Goal: Task Accomplishment & Management: Use online tool/utility

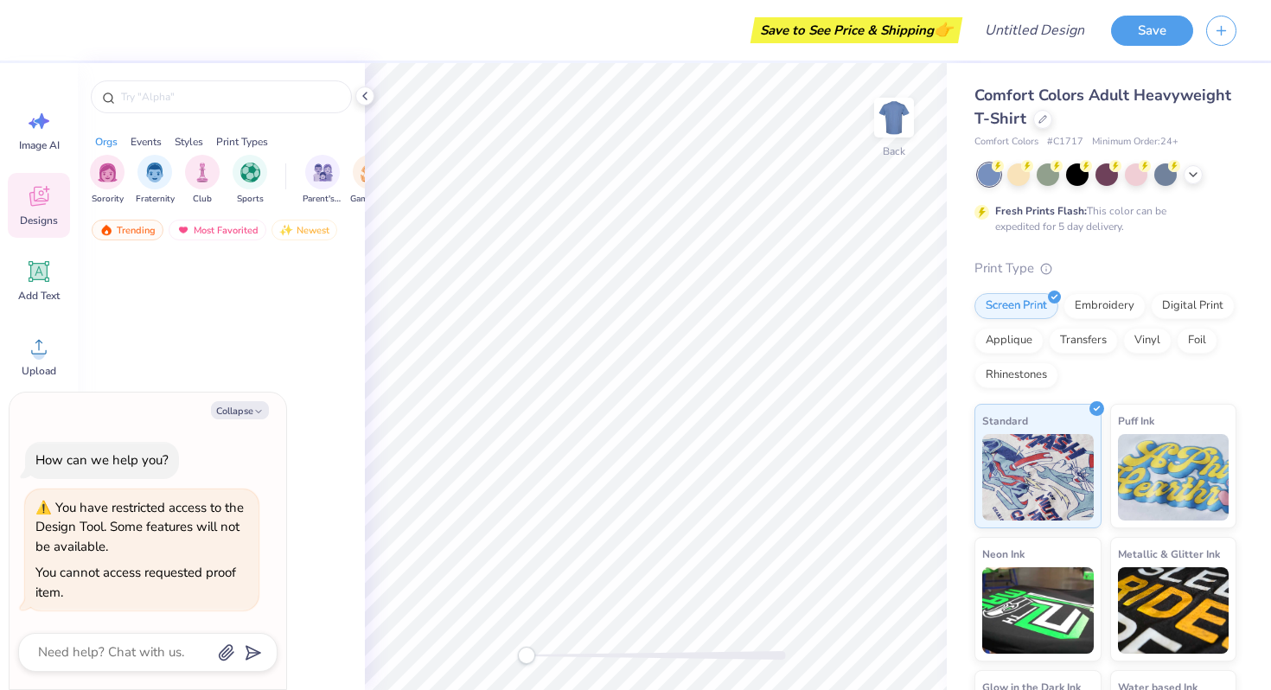
type textarea "x"
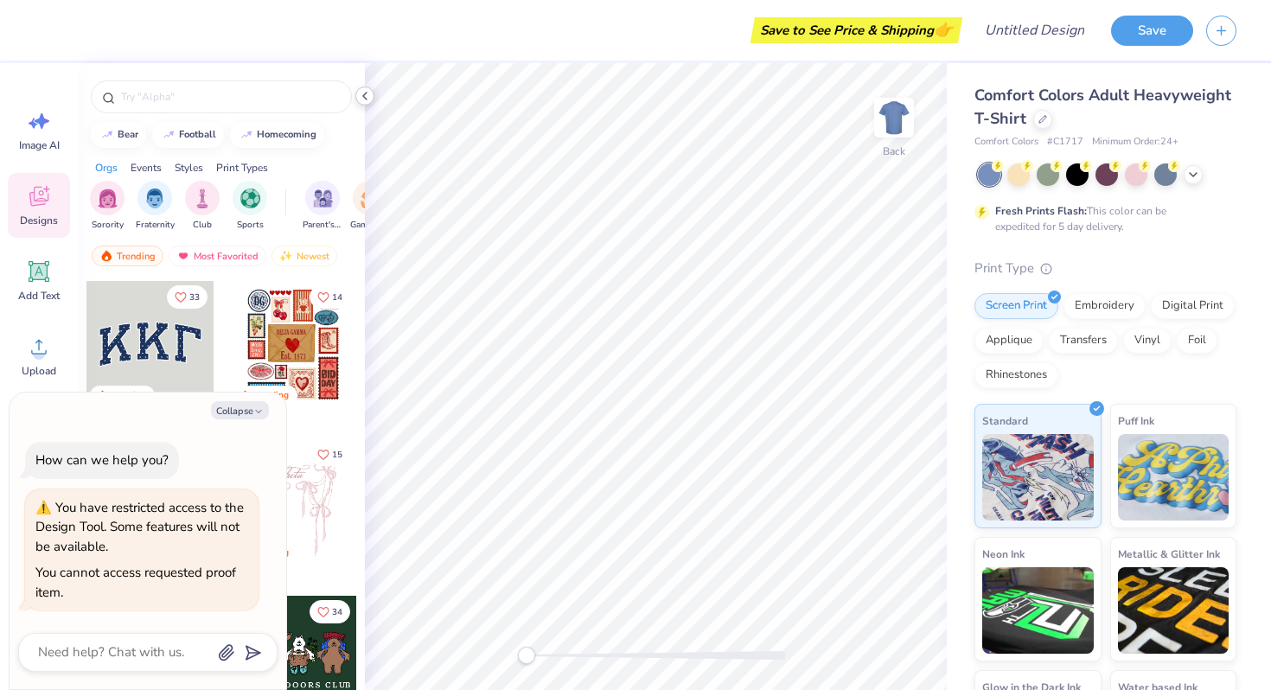
click at [362, 98] on icon at bounding box center [365, 96] width 14 height 14
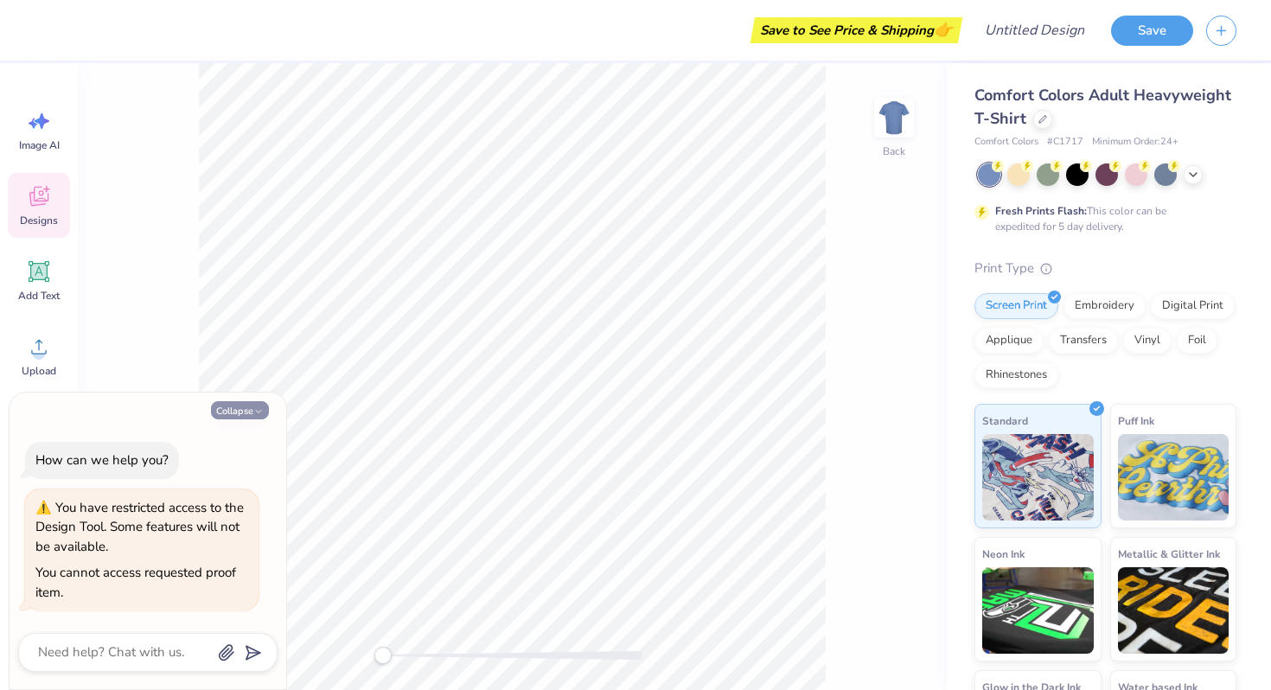
click at [255, 412] on icon "button" at bounding box center [258, 411] width 10 height 10
type textarea "x"
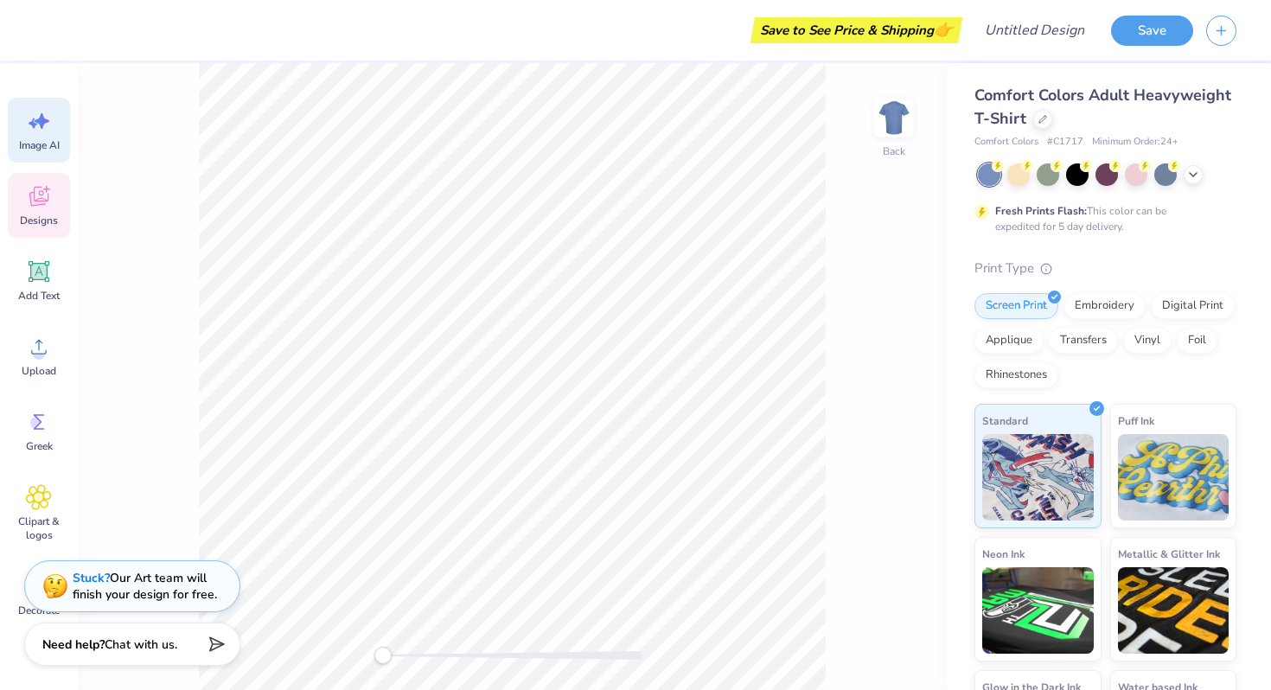
click at [32, 120] on icon at bounding box center [34, 123] width 10 height 10
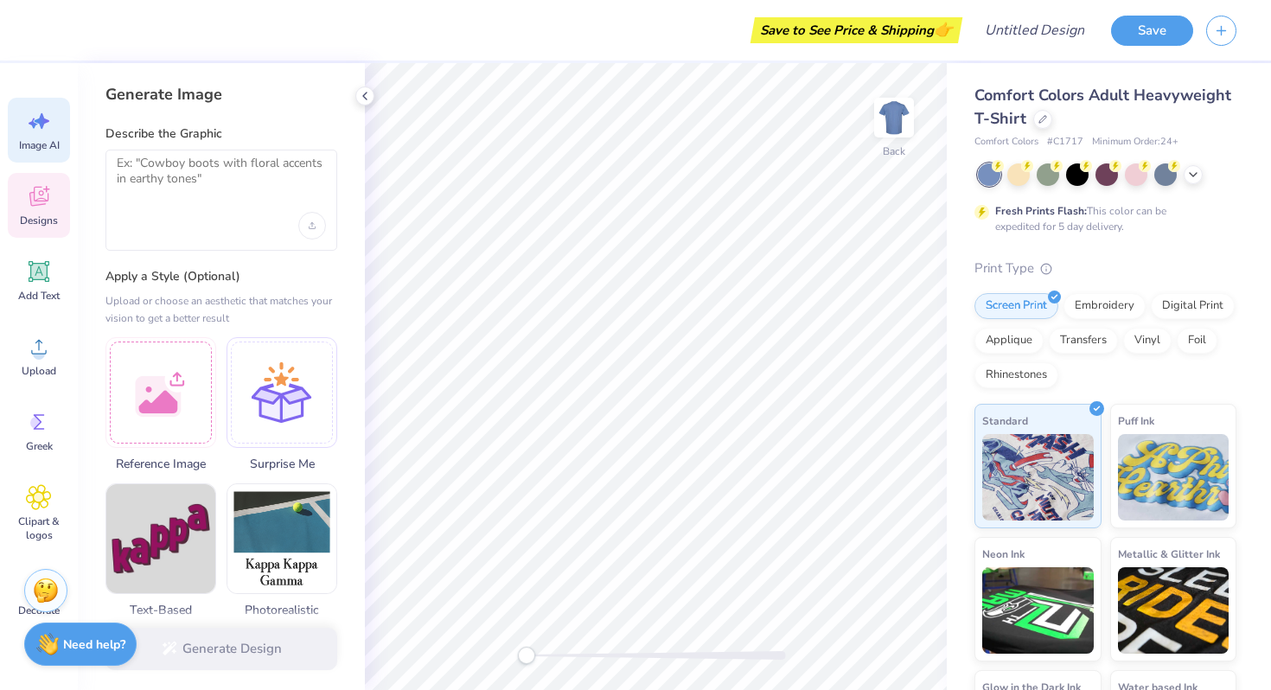
click at [58, 208] on div "Designs" at bounding box center [39, 205] width 62 height 65
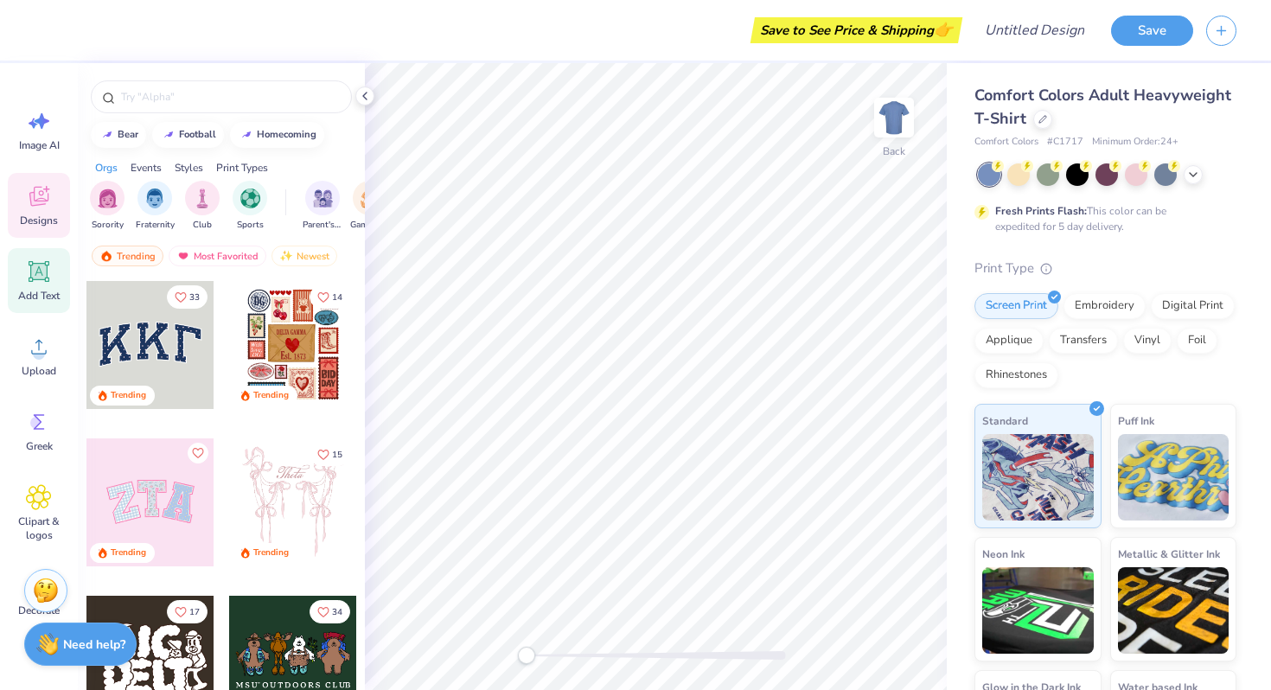
click at [44, 271] on icon at bounding box center [39, 272] width 16 height 16
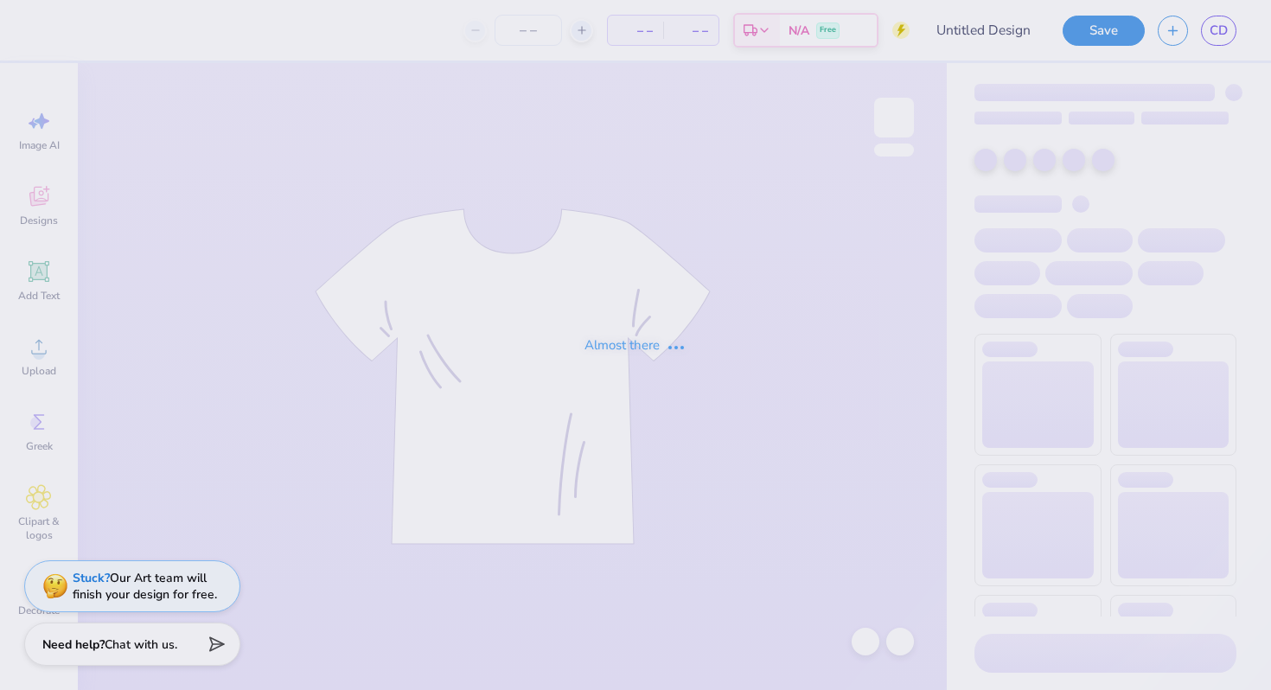
type input "Draft"
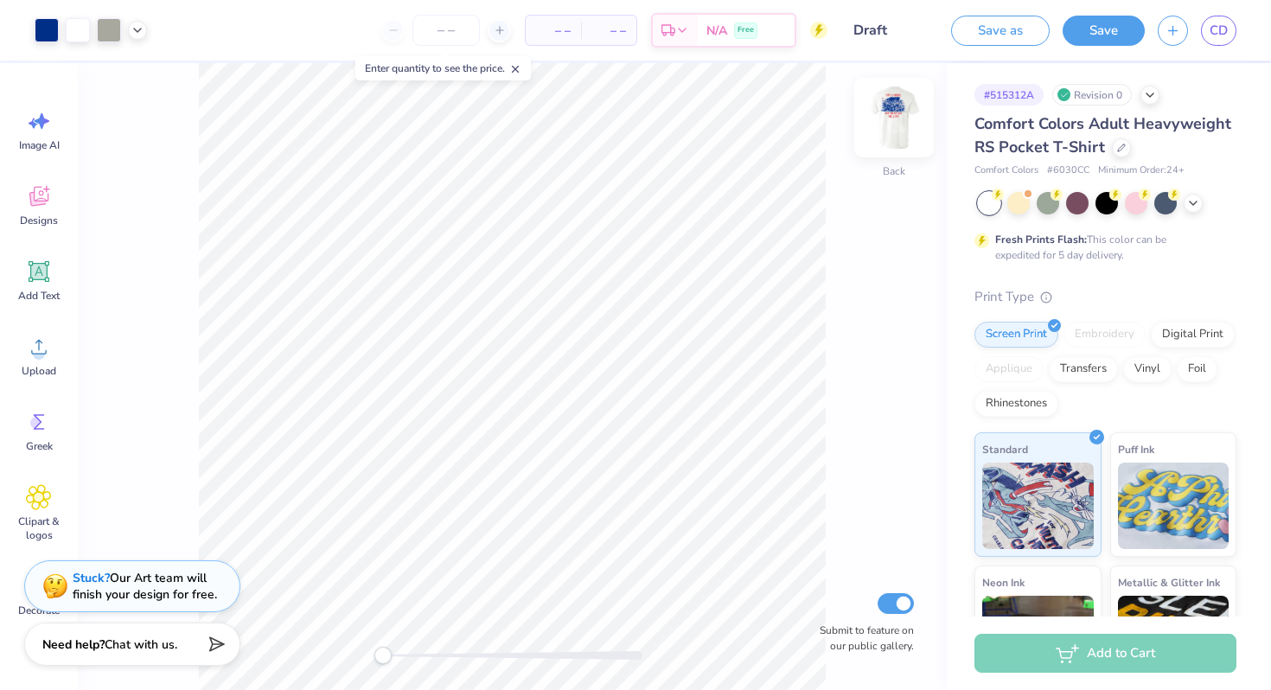
click at [911, 123] on img at bounding box center [894, 117] width 69 height 69
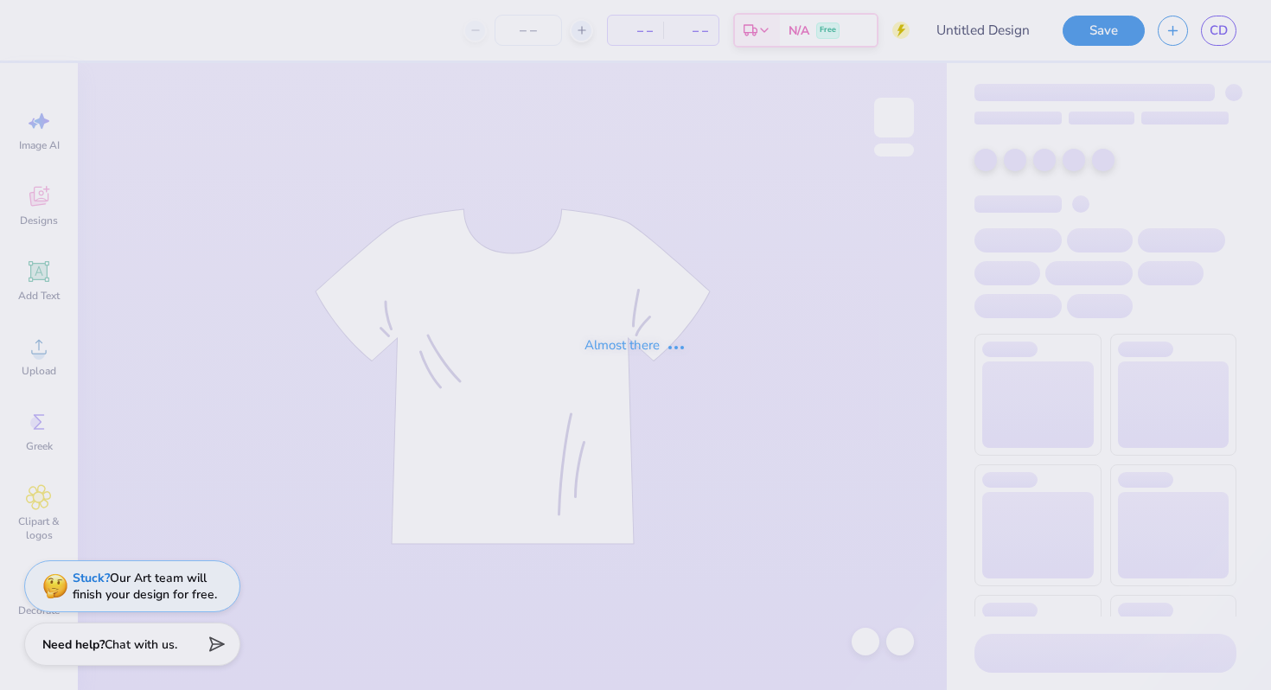
type input "Draft"
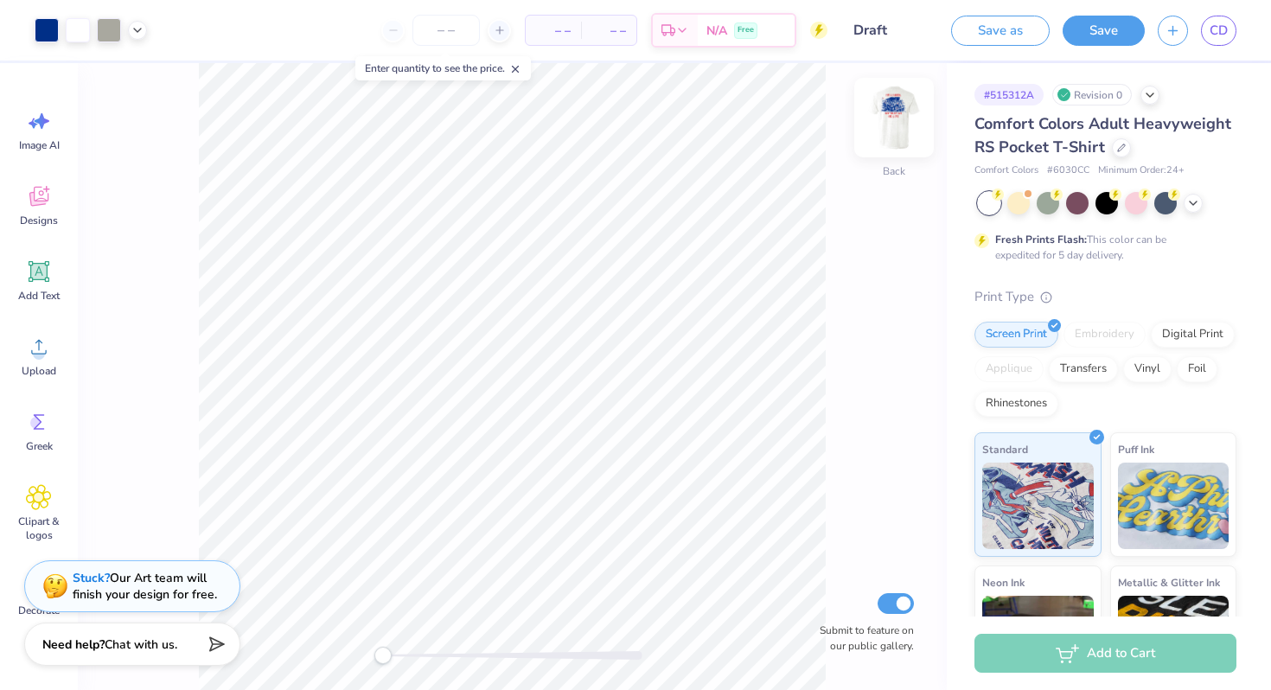
click at [910, 116] on img at bounding box center [894, 117] width 69 height 69
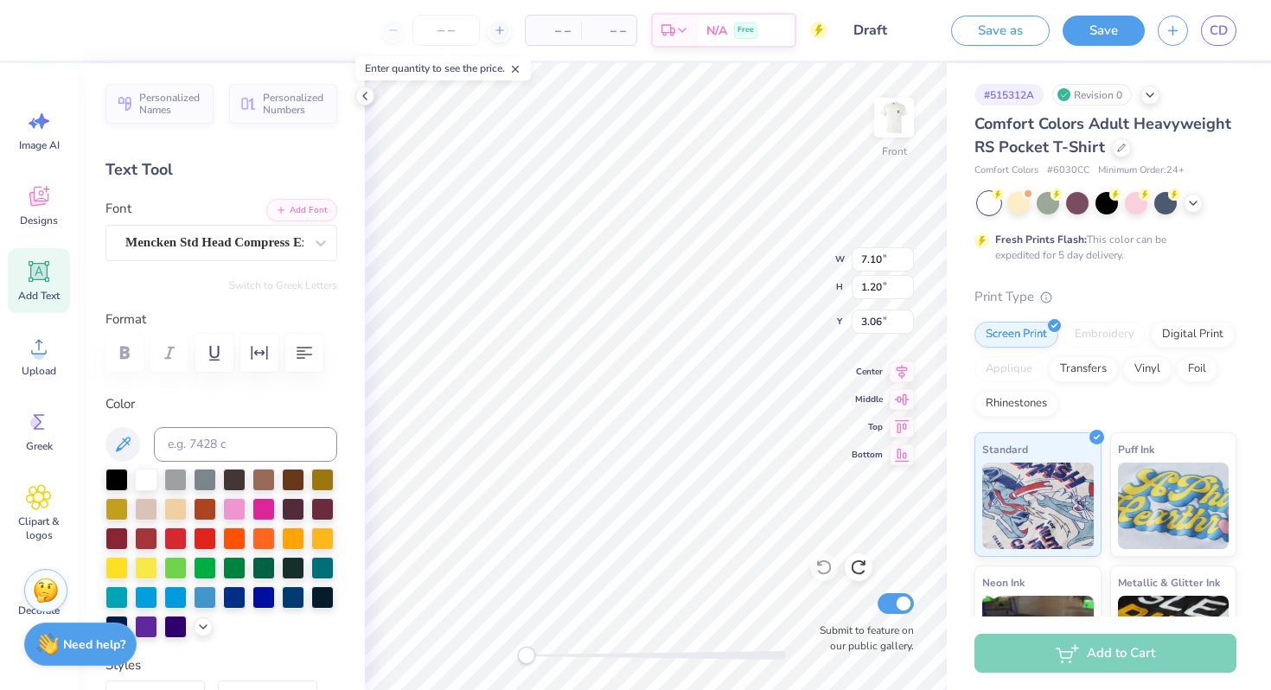
type textarea "F"
type textarea "PHI GAMMA DELTA"
click at [899, 129] on img at bounding box center [894, 117] width 69 height 69
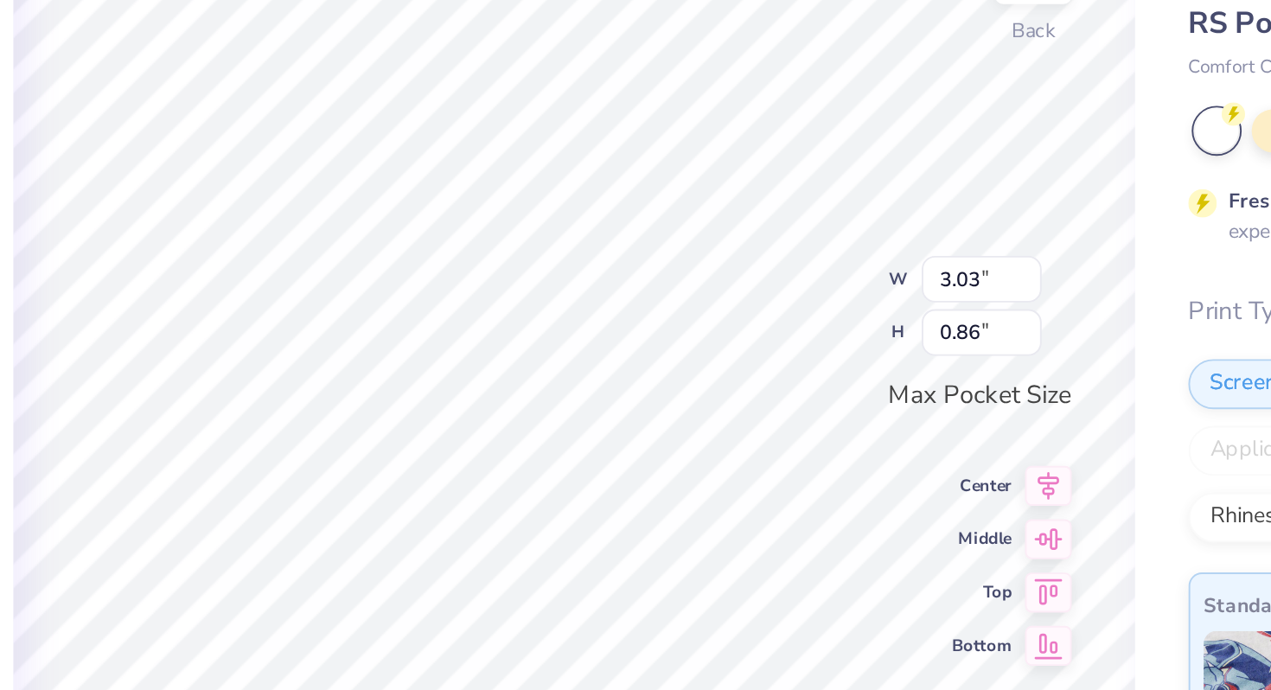
type input "3.03"
type input "0.86"
type textarea "F"
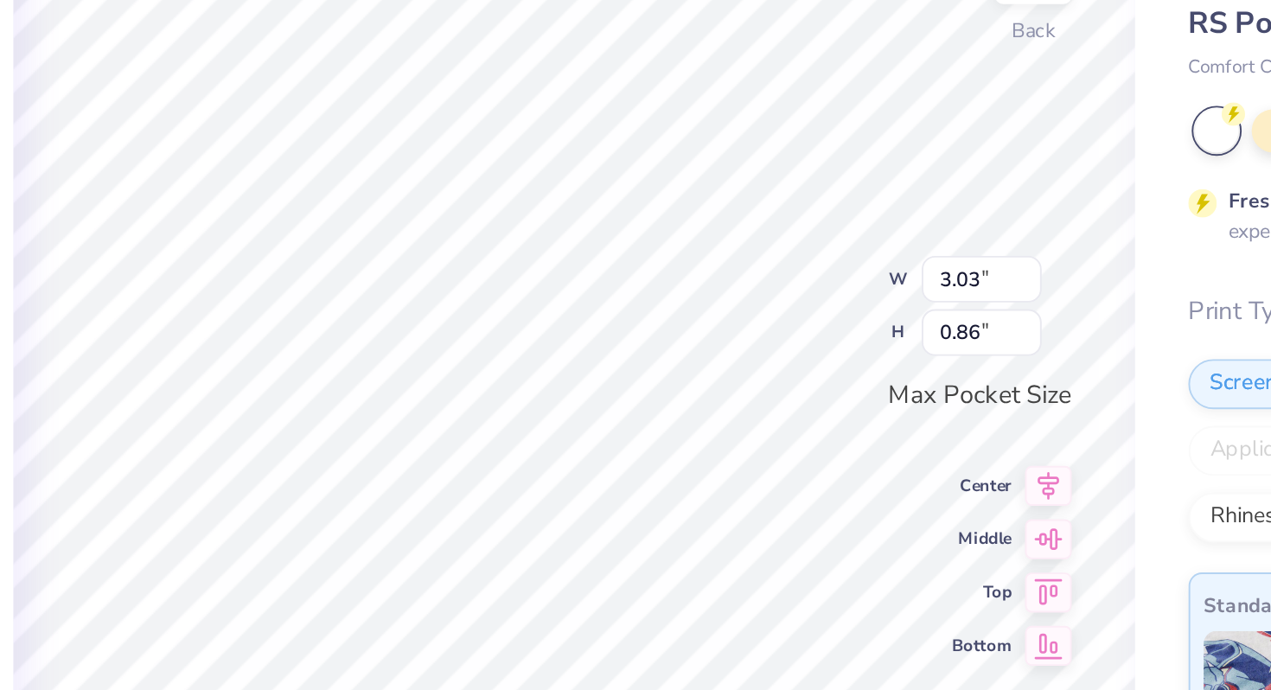
type textarea "PHI GAMMA DELTA"
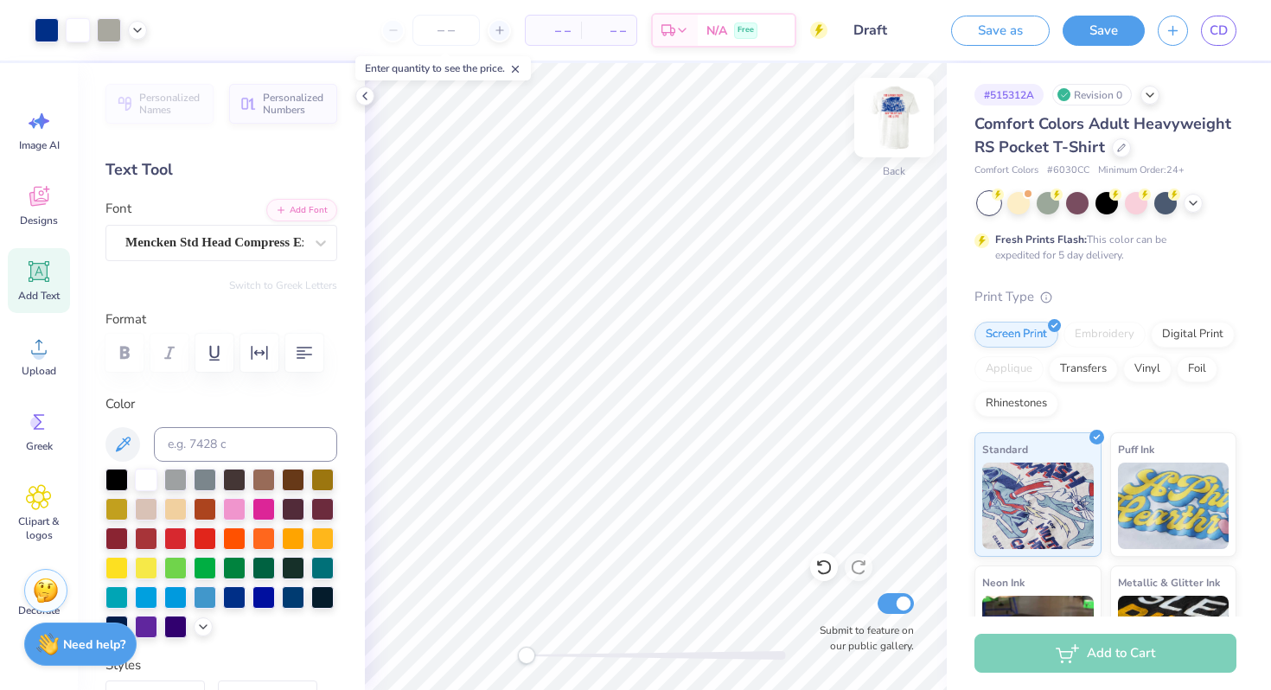
click at [898, 112] on img at bounding box center [894, 117] width 69 height 69
click at [898, 129] on img at bounding box center [894, 117] width 69 height 69
click at [1099, 27] on button "Save" at bounding box center [1104, 28] width 82 height 30
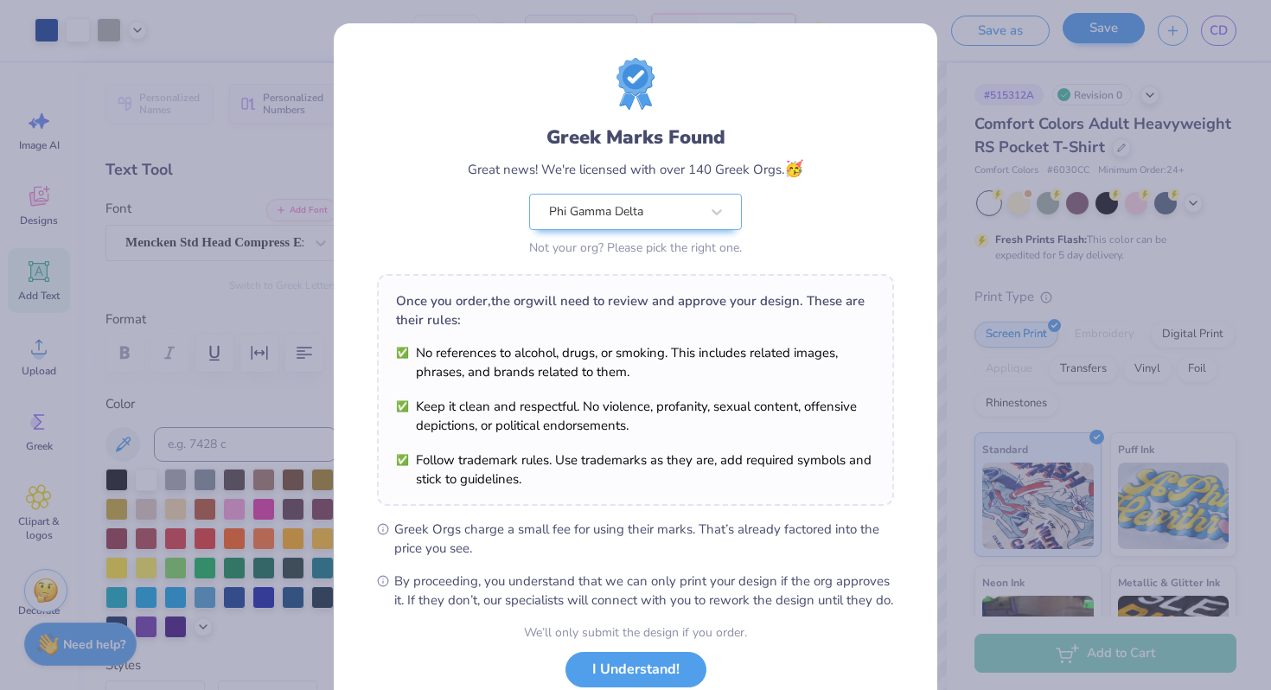
scroll to position [119, 0]
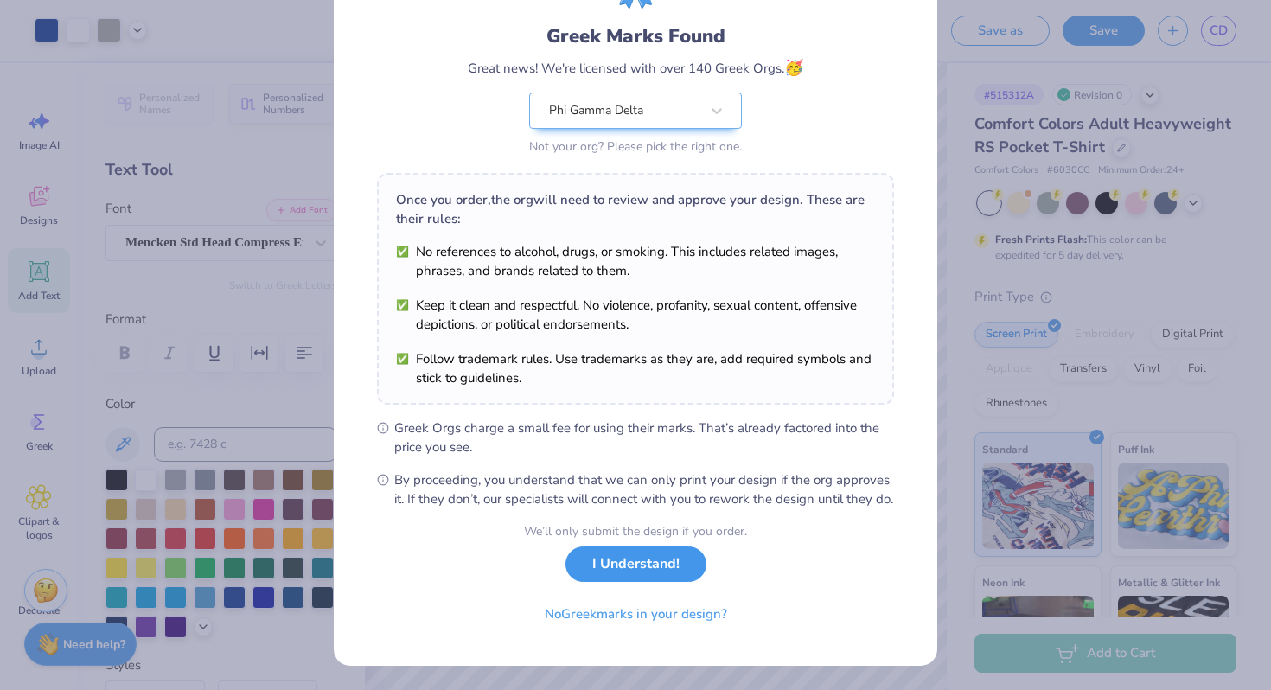
click at [663, 572] on button "I Understand!" at bounding box center [636, 563] width 141 height 35
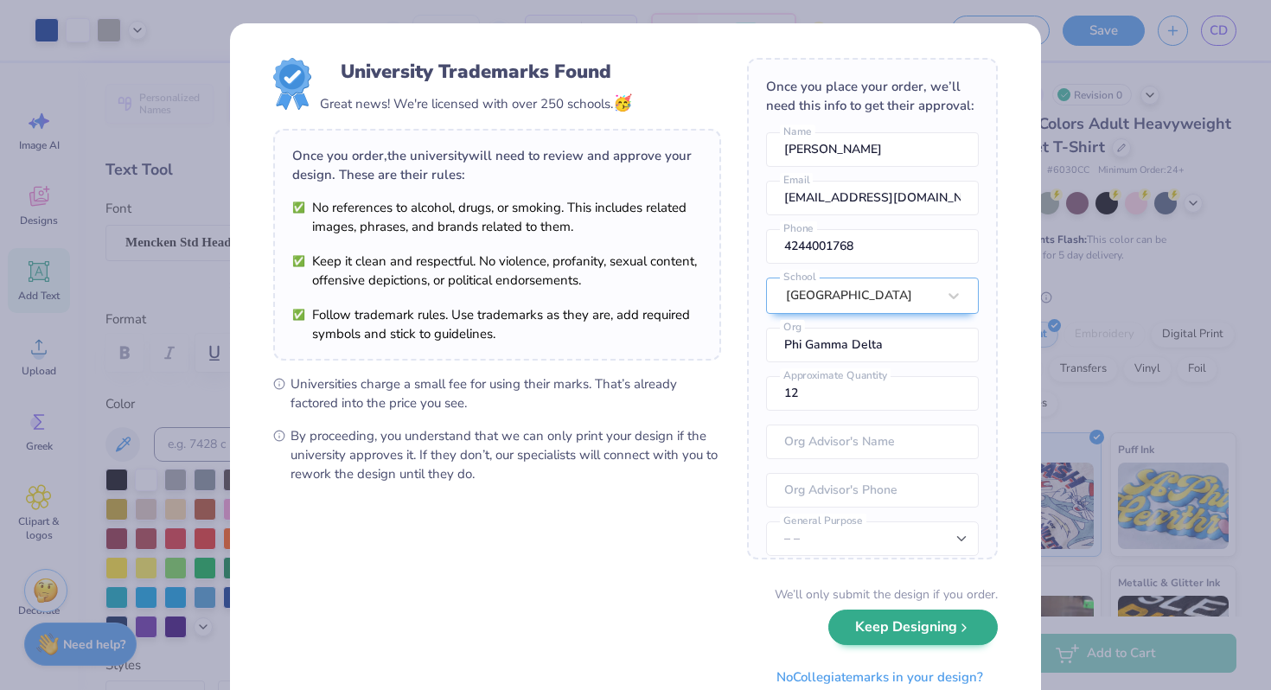
scroll to position [41, 0]
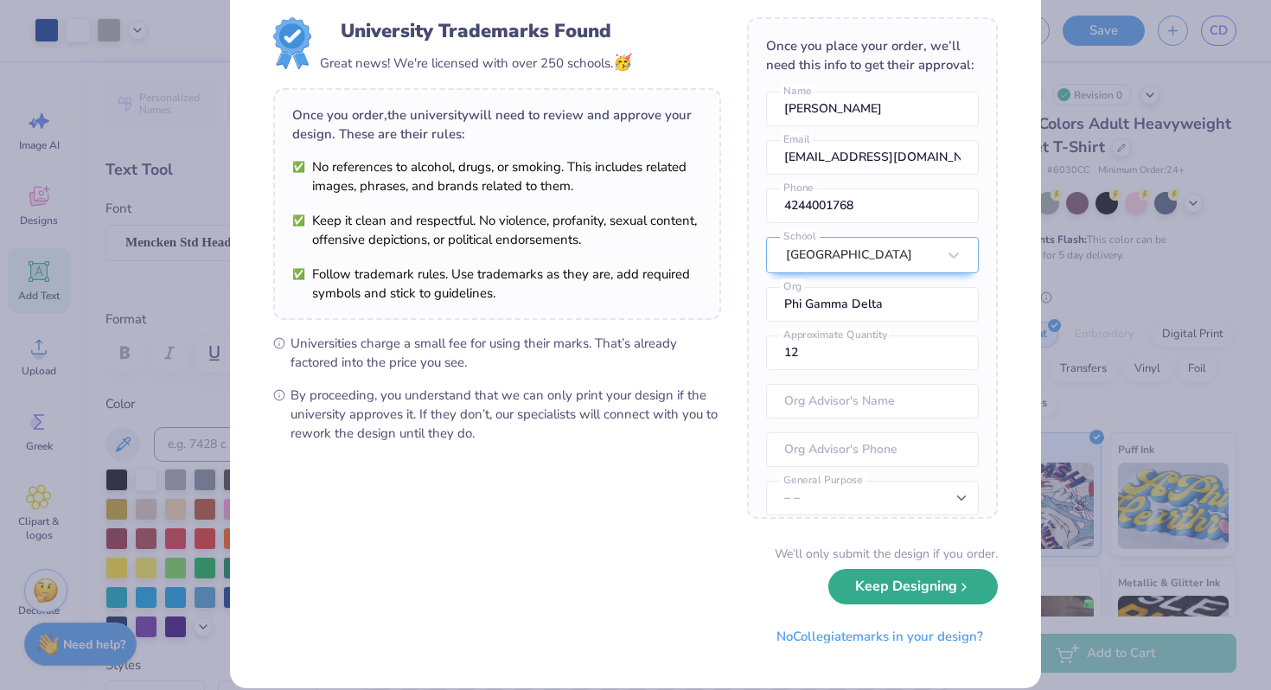
click at [929, 588] on button "Keep Designing" at bounding box center [912, 586] width 169 height 35
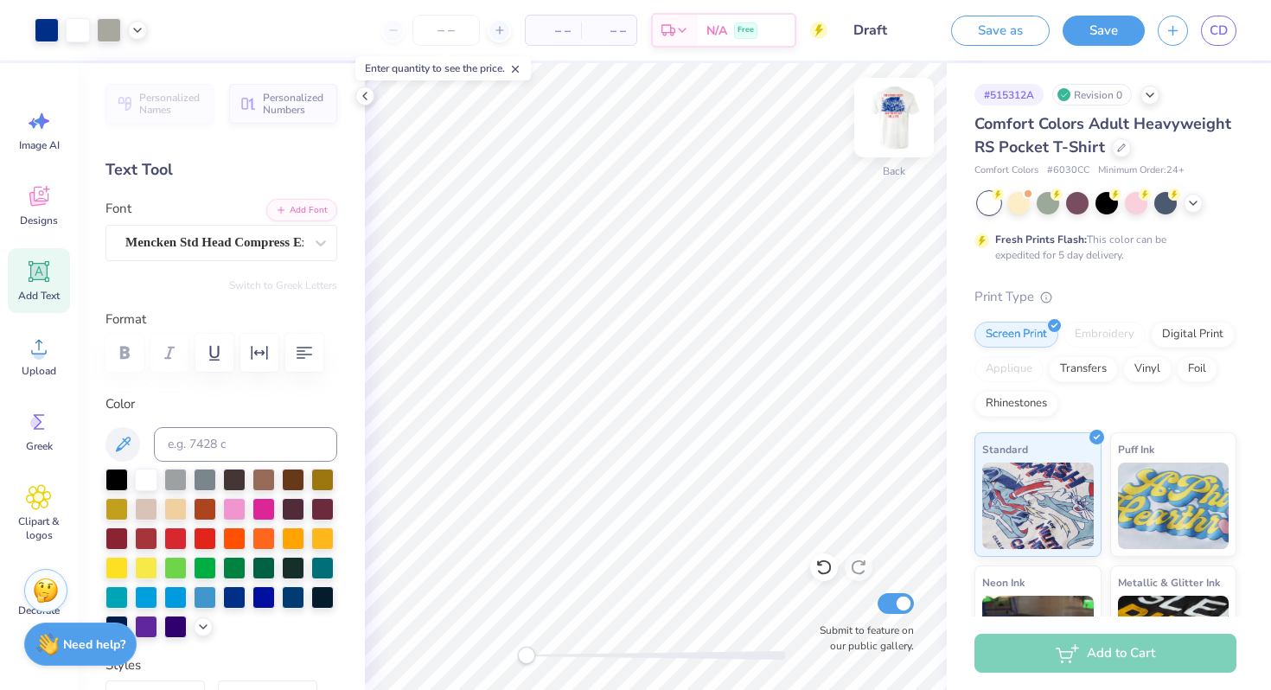
click at [896, 112] on img at bounding box center [894, 117] width 69 height 69
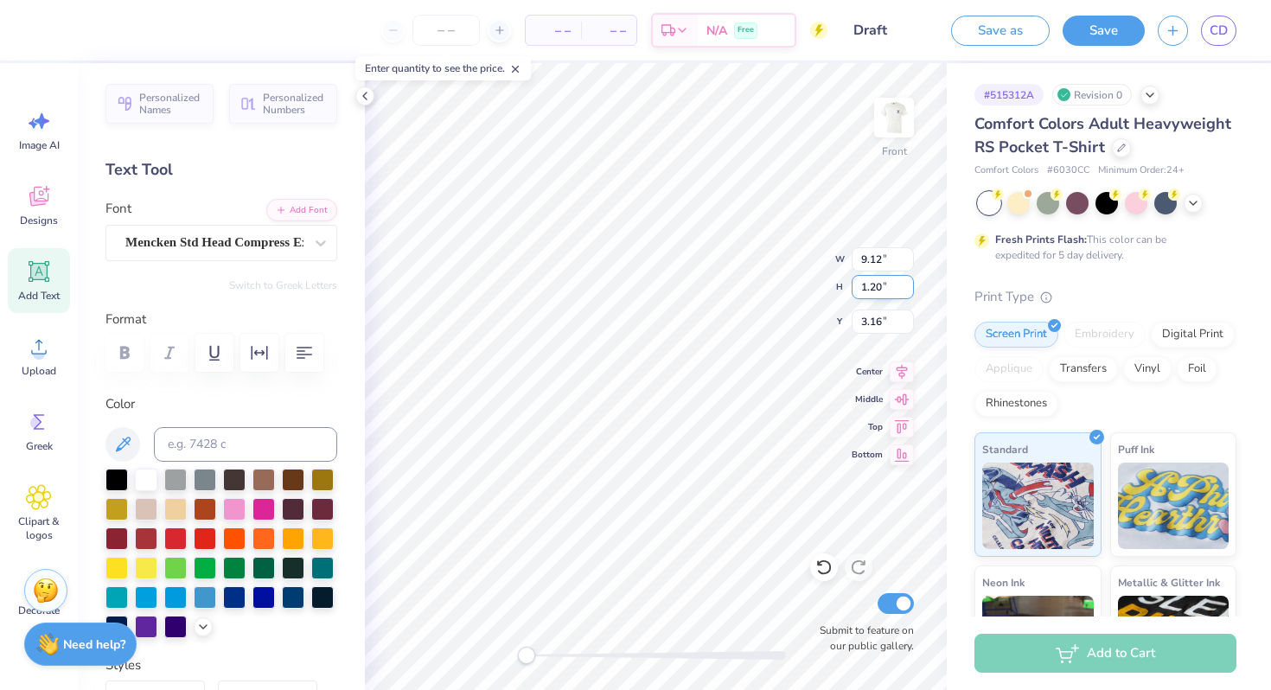
click at [876, 288] on input "1.20" at bounding box center [883, 287] width 62 height 24
type input "1.15"
type input "8.74"
type input "3.19"
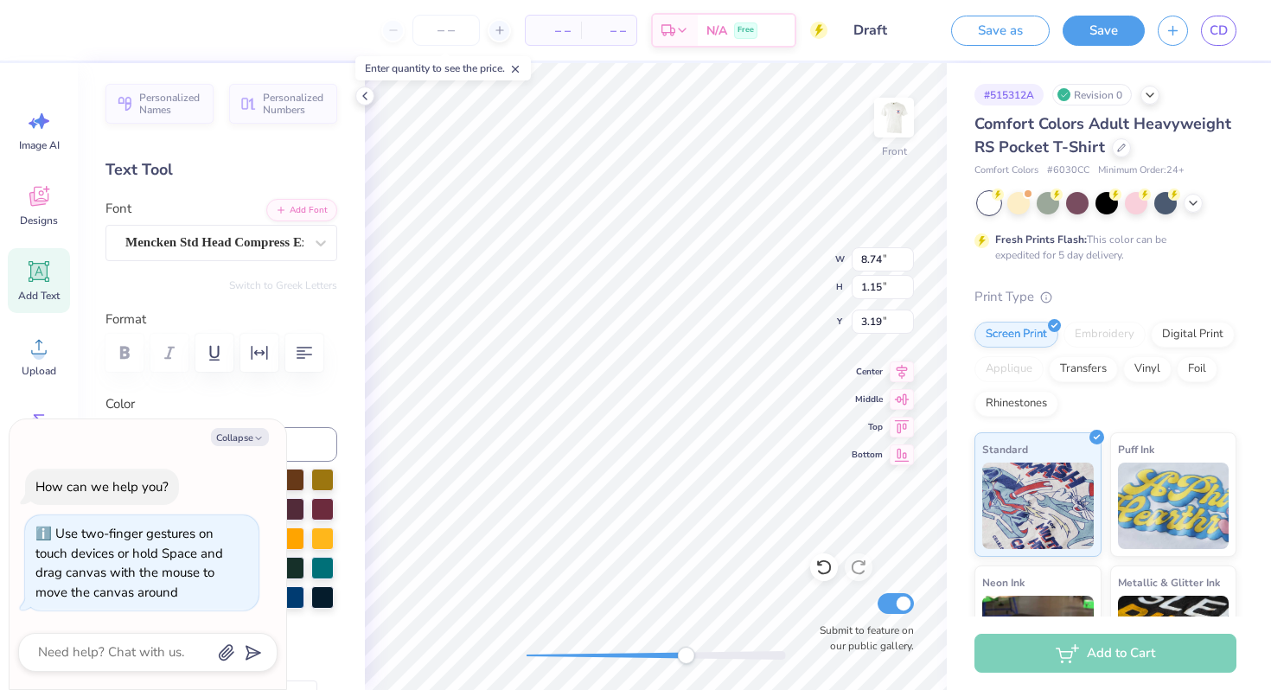
click at [686, 653] on div at bounding box center [656, 655] width 259 height 9
click at [506, 644] on div "Front Submit to feature on our public gallery." at bounding box center [656, 376] width 582 height 627
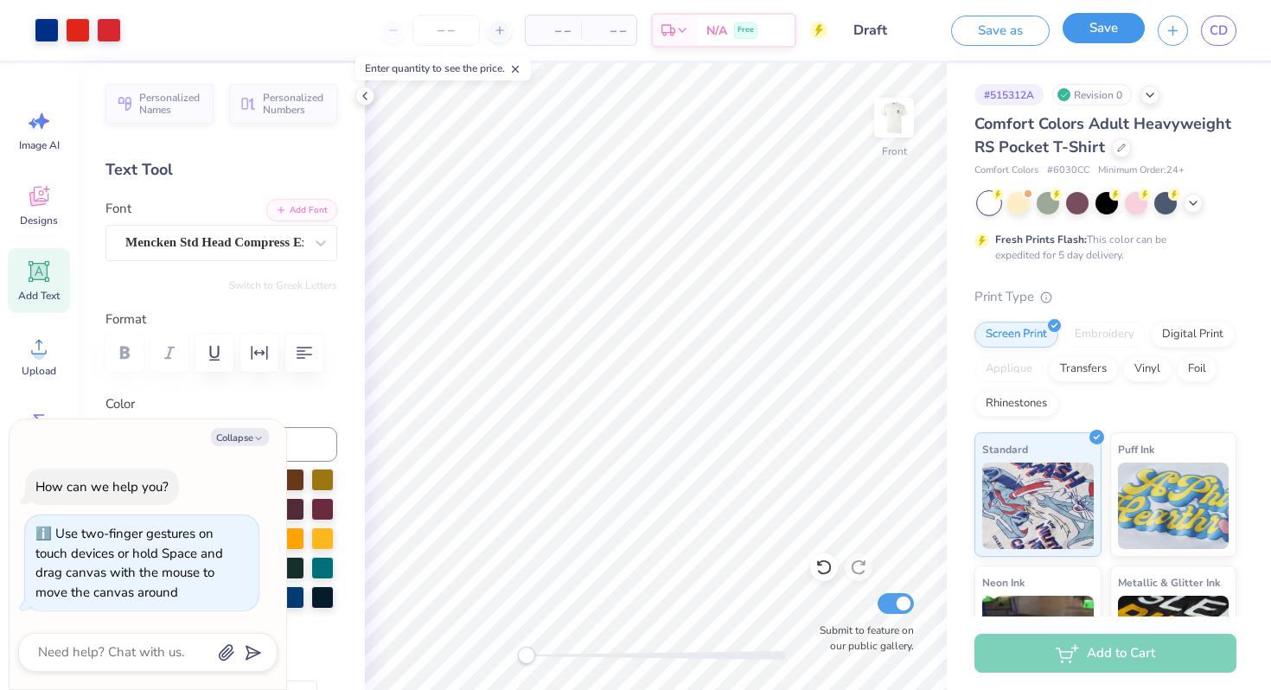
click at [1109, 43] on div "Save" at bounding box center [1104, 31] width 82 height 30
click at [1095, 38] on button "Save" at bounding box center [1104, 28] width 82 height 30
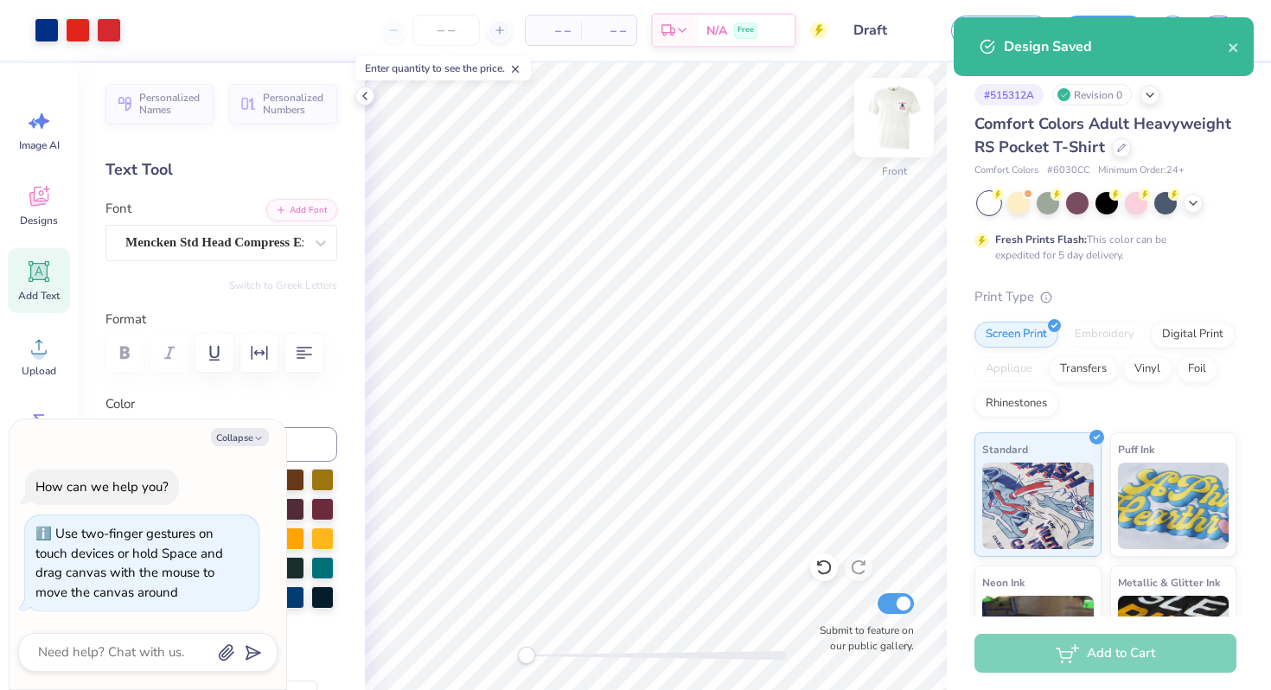
click at [897, 112] on img at bounding box center [894, 117] width 69 height 69
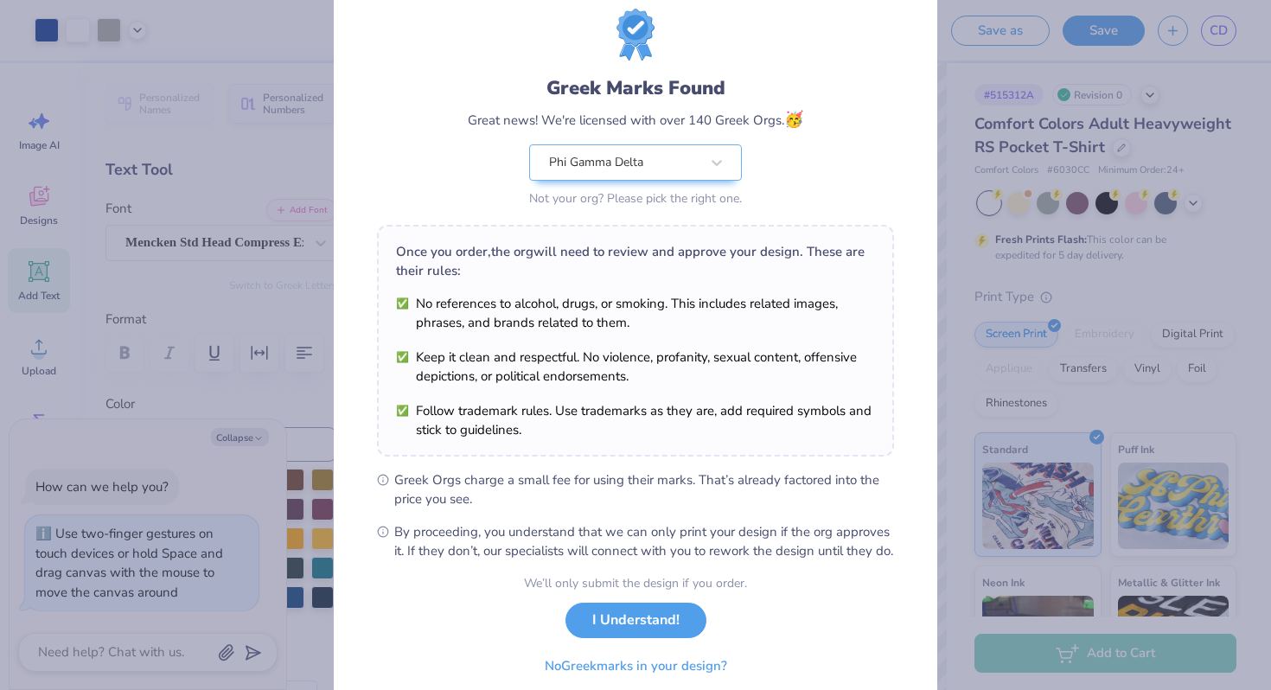
scroll to position [50, 0]
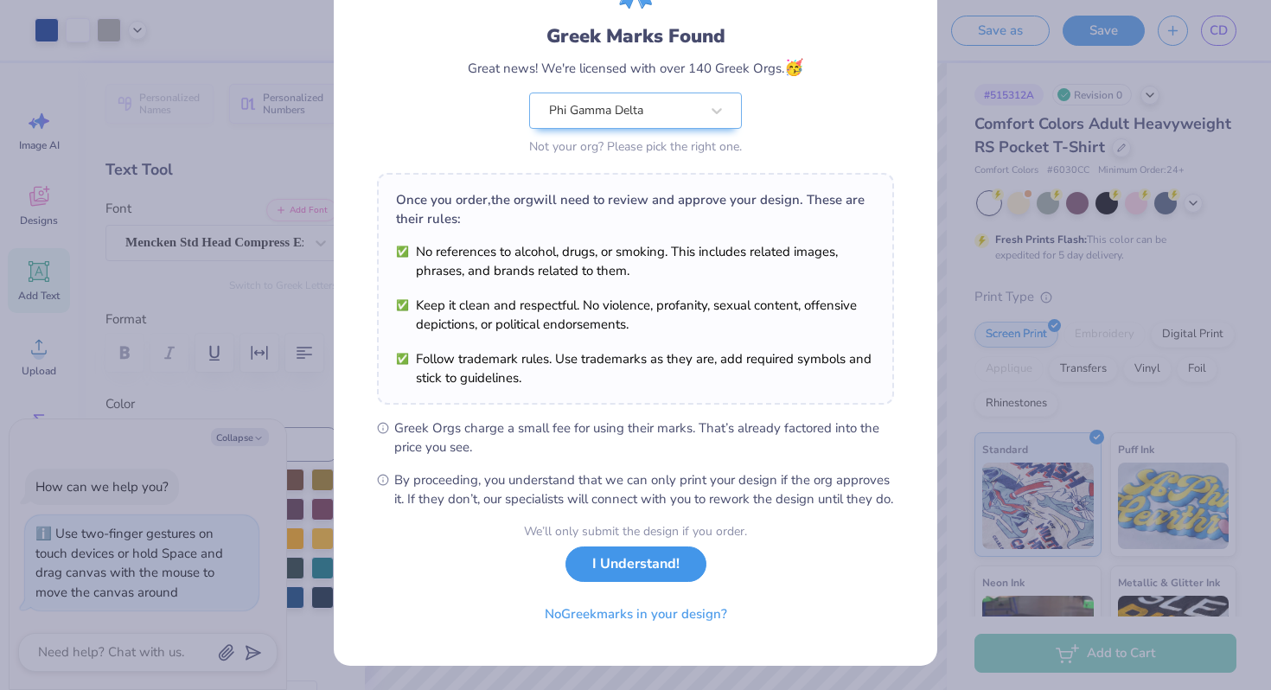
click at [667, 581] on button "I Understand!" at bounding box center [636, 563] width 141 height 35
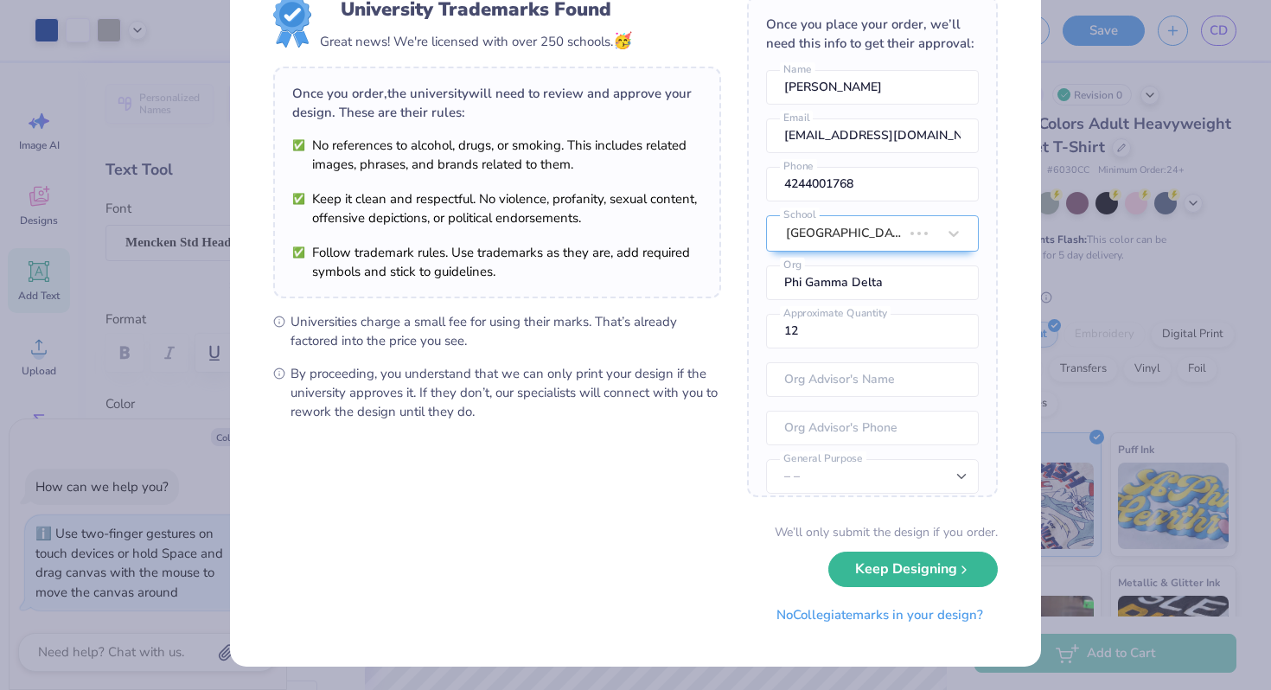
scroll to position [0, 0]
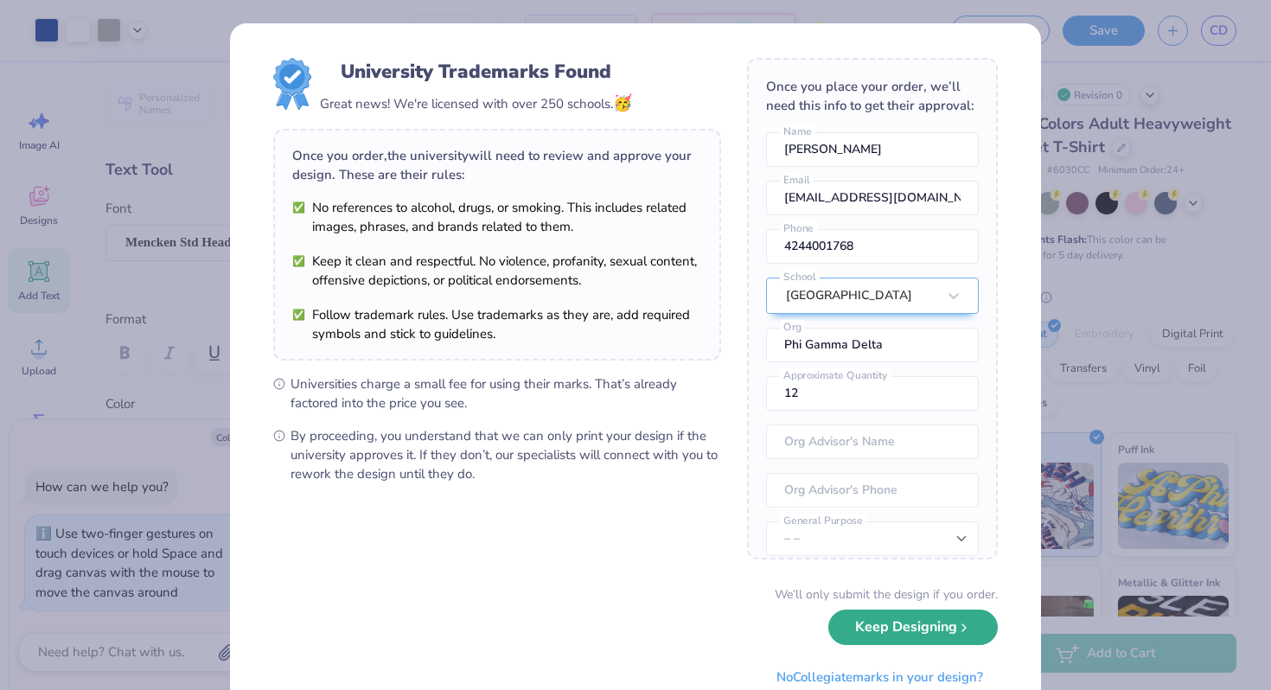
click at [966, 630] on icon "submit" at bounding box center [964, 628] width 14 height 14
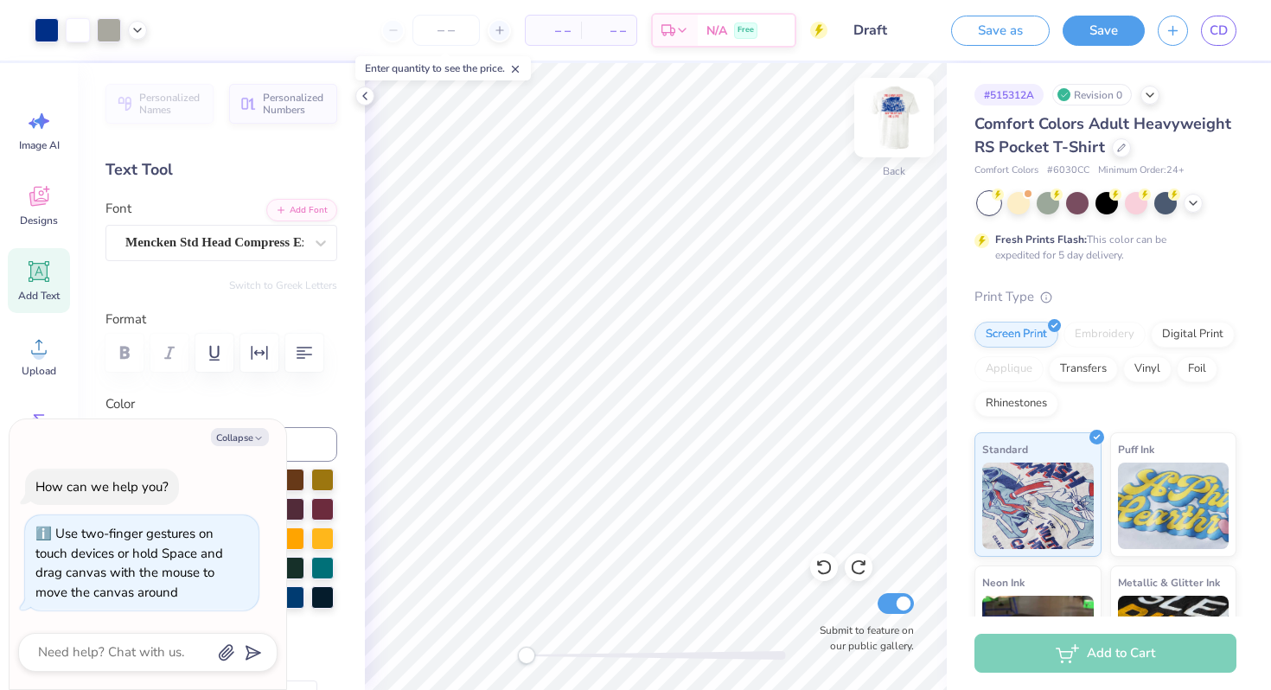
click at [881, 137] on img at bounding box center [894, 117] width 69 height 69
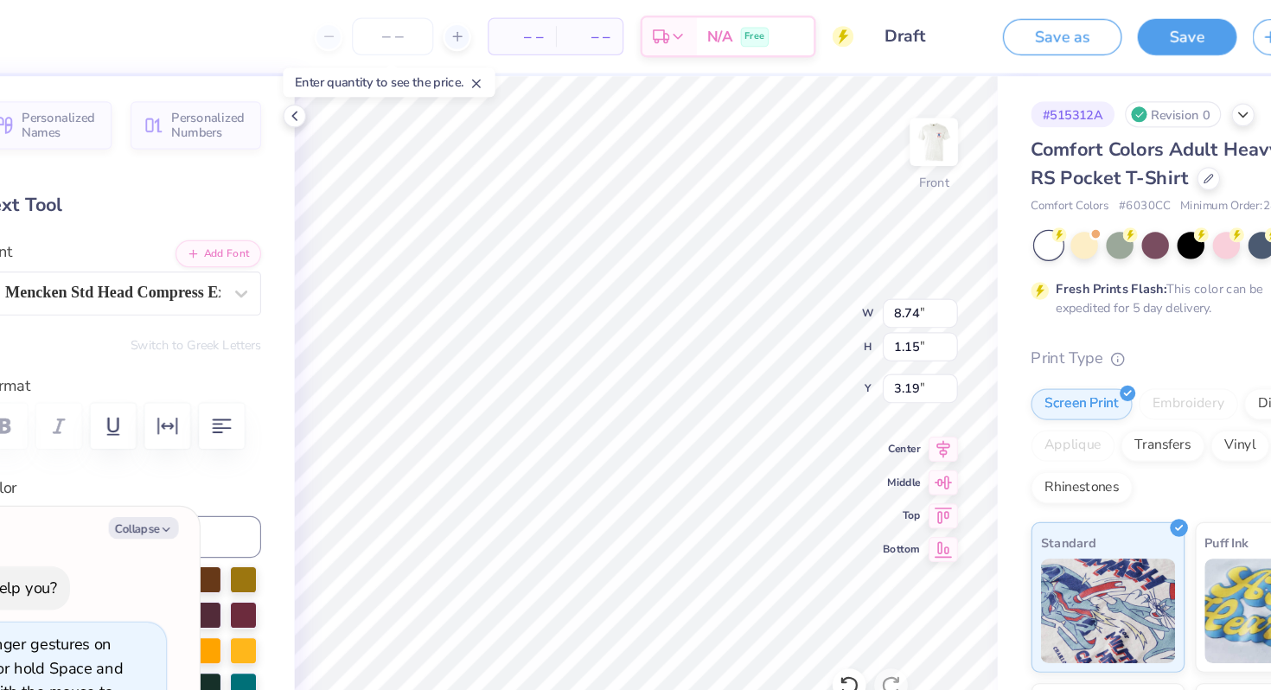
type textarea "x"
type textarea "PHI GAMMA"
type textarea "x"
type textarea "PHI GAMMA"
type textarea "x"
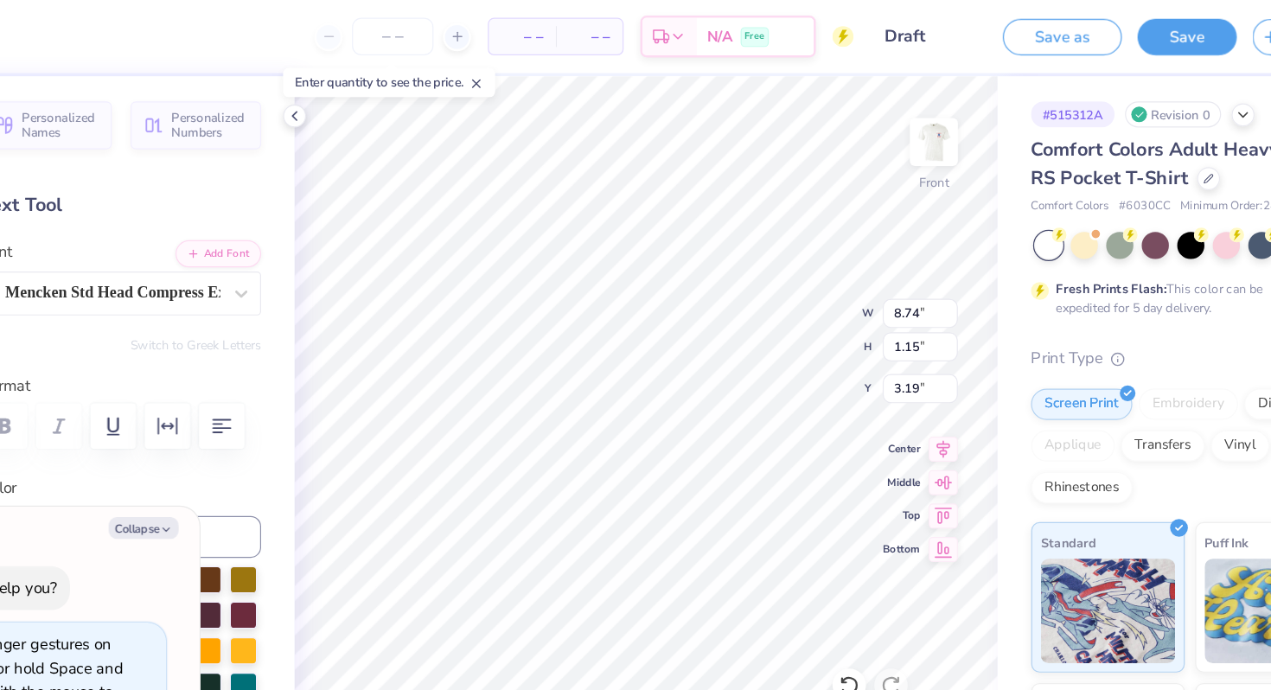
type textarea "PHI GAMM"
type textarea "x"
type textarea "PHI GAM"
type textarea "x"
type textarea "PHI GA"
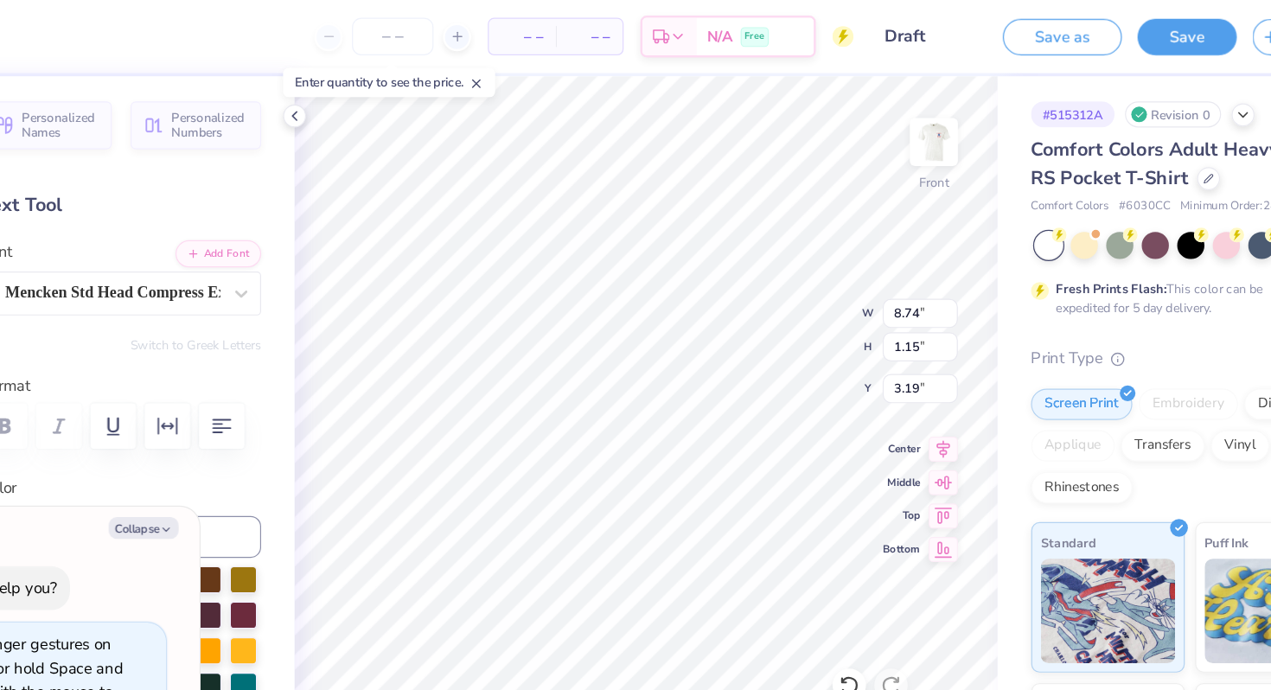
scroll to position [0, 1]
type textarea "x"
type textarea "PHI G"
type textarea "x"
type textarea "PHI"
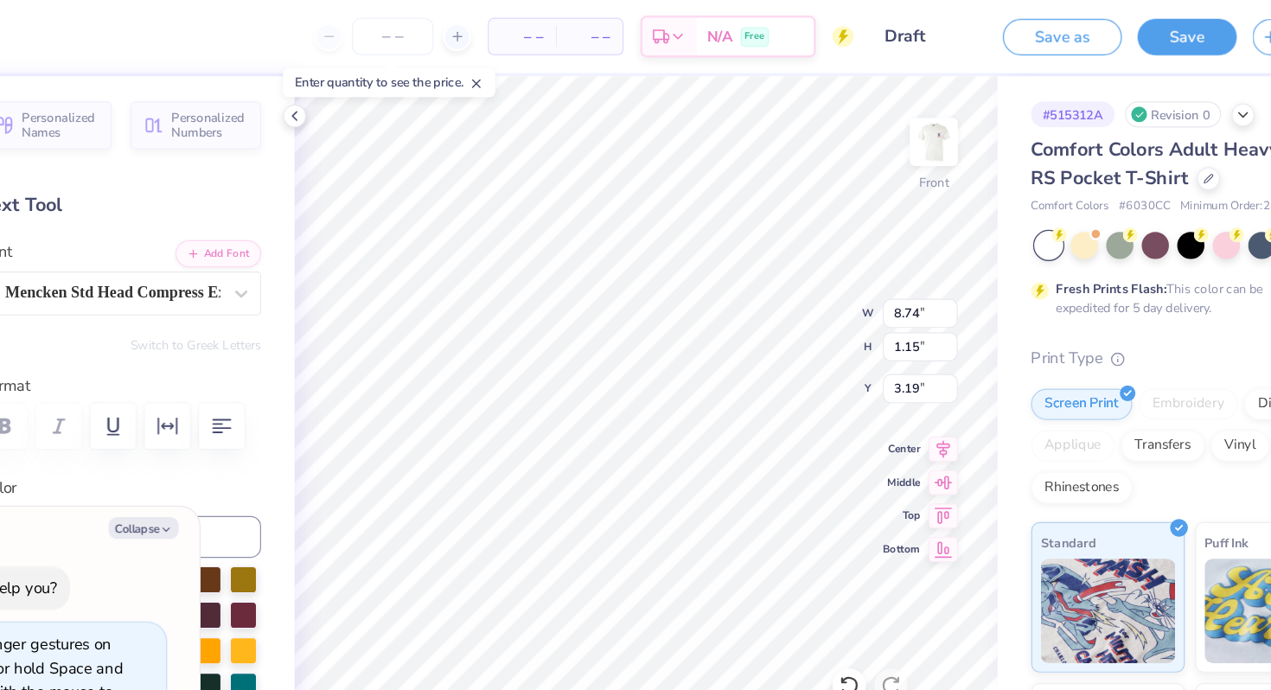
scroll to position [0, 0]
type textarea "x"
type textarea "PHI"
type textarea "x"
type textarea "PH"
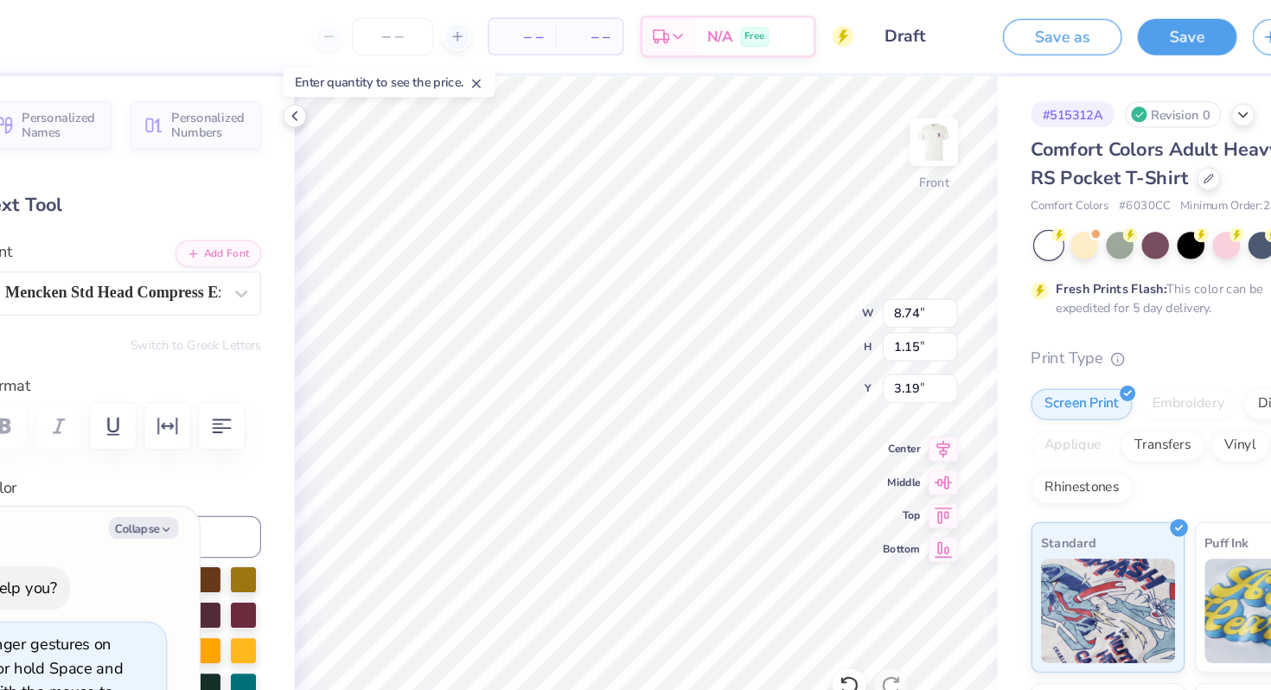
type textarea "x"
type textarea "P"
type textarea "x"
type textarea "FI"
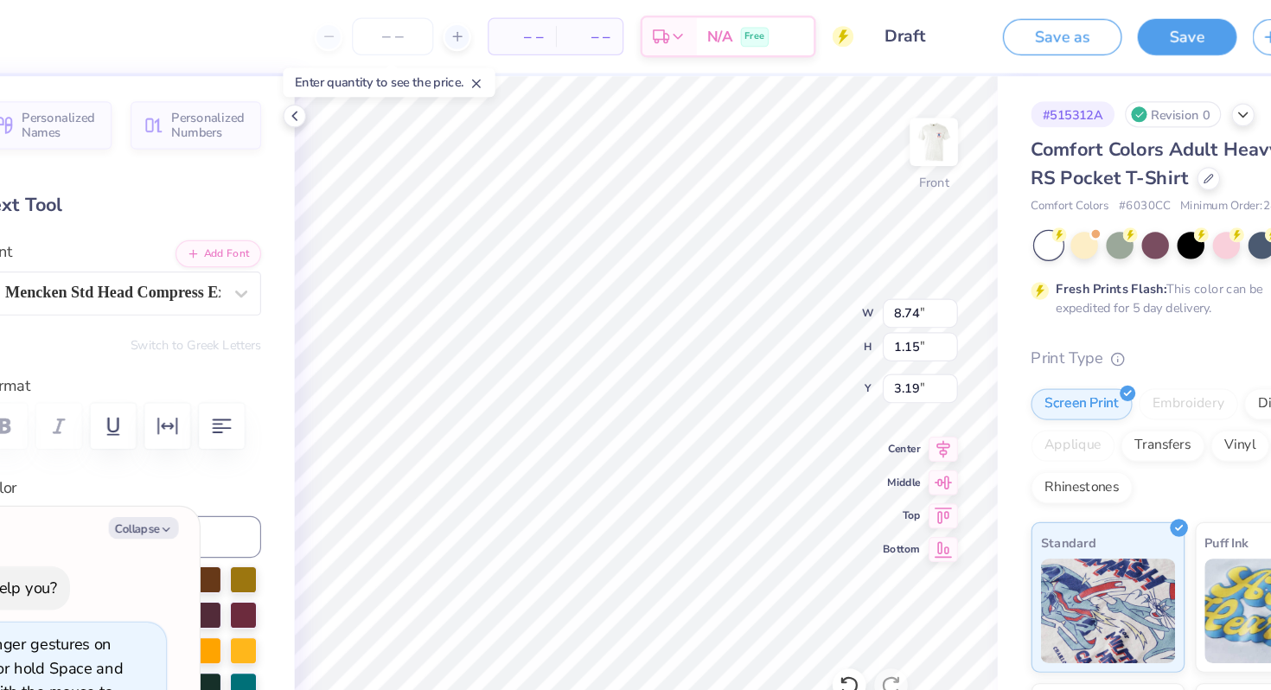
type textarea "x"
type textarea "FIJ"
type textarea "x"
type textarea "FIJI"
type textarea "x"
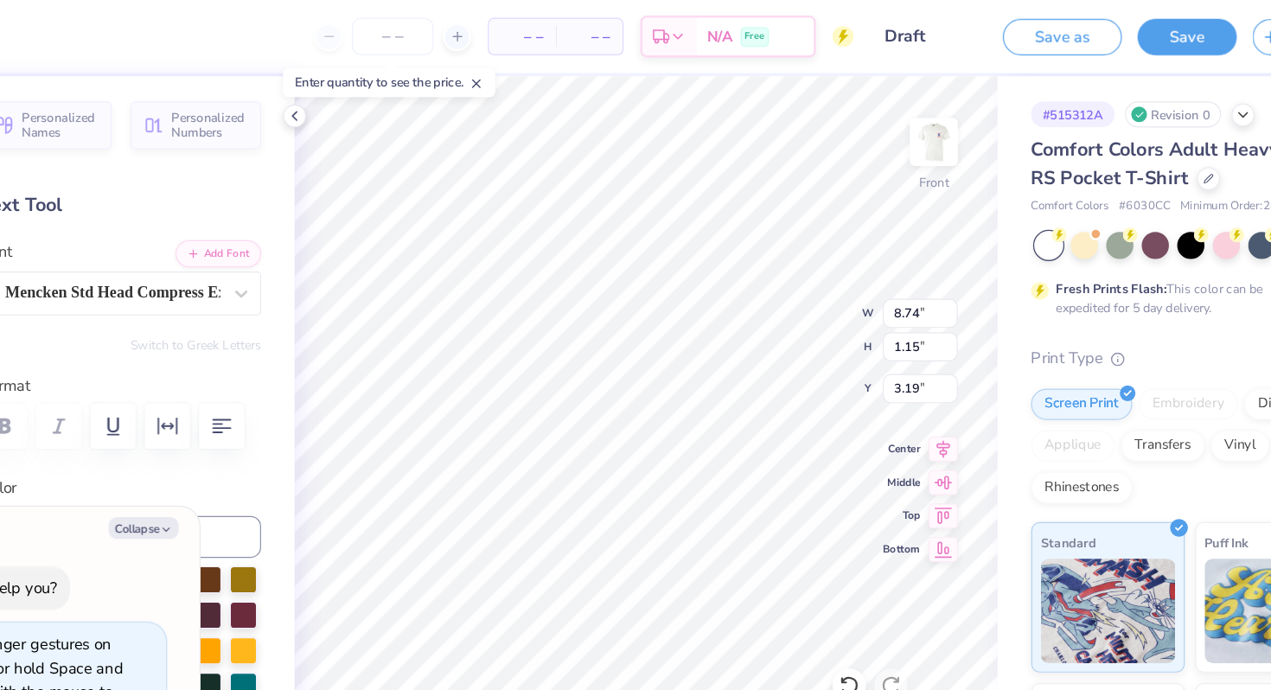
type textarea "FI"
type textarea "x"
type textarea "F"
type textarea "x"
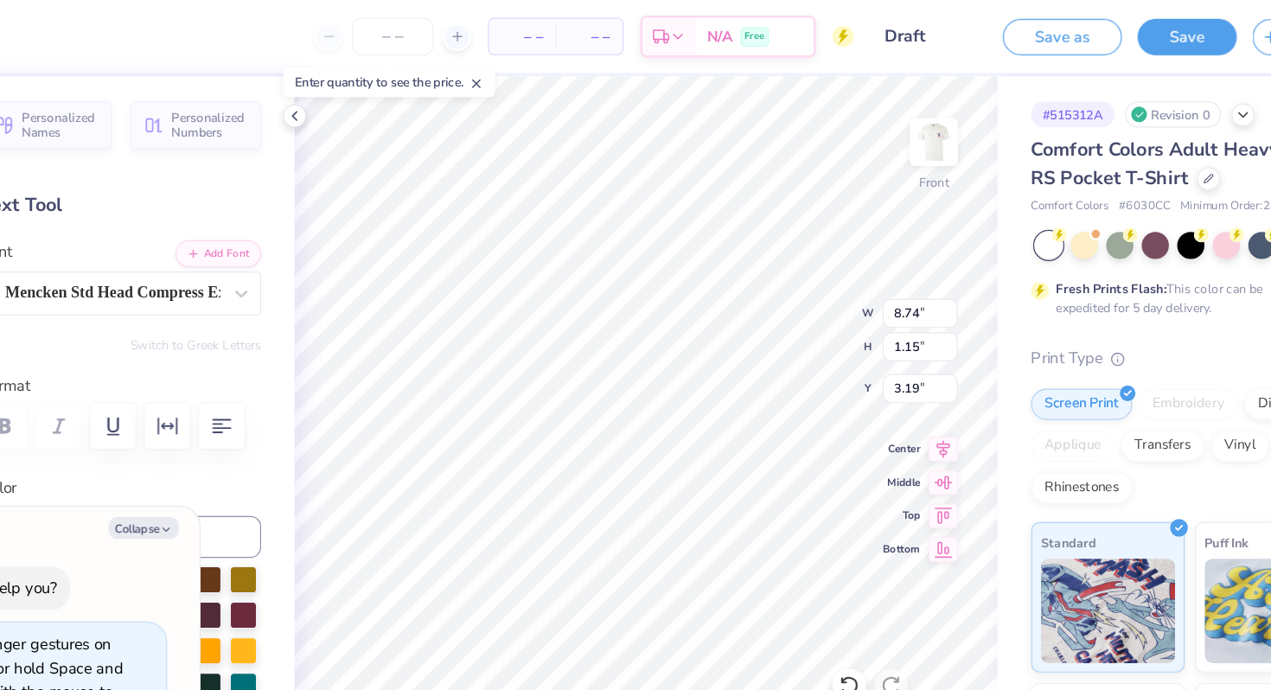
type textarea "F"
type textarea "x"
type textarea "F"
type textarea "x"
type textarea "F I"
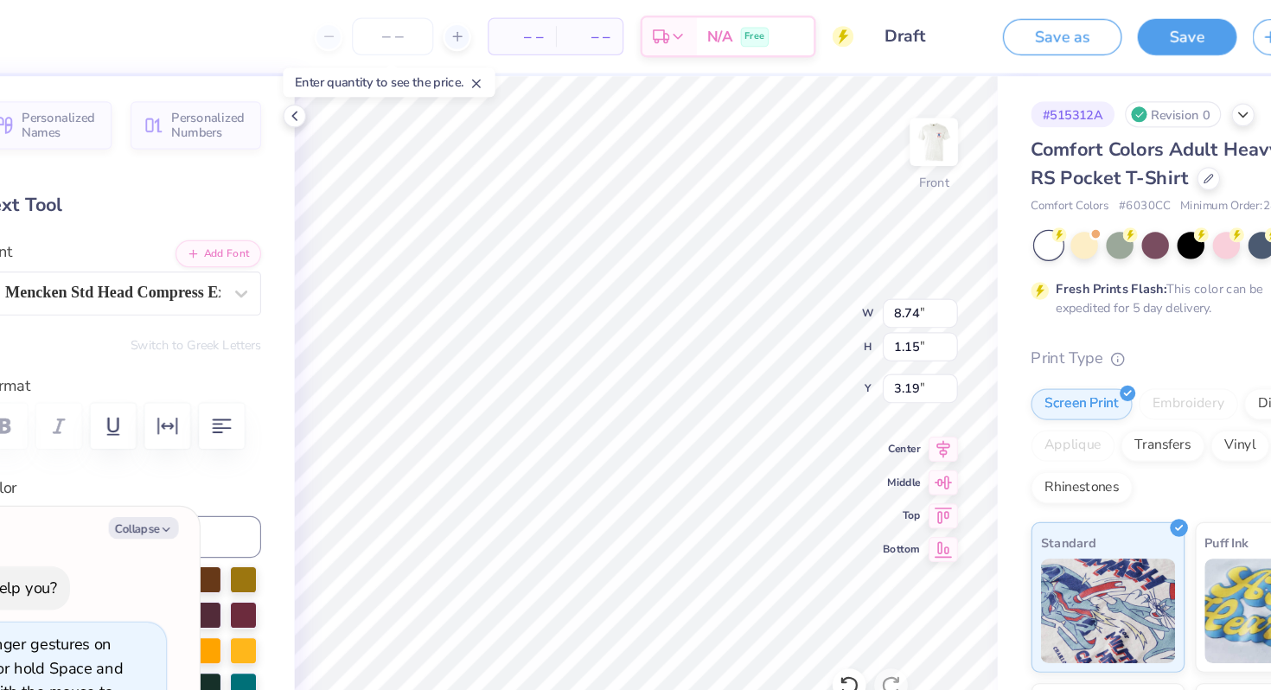
type textarea "x"
type textarea "F I"
type textarea "x"
type textarea "F I G"
type textarea "x"
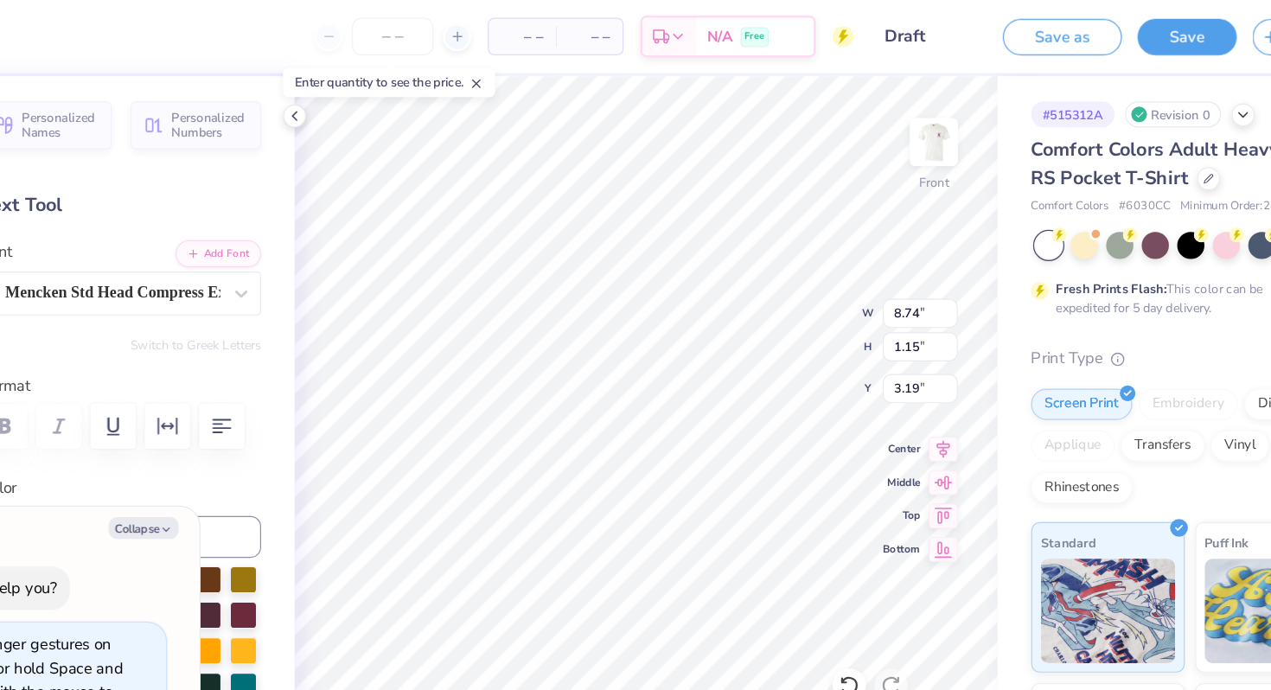
type textarea "F I G"
type textarea "x"
type textarea "F I G O"
type textarea "x"
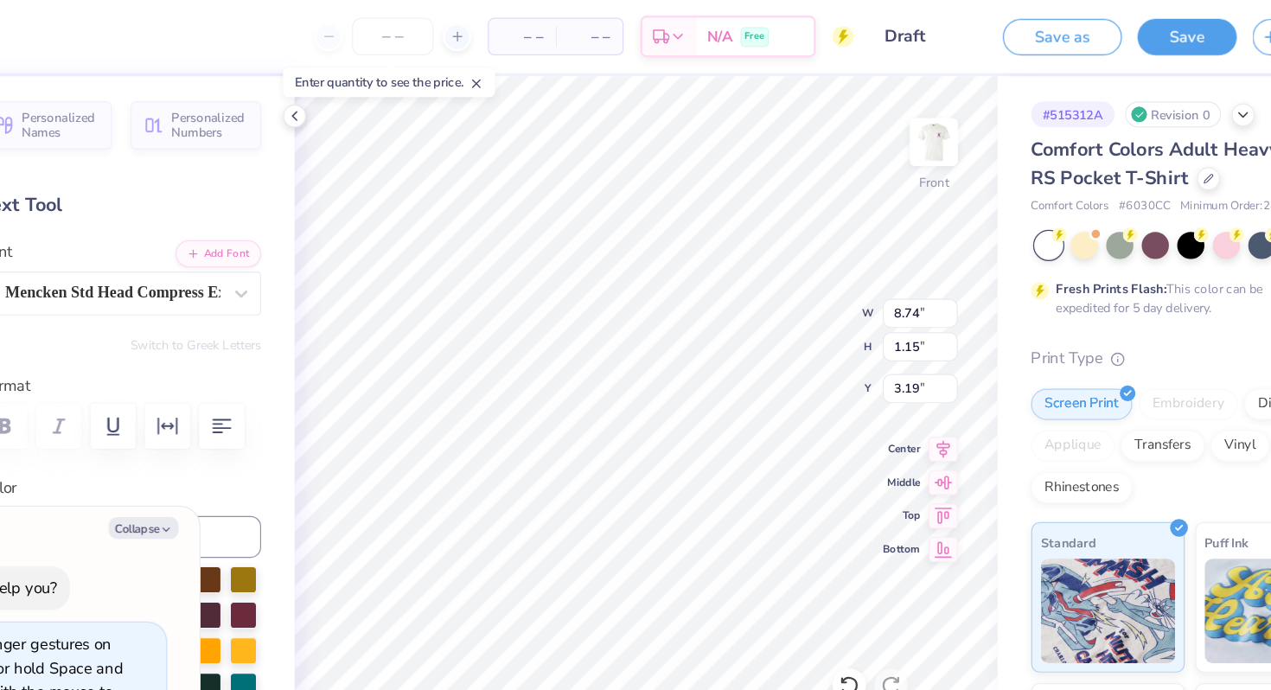
type textarea "F I G"
type textarea "x"
type textarea "F I G"
type textarea "x"
type textarea "F I"
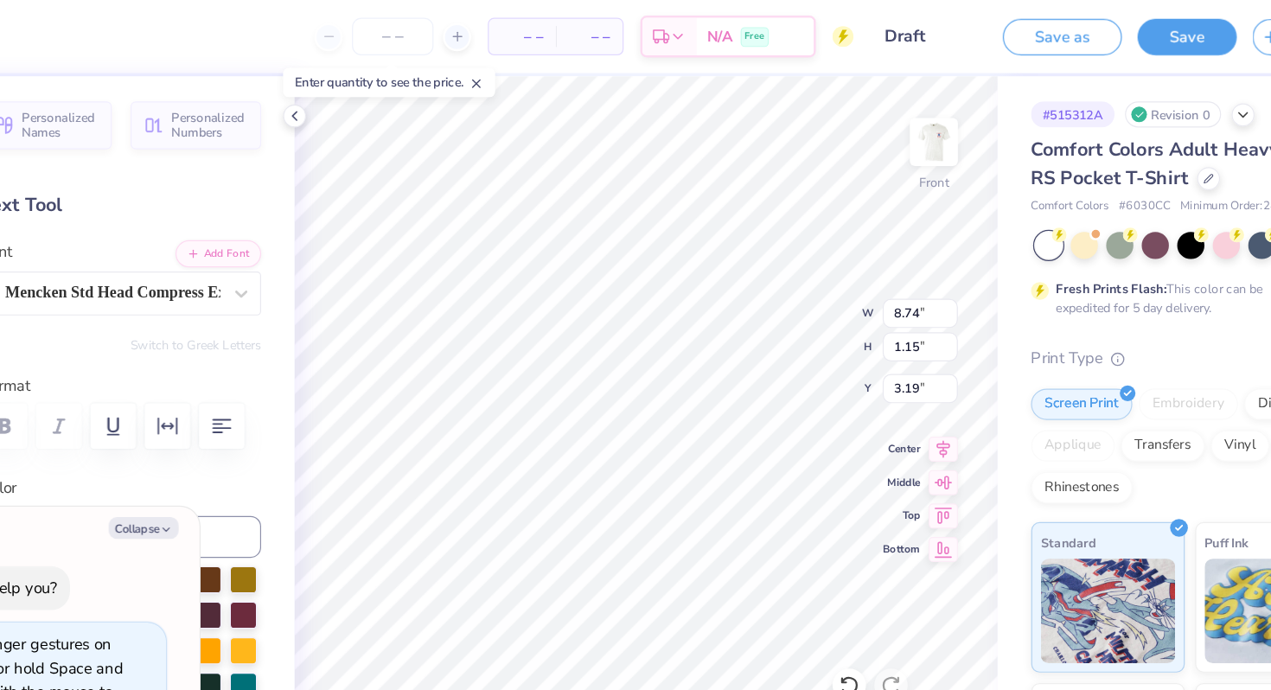
scroll to position [0, 0]
type textarea "x"
type textarea "F I"
type textarea "x"
type textarea "F I"
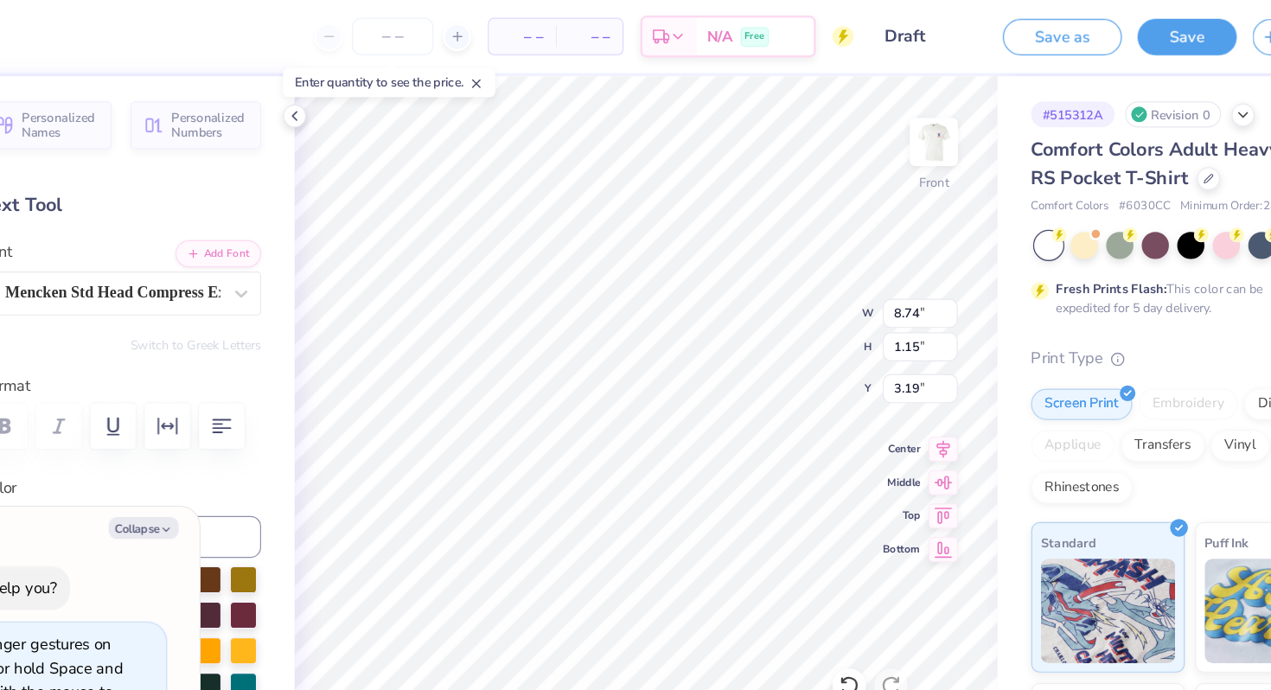
type textarea "x"
type textarea "F I J"
type textarea "x"
type textarea "F I J"
type textarea "x"
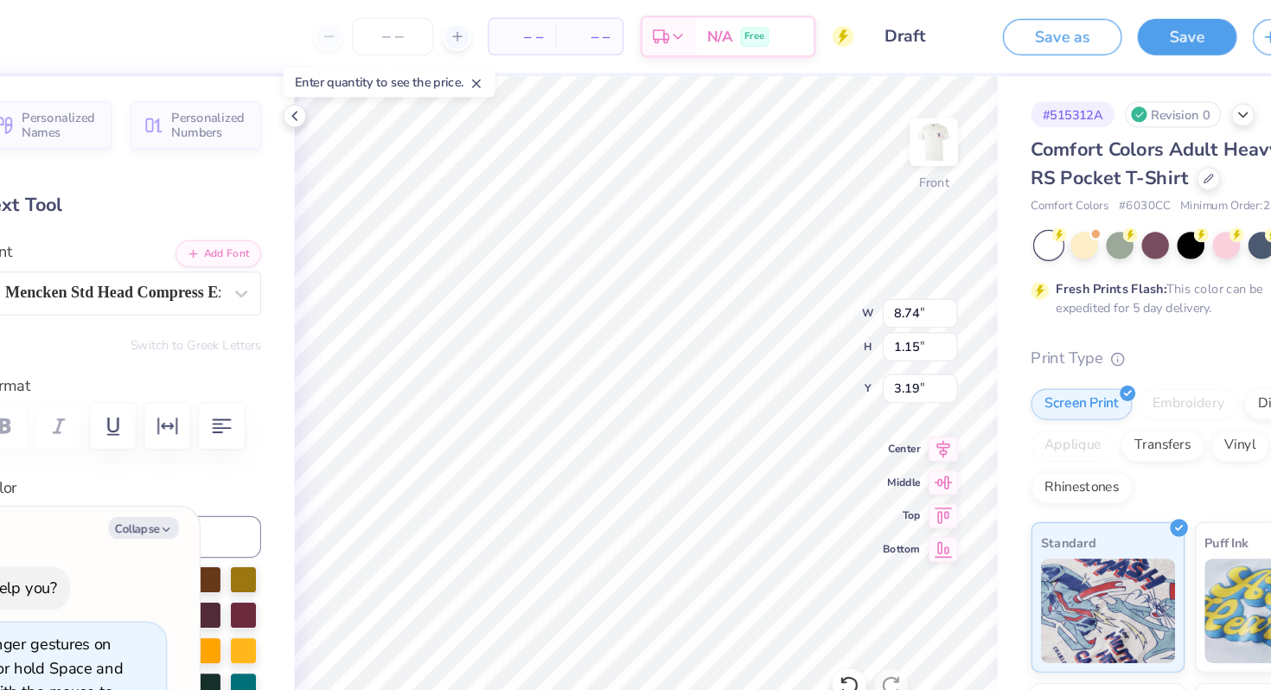
type textarea "F I J I"
type textarea "x"
type textarea "F I J I"
type textarea "x"
type textarea "F I J I"
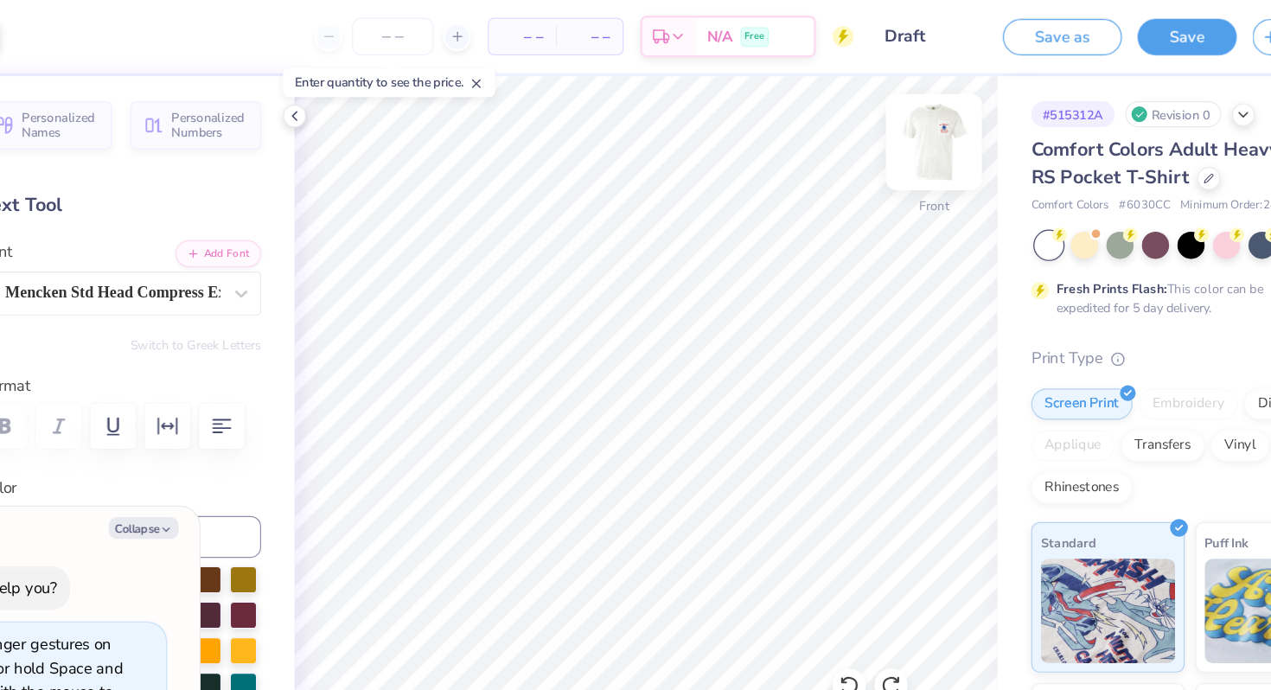
click at [890, 125] on img at bounding box center [894, 117] width 69 height 69
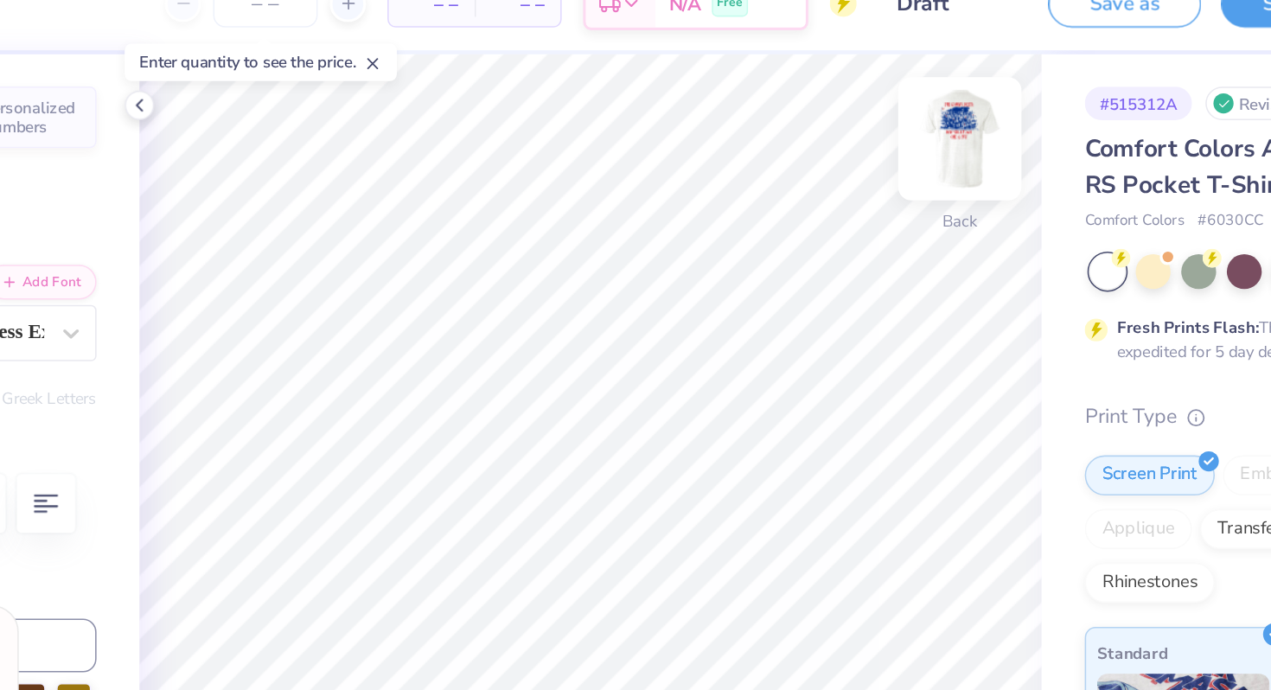
click at [901, 116] on img at bounding box center [894, 117] width 69 height 69
click at [884, 125] on img at bounding box center [894, 117] width 69 height 69
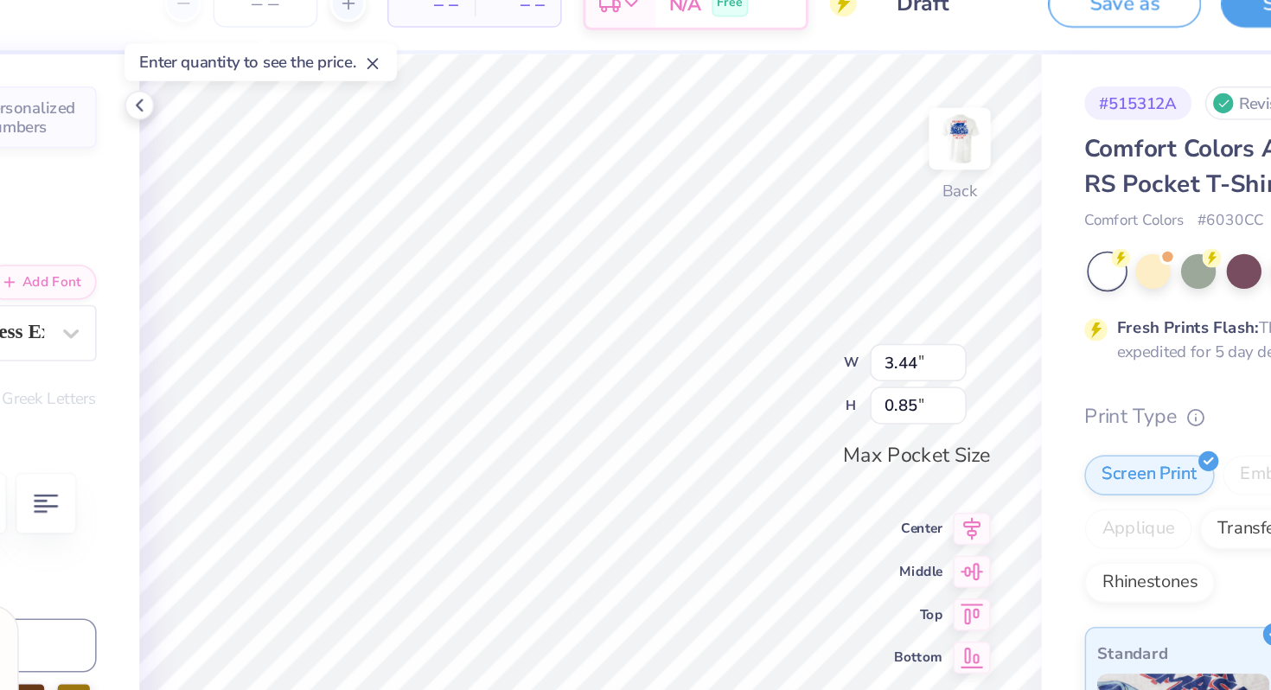
type textarea "x"
type textarea "PHI DELTA"
type textarea "x"
type textarea "PHI DELT"
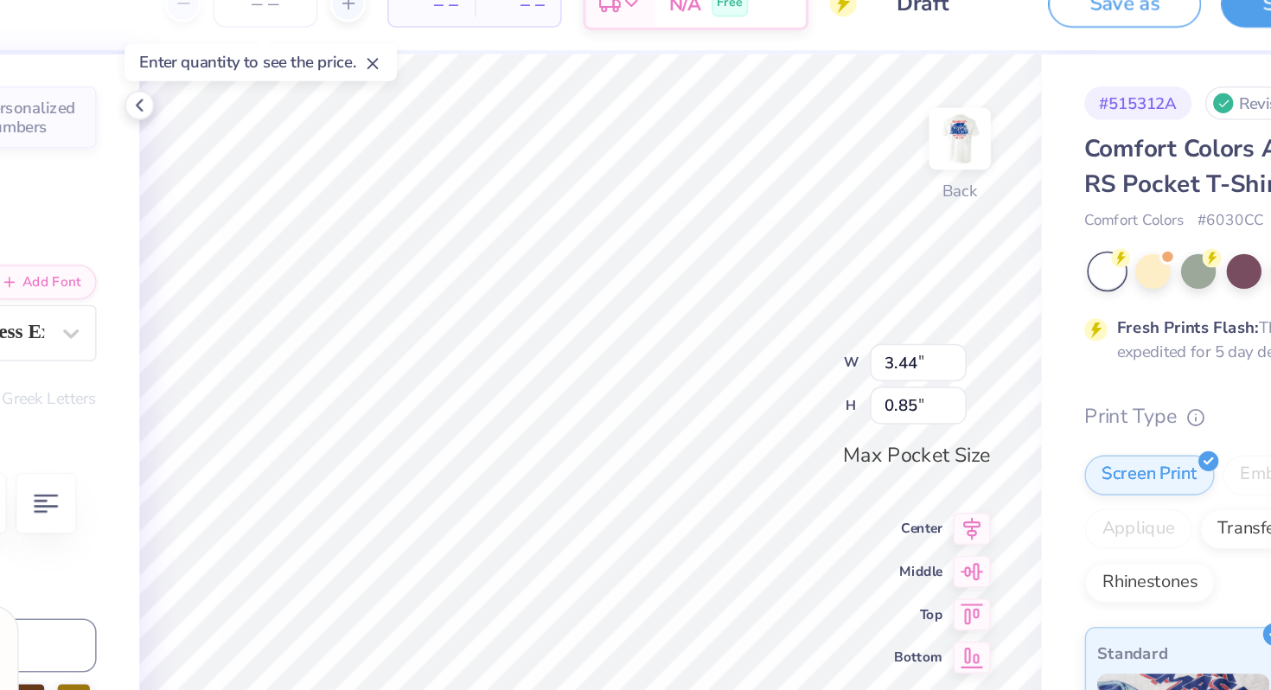
type textarea "x"
type textarea "PHI DEL"
type textarea "x"
type textarea "PHI DE"
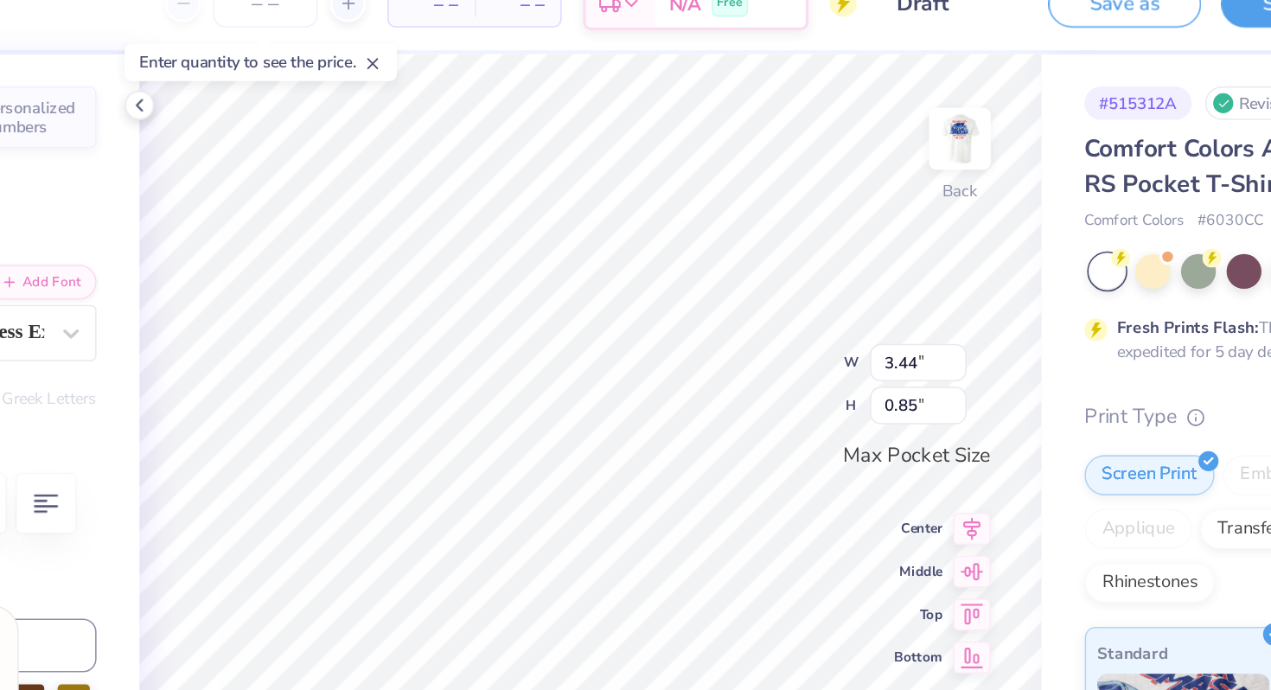
type textarea "x"
type textarea "PHI D"
type textarea "x"
type textarea "PHI"
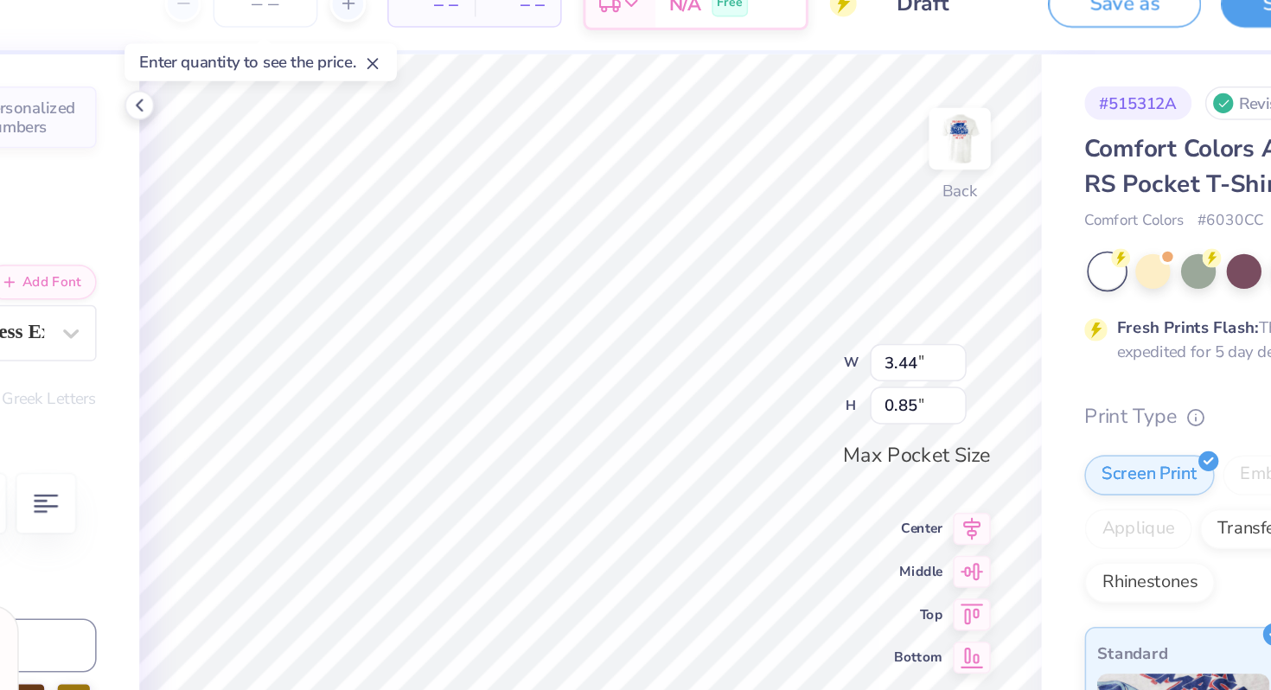
type textarea "x"
type textarea "PHI"
type textarea "x"
type textarea "PHI"
type textarea "x"
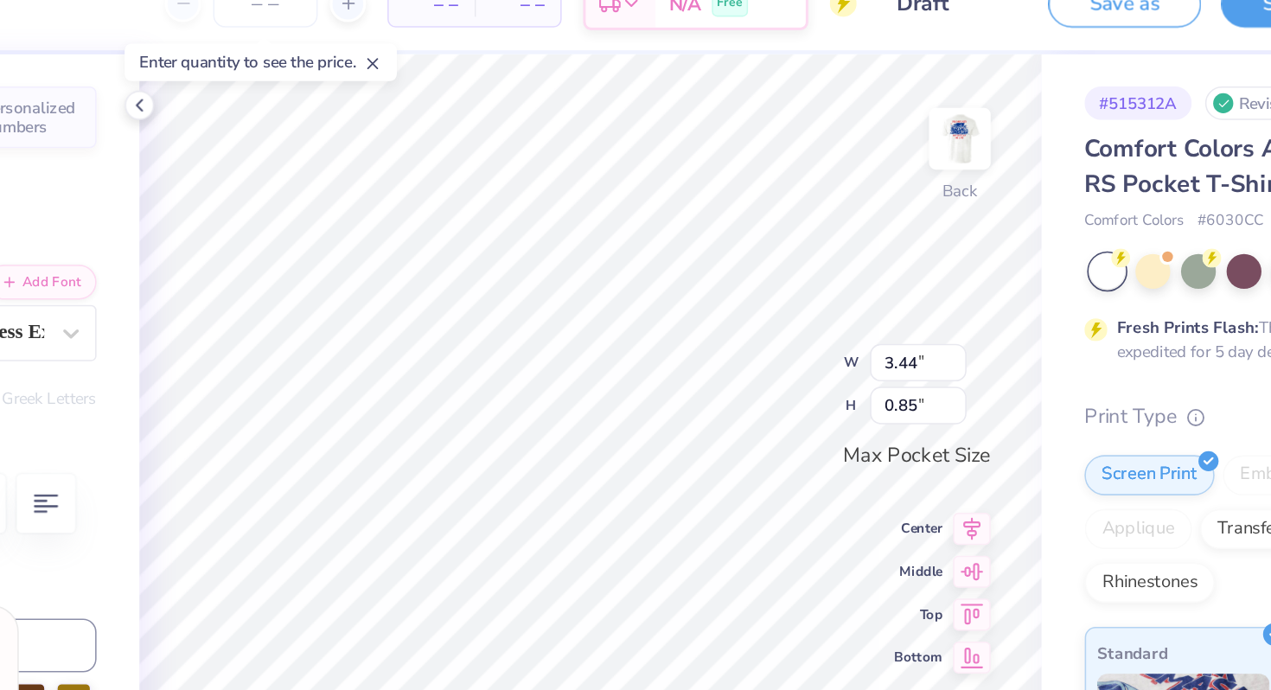
type textarea "PH"
type textarea "x"
type textarea "P"
type textarea "x"
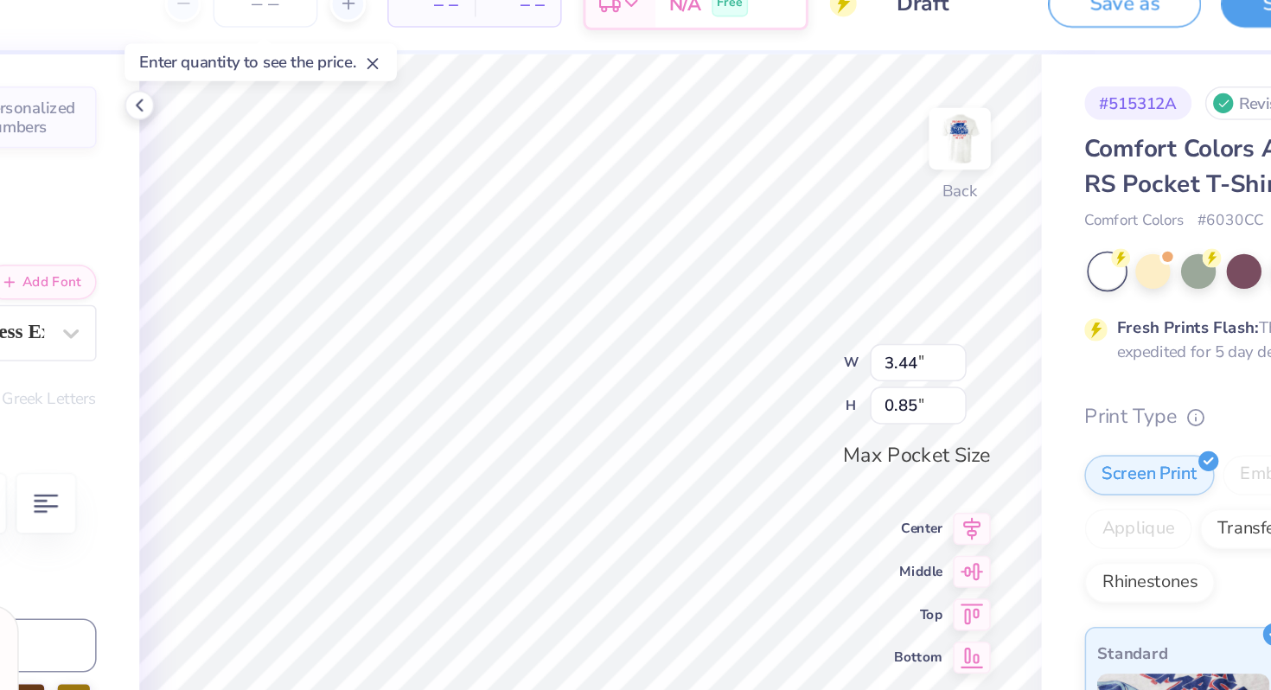
type textarea "F"
type textarea "x"
type textarea "FI"
type textarea "x"
type textarea "FIL"
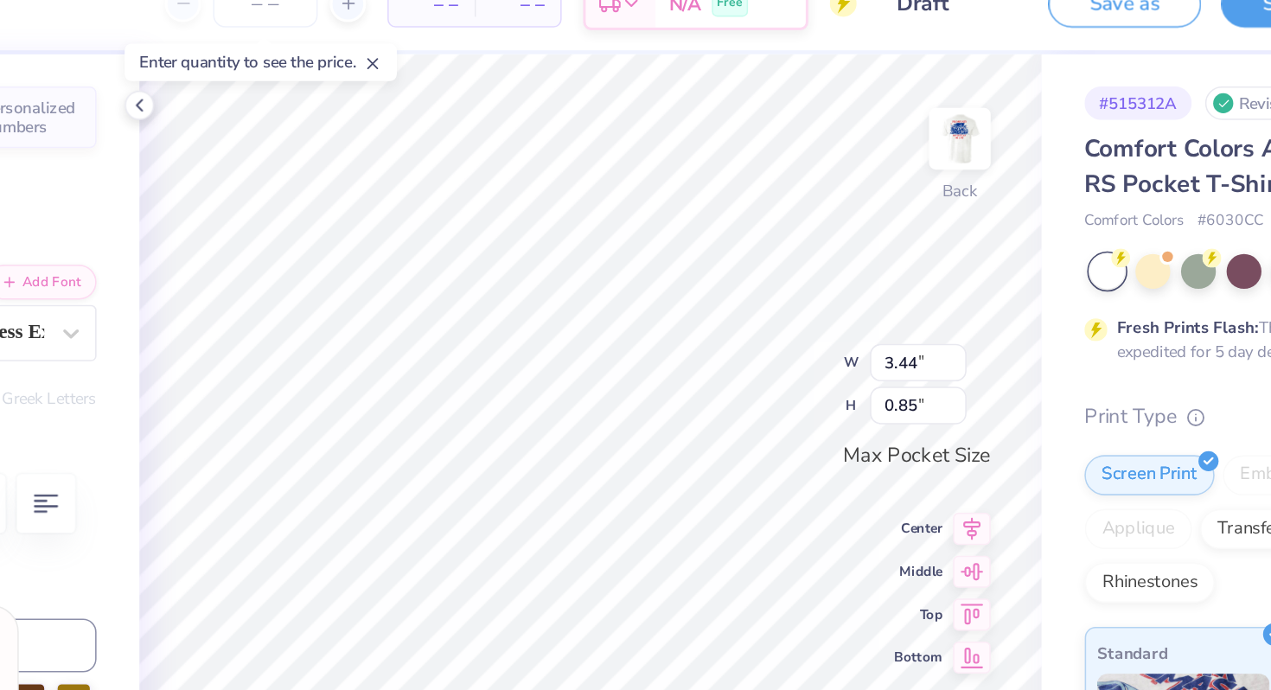
type textarea "x"
type textarea "FILI"
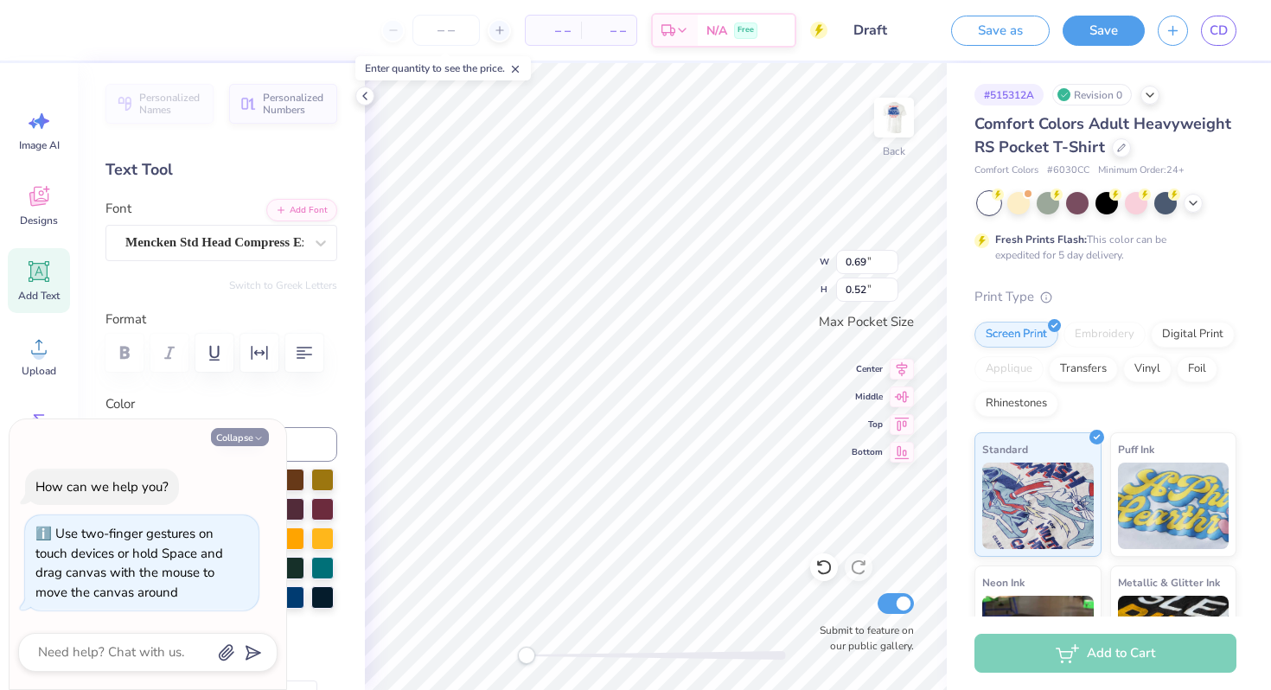
click at [255, 442] on icon "button" at bounding box center [258, 438] width 10 height 10
type textarea "x"
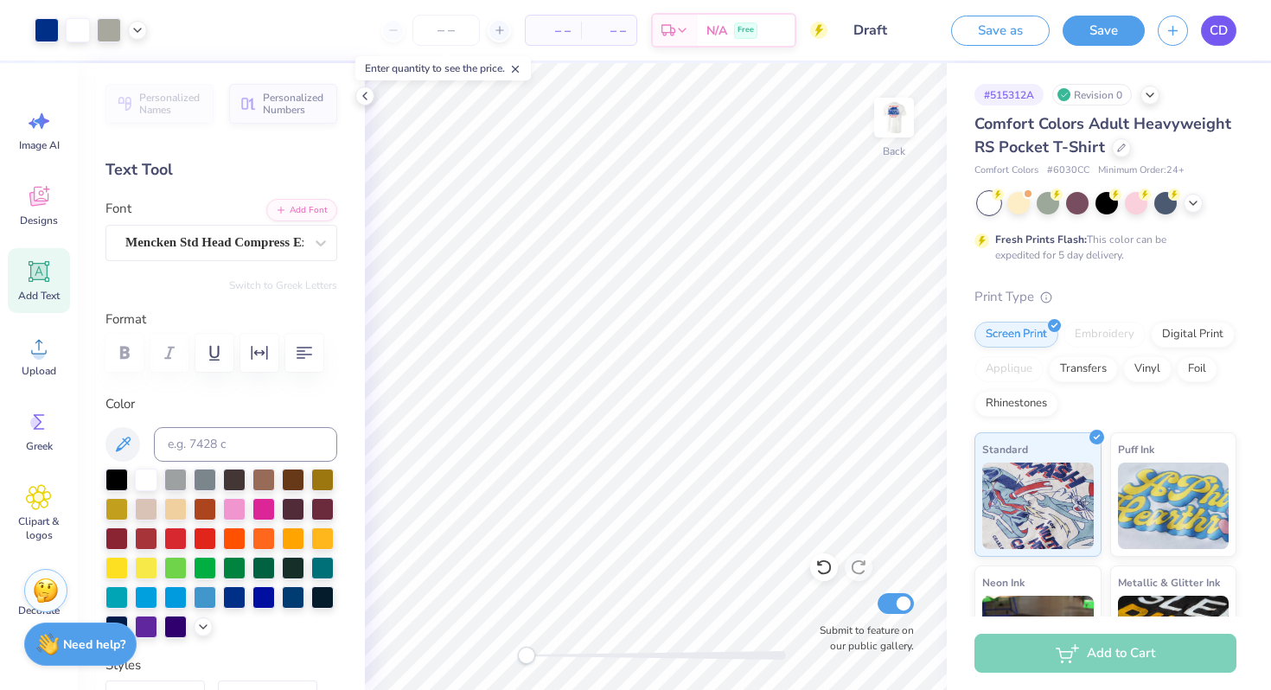
click at [1216, 30] on span "CD" at bounding box center [1219, 31] width 18 height 20
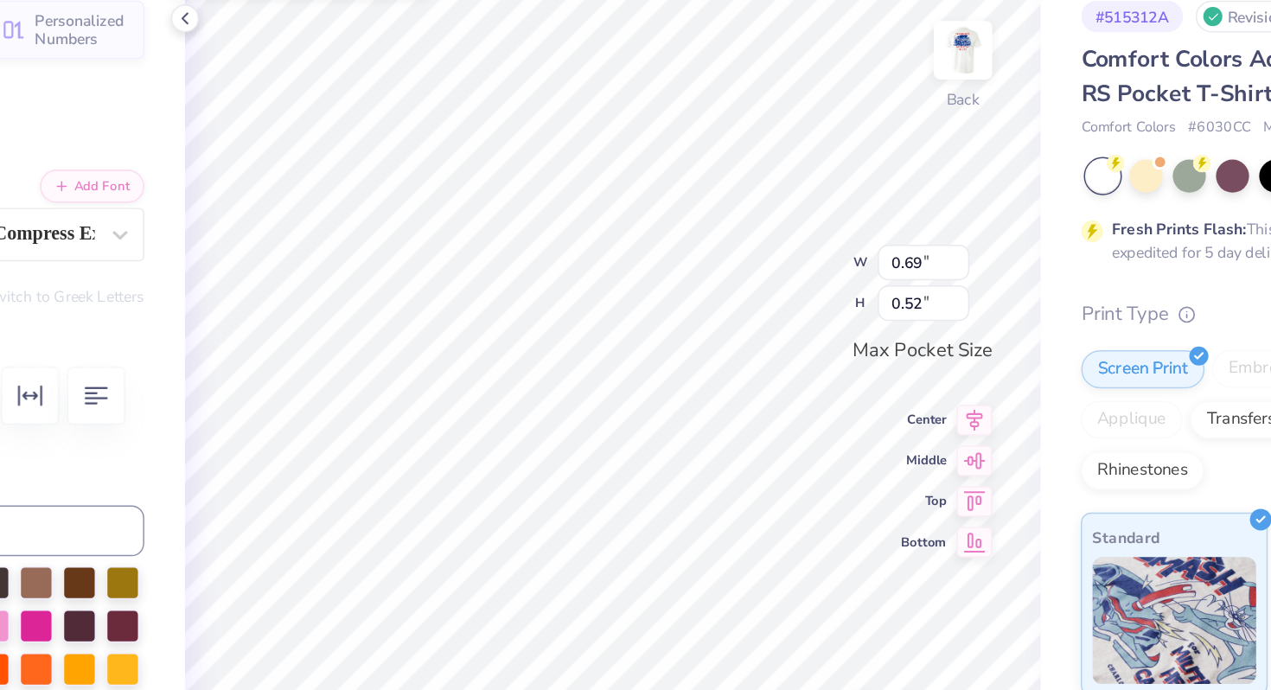
type textarea "FIJI"
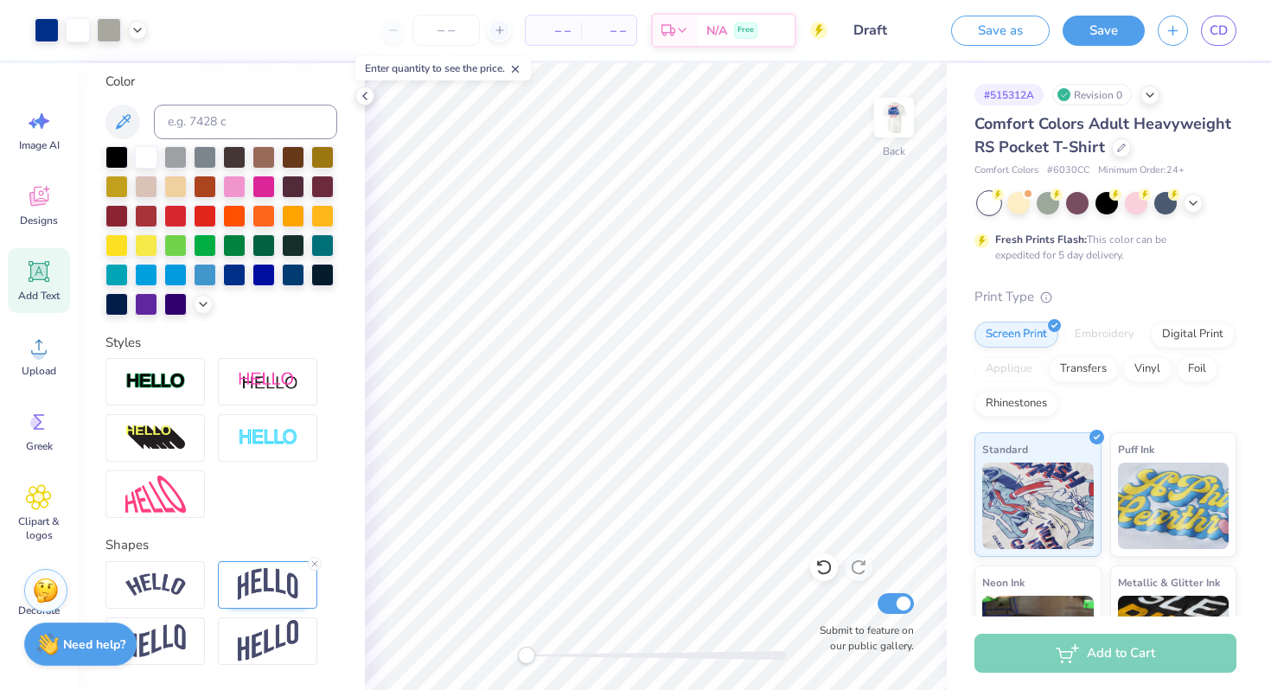
scroll to position [383, 0]
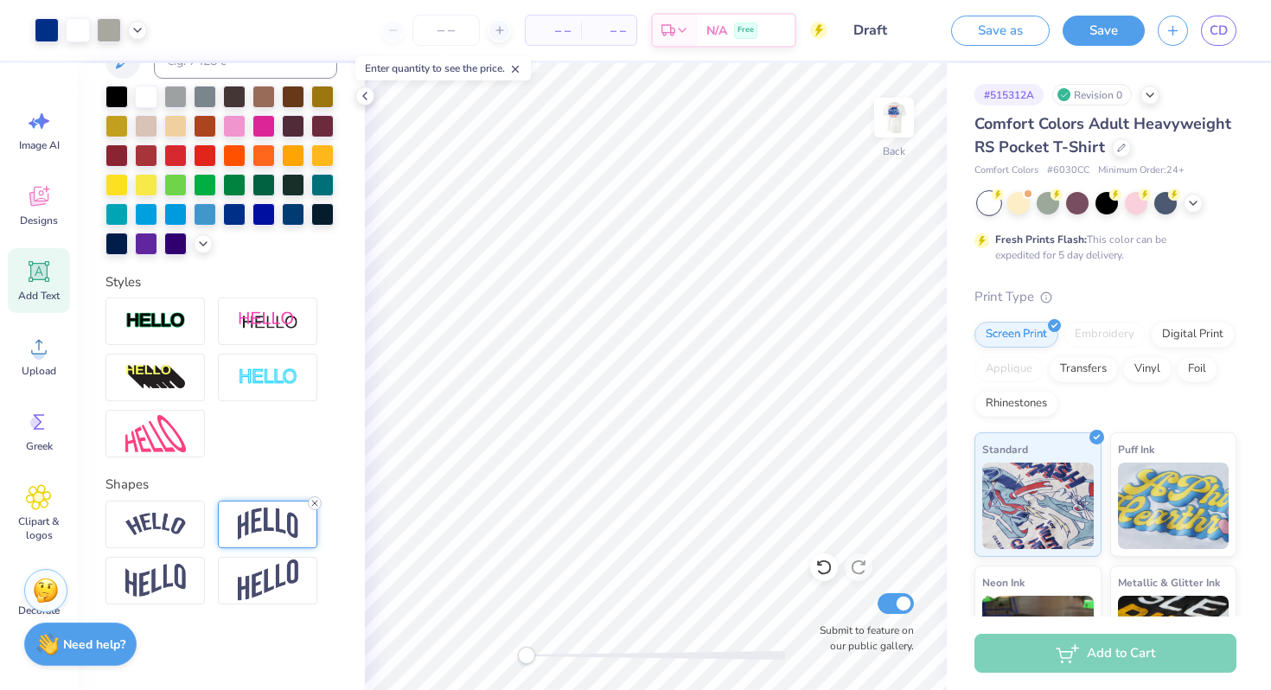
click at [312, 501] on line at bounding box center [314, 503] width 5 height 5
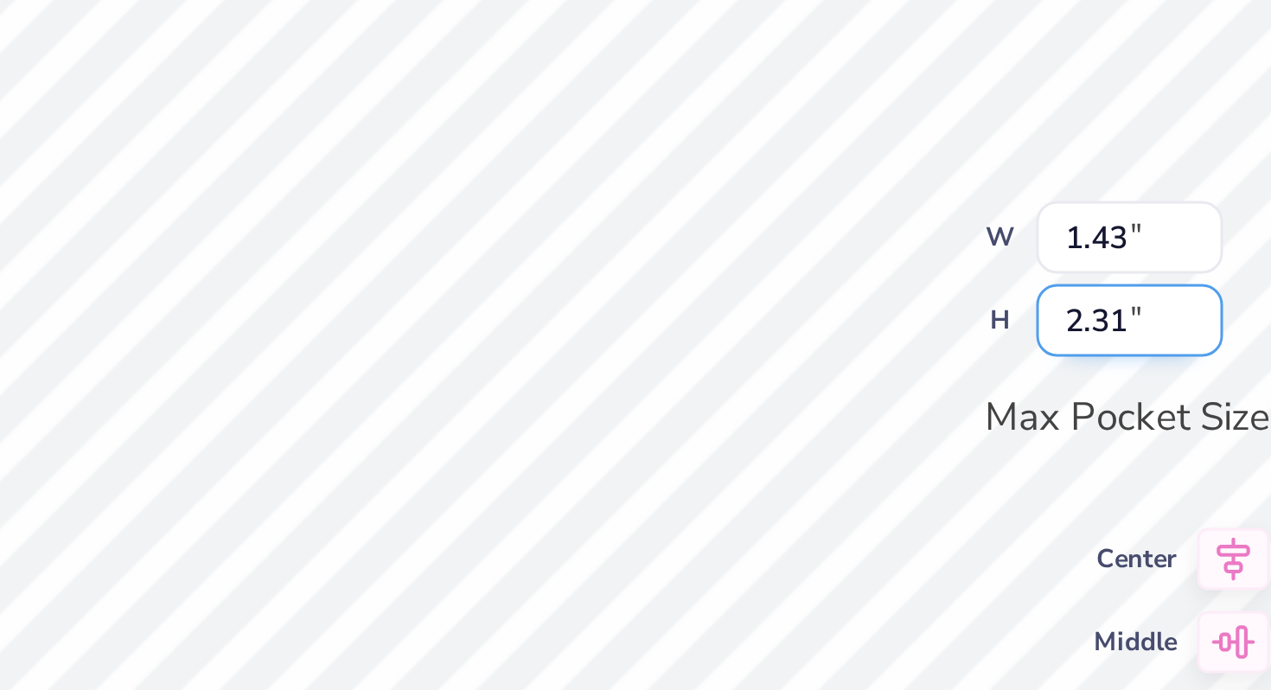
click at [783, 278] on div "Back W 1.43 1.43 " H 2.31 2.31 " Max Pocket Size Center Middle Top Bottom Submi…" at bounding box center [656, 376] width 582 height 627
type textarea "x"
type input "2.78"
type input "2.82"
type textarea "x"
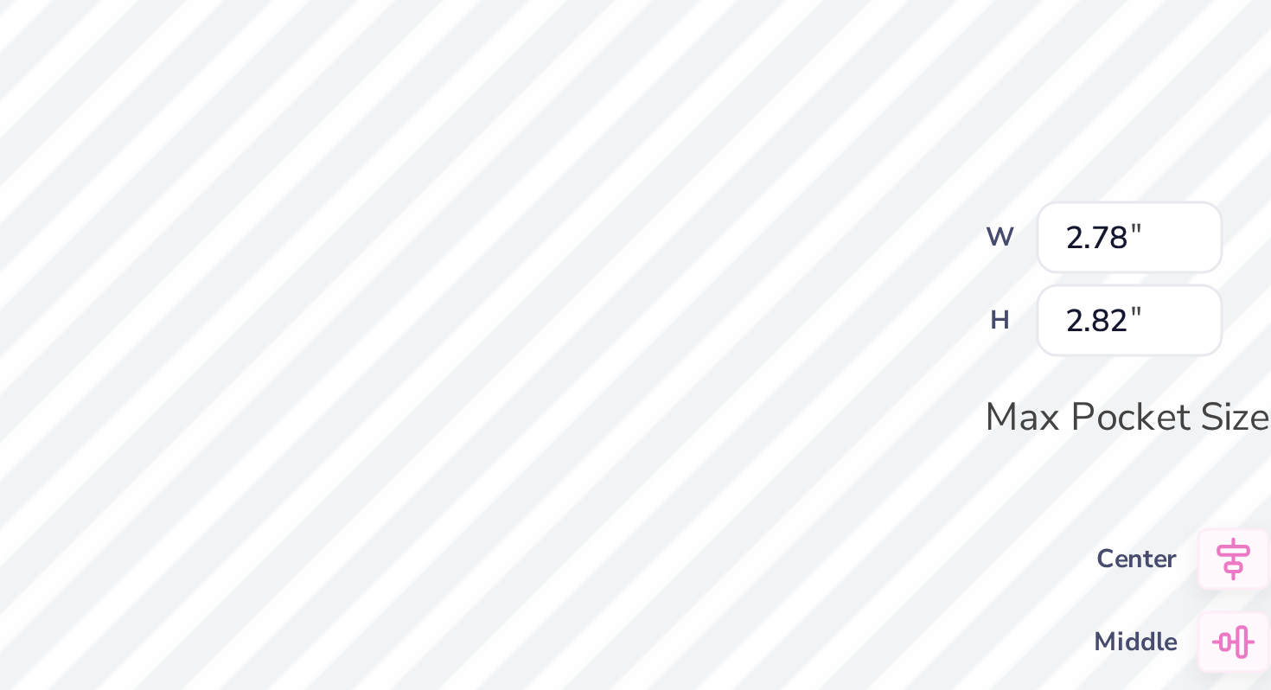
type input "2.91"
type input "2.95"
type textarea "x"
type input "3.10"
type input "3.14"
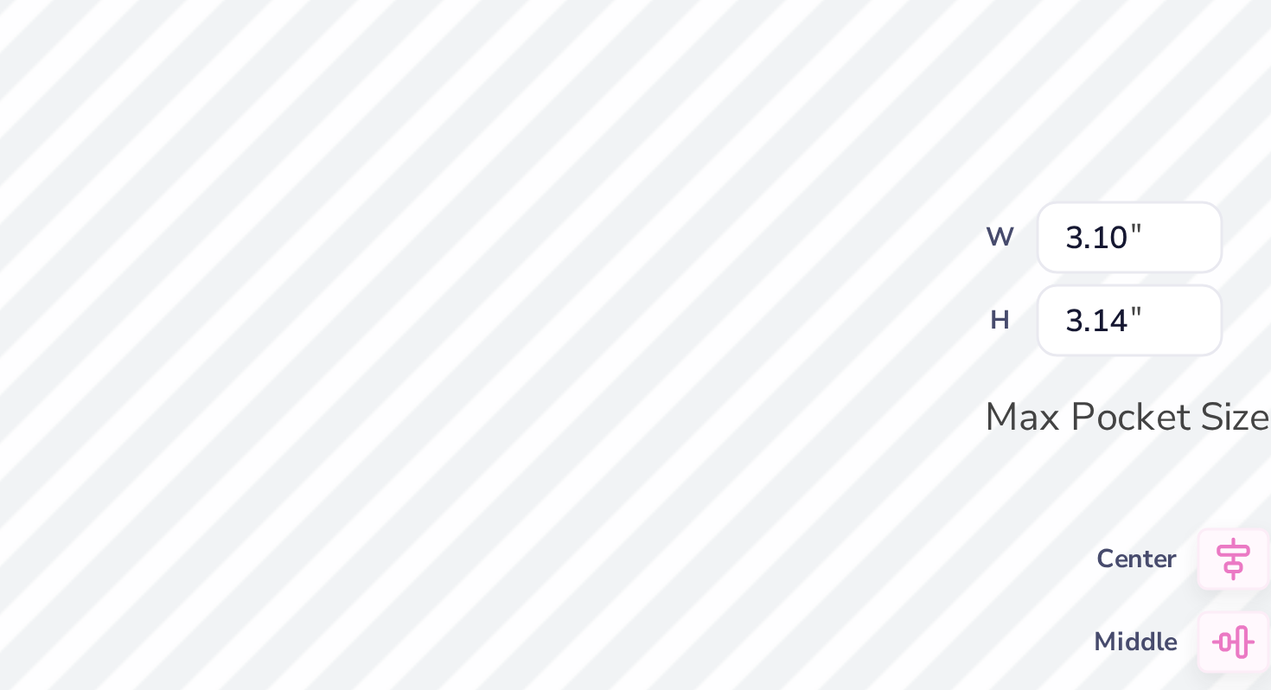
type textarea "x"
type input "3.21"
type input "3.26"
type textarea "x"
type input "3.27"
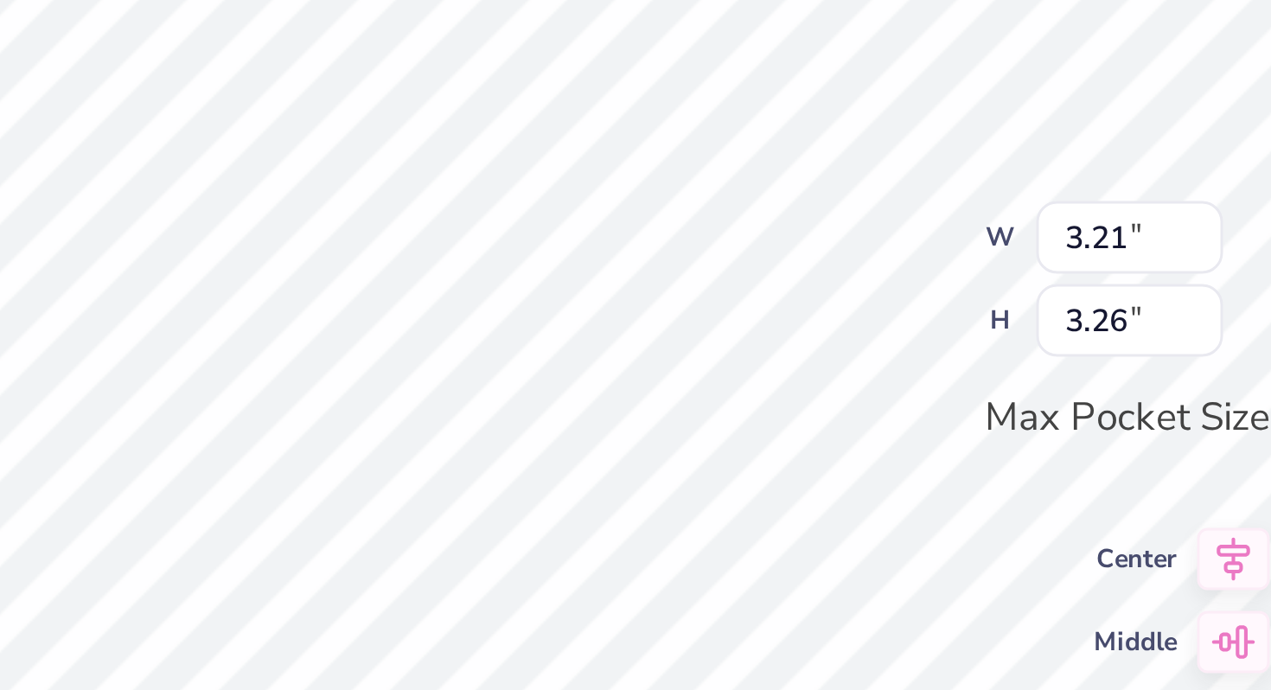
type input "3.32"
type textarea "x"
type input "3.33"
type input "3.38"
type textarea "x"
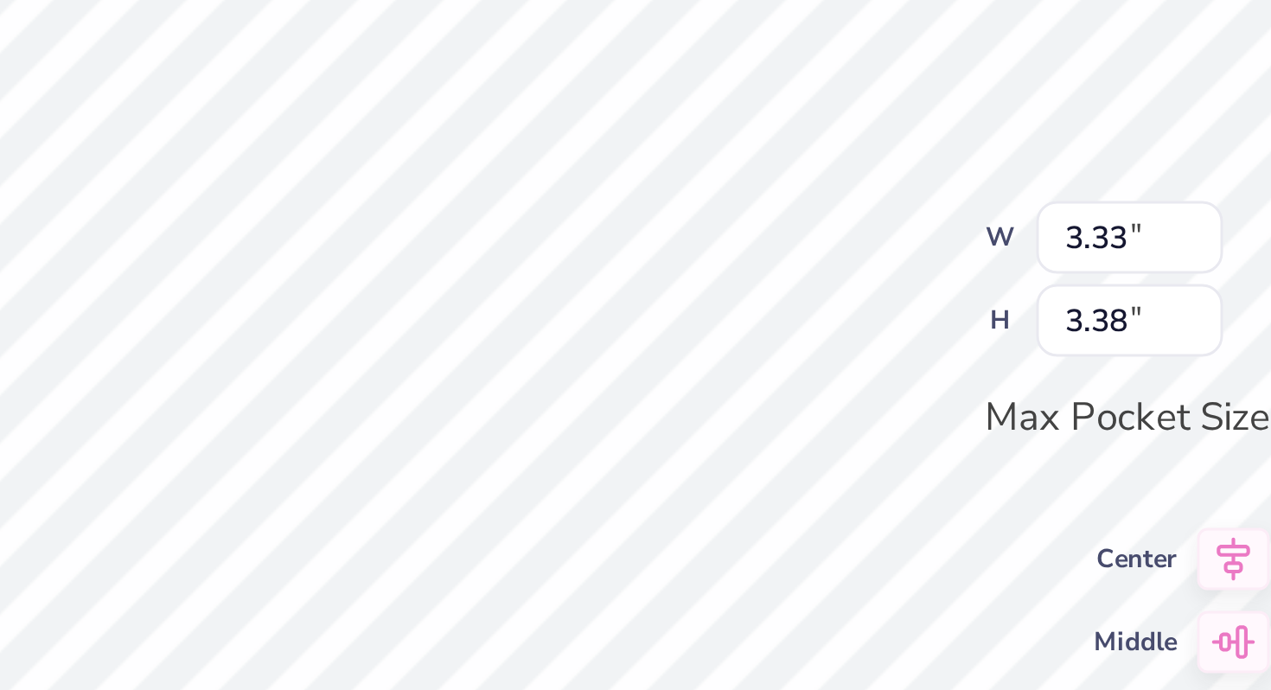
type input "3.36"
type input "3.41"
type textarea "x"
type input "2.11"
type input "3.41"
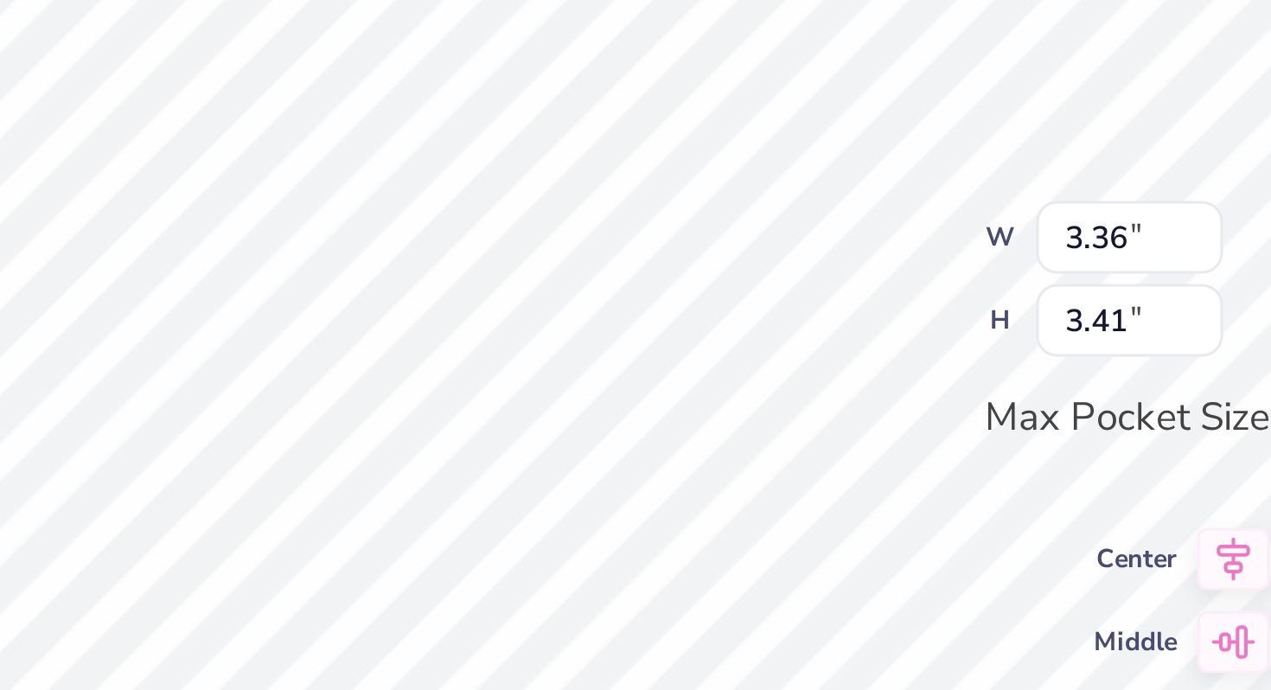
type textarea "x"
type input "3.38"
type input "3.43"
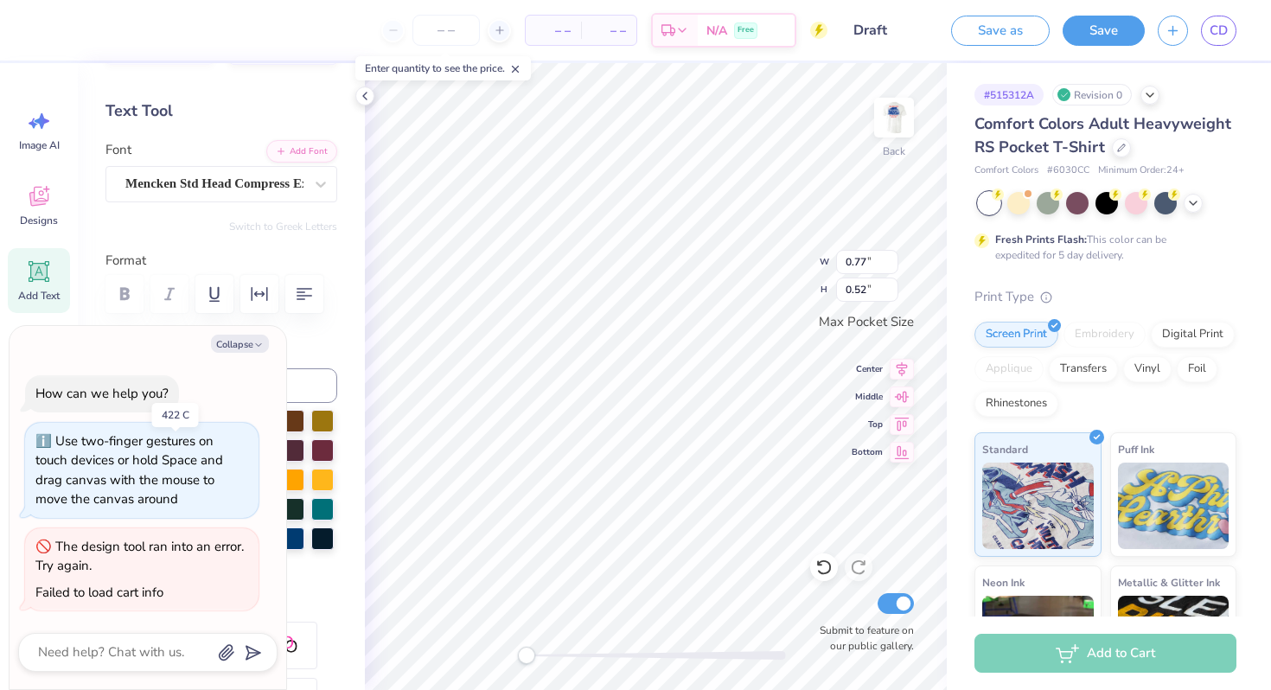
scroll to position [1, 0]
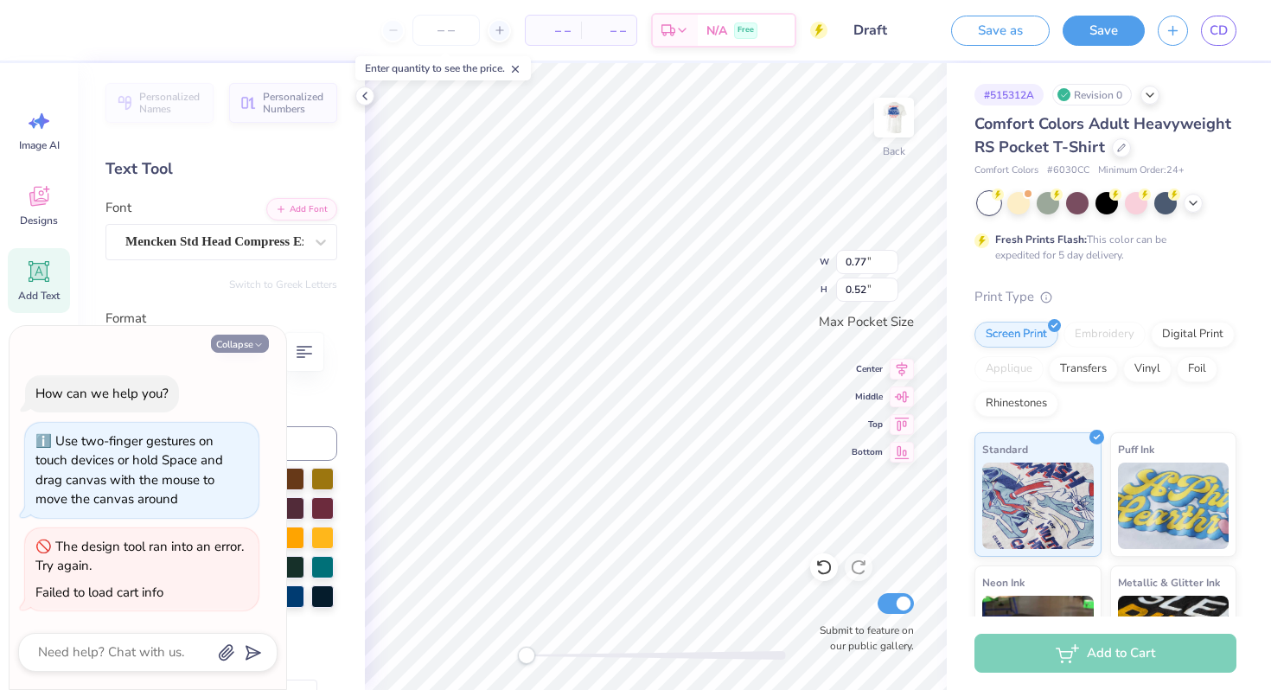
click at [252, 338] on button "Collapse" at bounding box center [240, 344] width 58 height 18
type textarea "x"
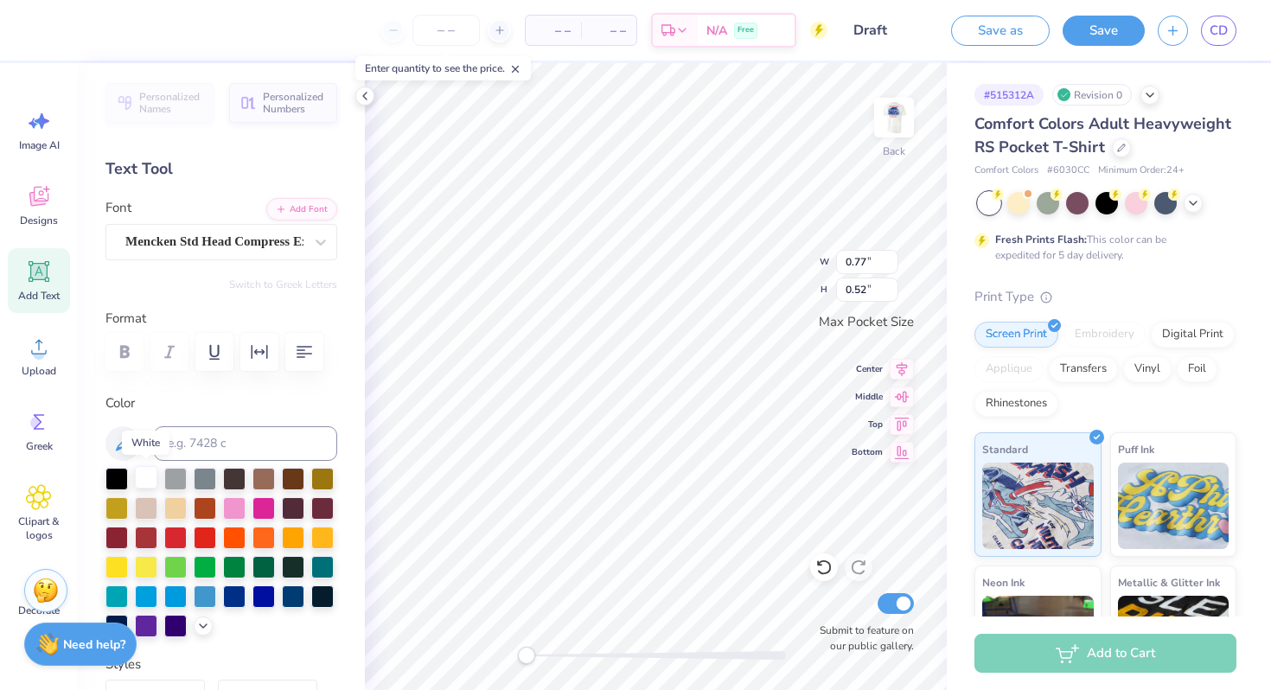
click at [147, 479] on div at bounding box center [146, 477] width 22 height 22
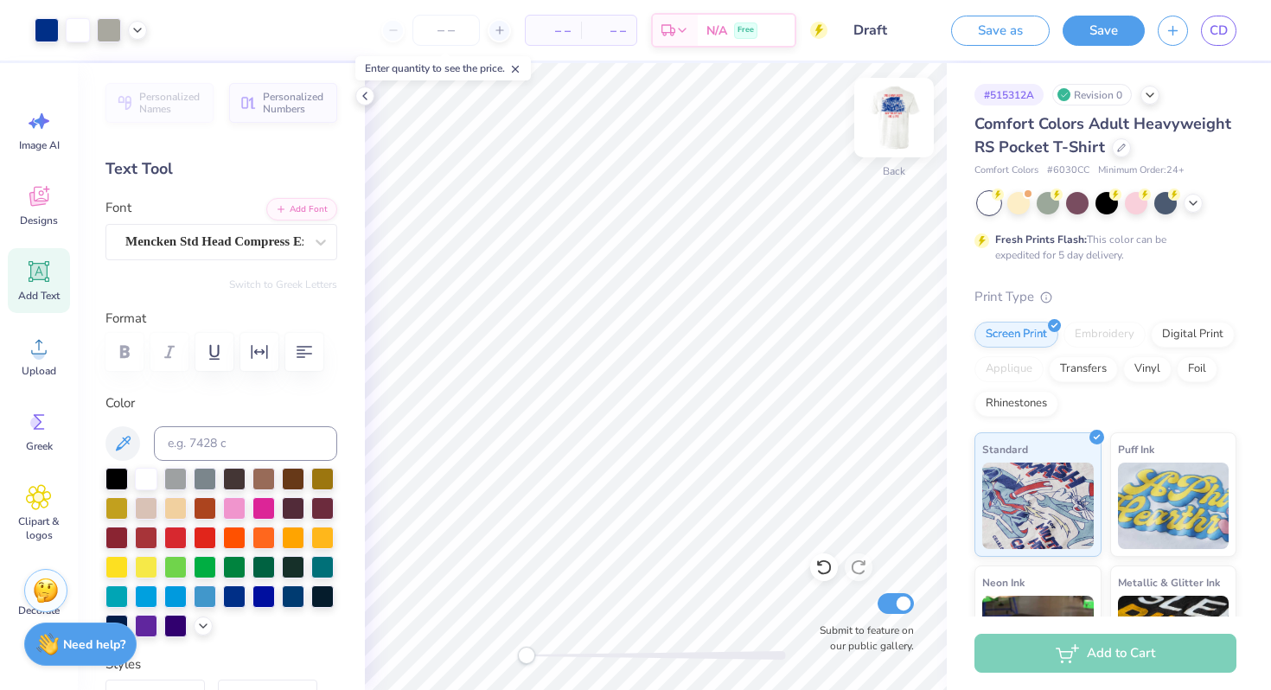
click at [912, 108] on img at bounding box center [894, 117] width 69 height 69
click at [898, 112] on img at bounding box center [894, 117] width 69 height 69
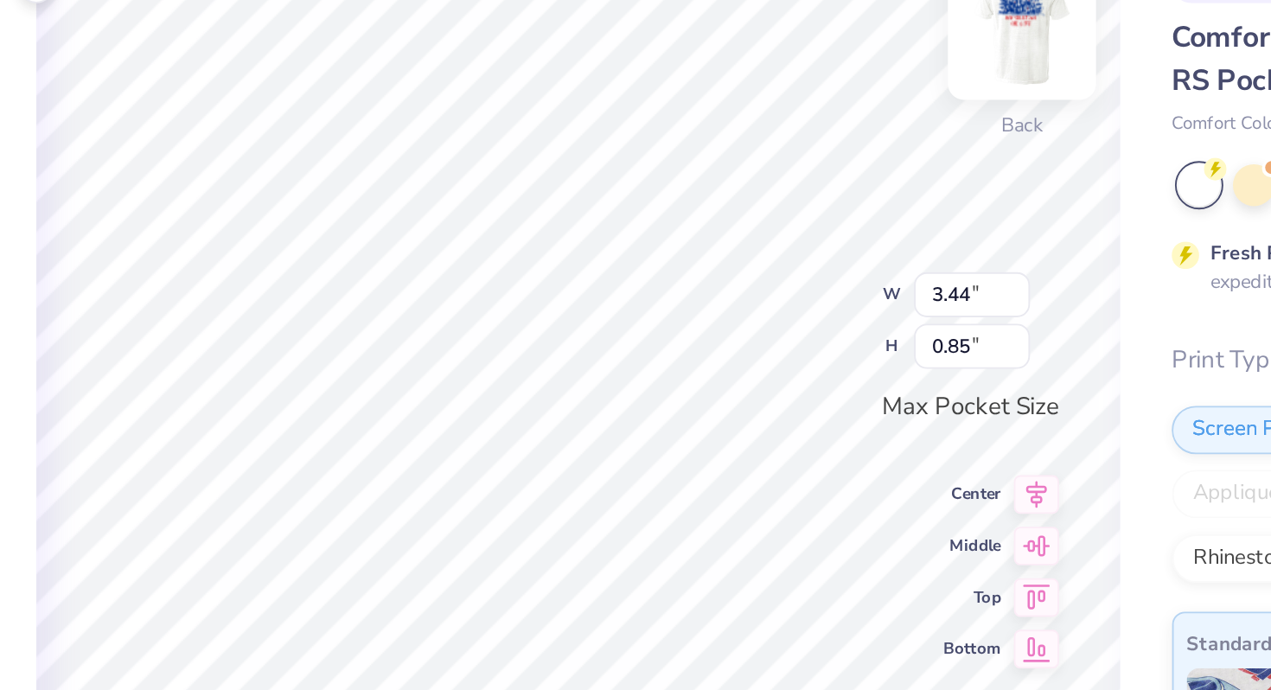
scroll to position [0, 0]
type textarea "P"
type textarea "FIJI"
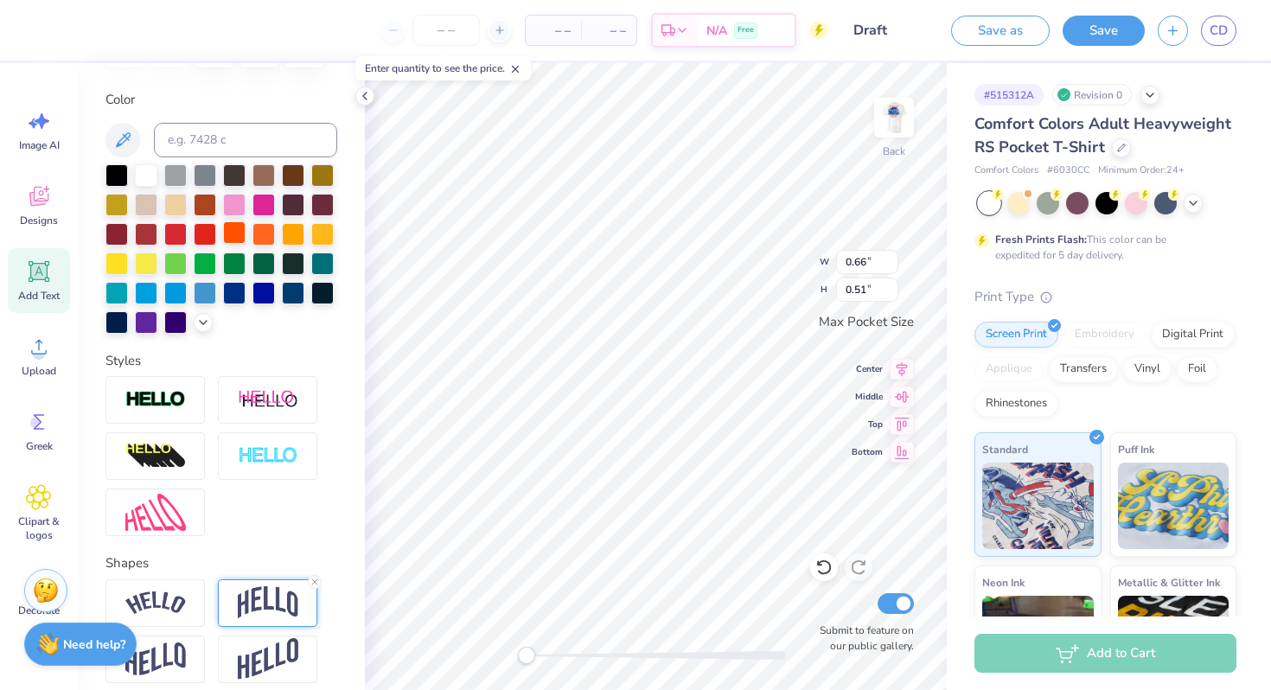
scroll to position [383, 0]
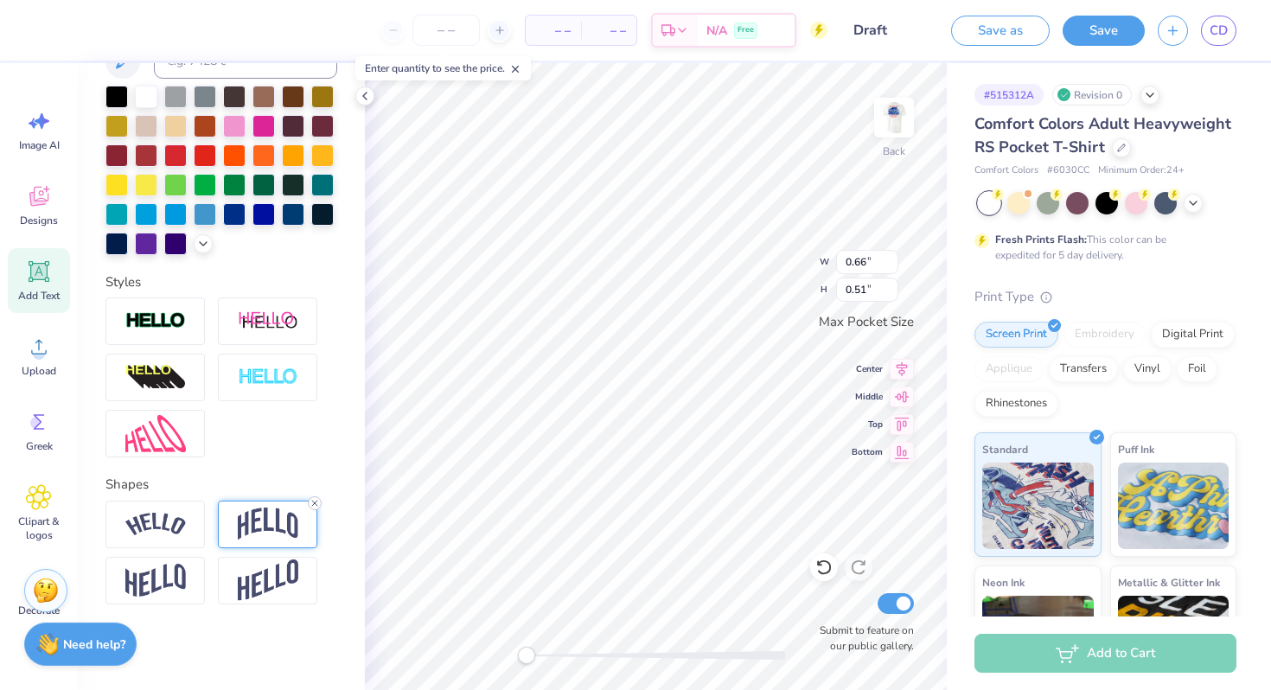
click at [313, 503] on line at bounding box center [314, 503] width 5 height 5
click at [144, 94] on div at bounding box center [146, 95] width 22 height 22
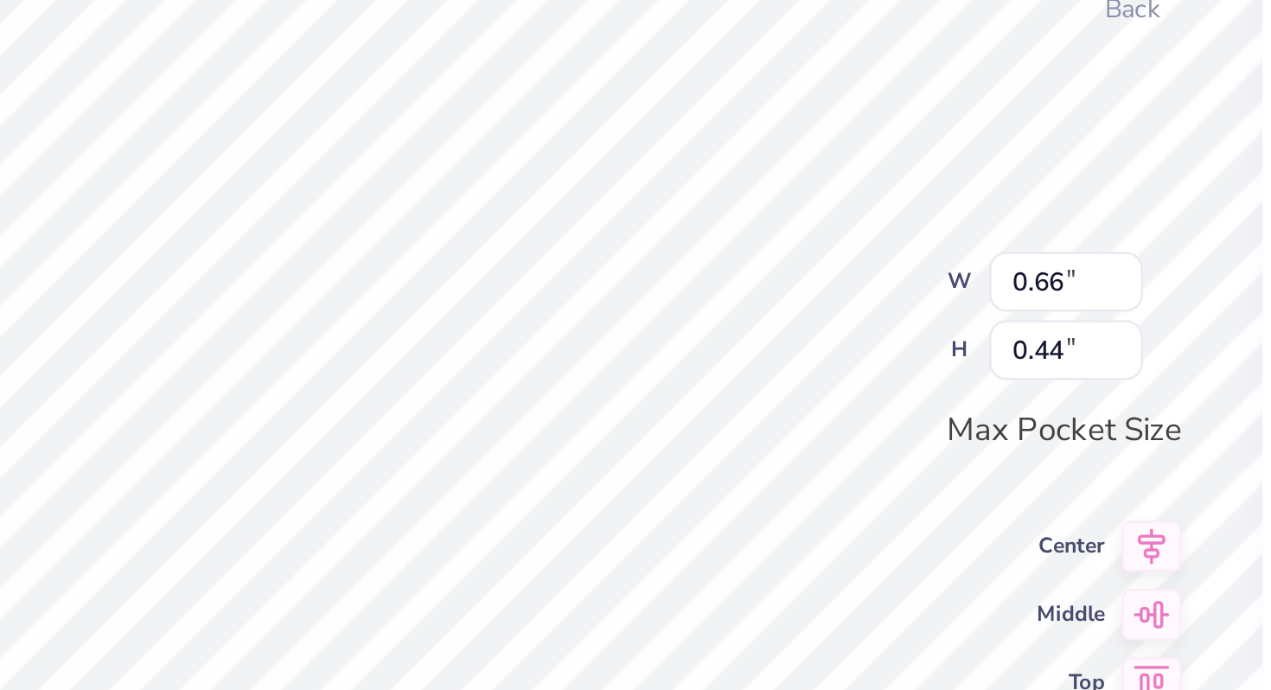
type input "3.33"
type input "2.24"
type input "2.09"
type input "1.41"
click at [776, 291] on div "Back W 1.43 1.43 " H 2.31 2.31 " Max Pocket Size Center Middle Top Bottom Submi…" at bounding box center [656, 376] width 582 height 627
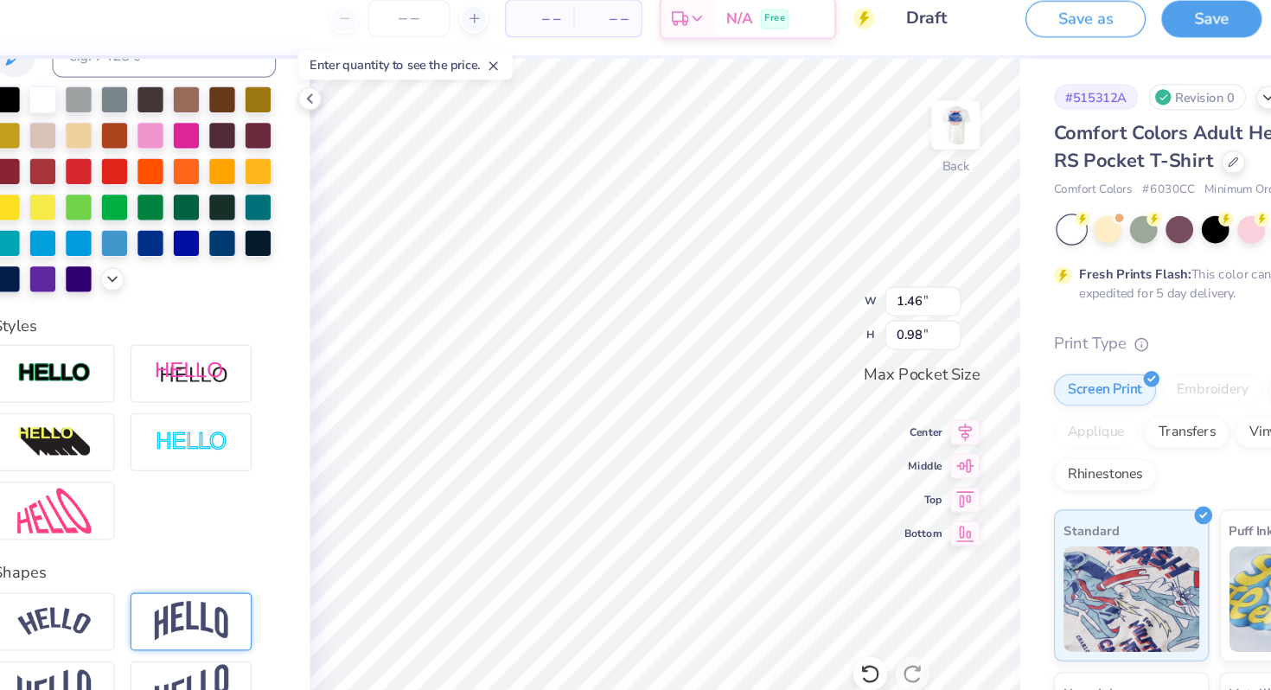
type input "1.46"
type input "0.98"
type input "0.85"
type input "0.51"
type input "1.46"
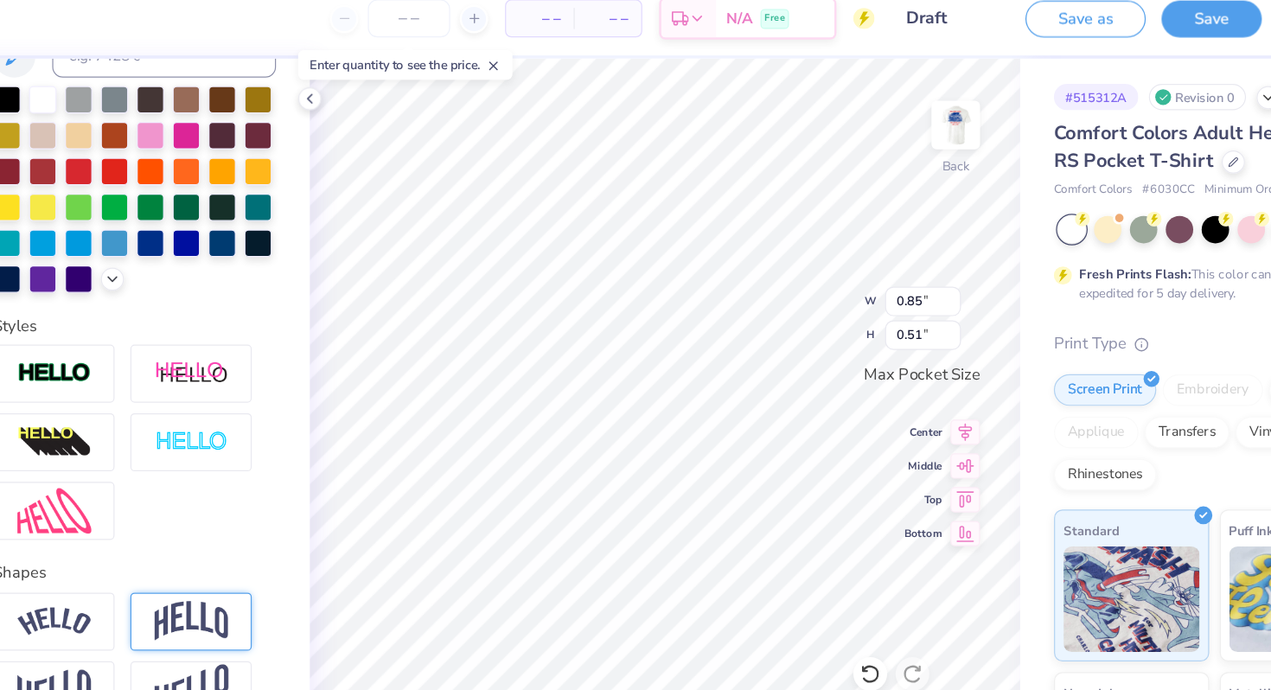
type input "0.98"
click at [175, 154] on div at bounding box center [175, 154] width 22 height 22
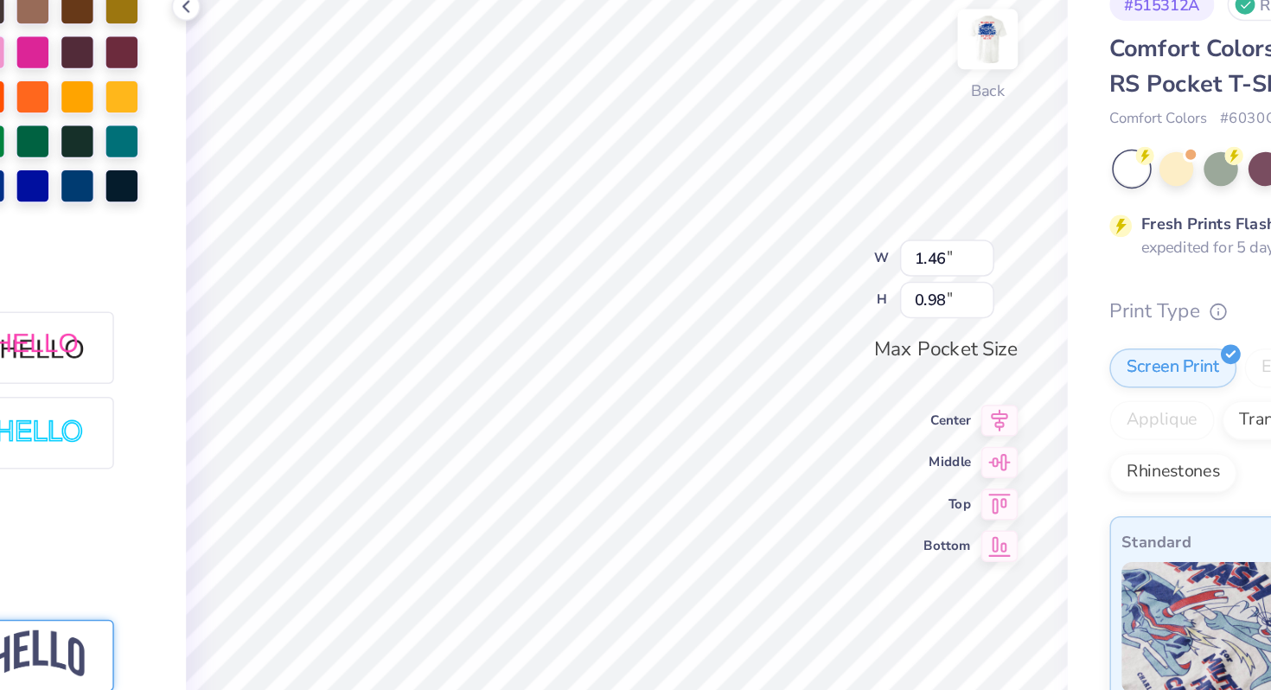
type input "3.35"
type input "2.26"
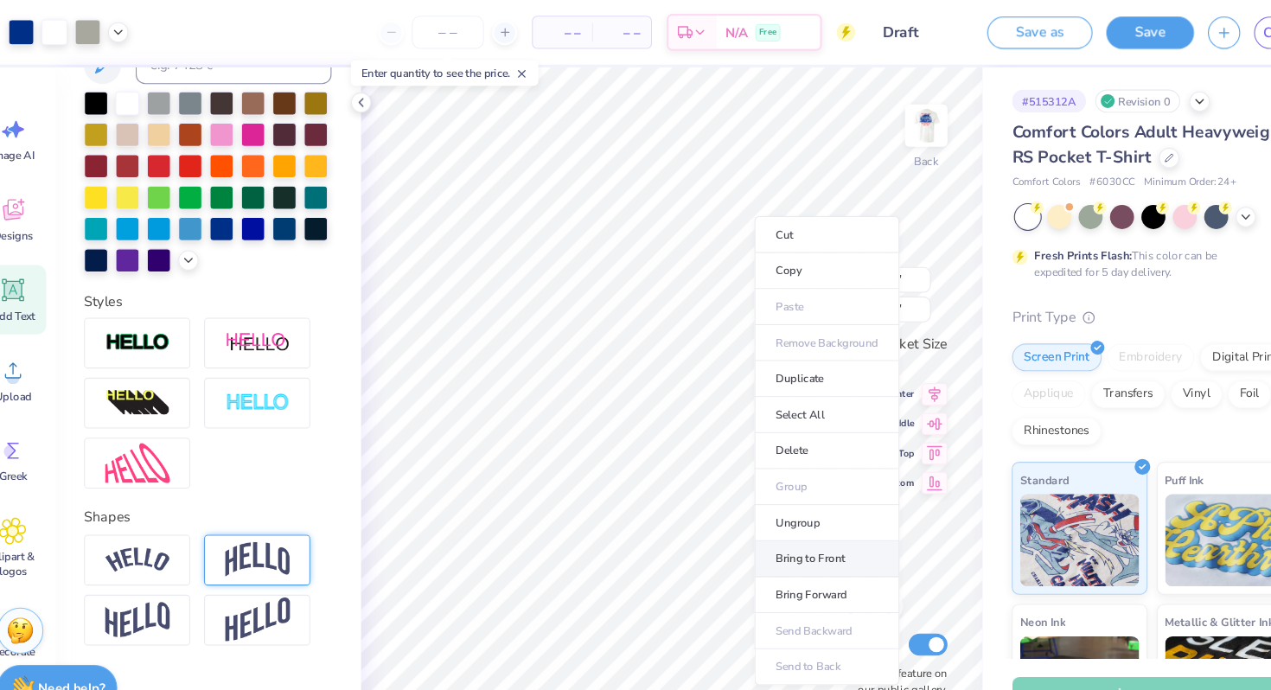
click at [809, 520] on li "Bring to Front" at bounding box center [801, 524] width 136 height 34
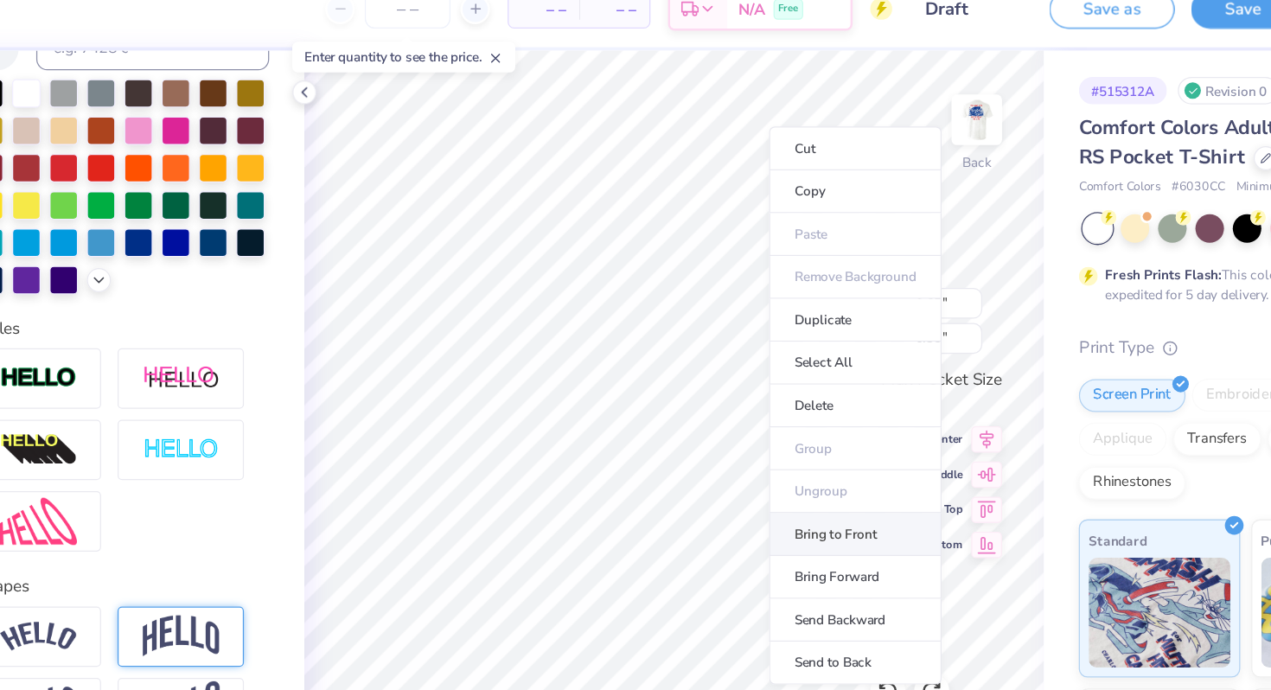
click at [805, 438] on li "Bring to Front" at bounding box center [799, 444] width 136 height 34
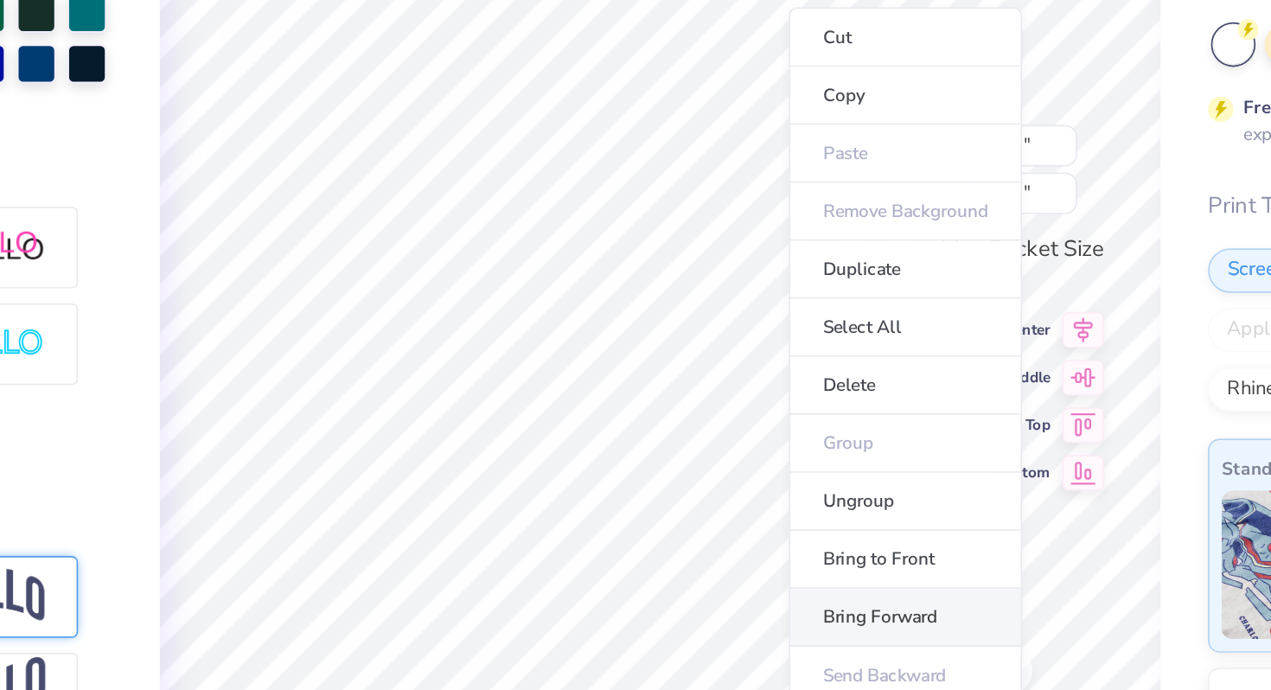
click at [805, 535] on li "Bring Forward" at bounding box center [799, 537] width 136 height 34
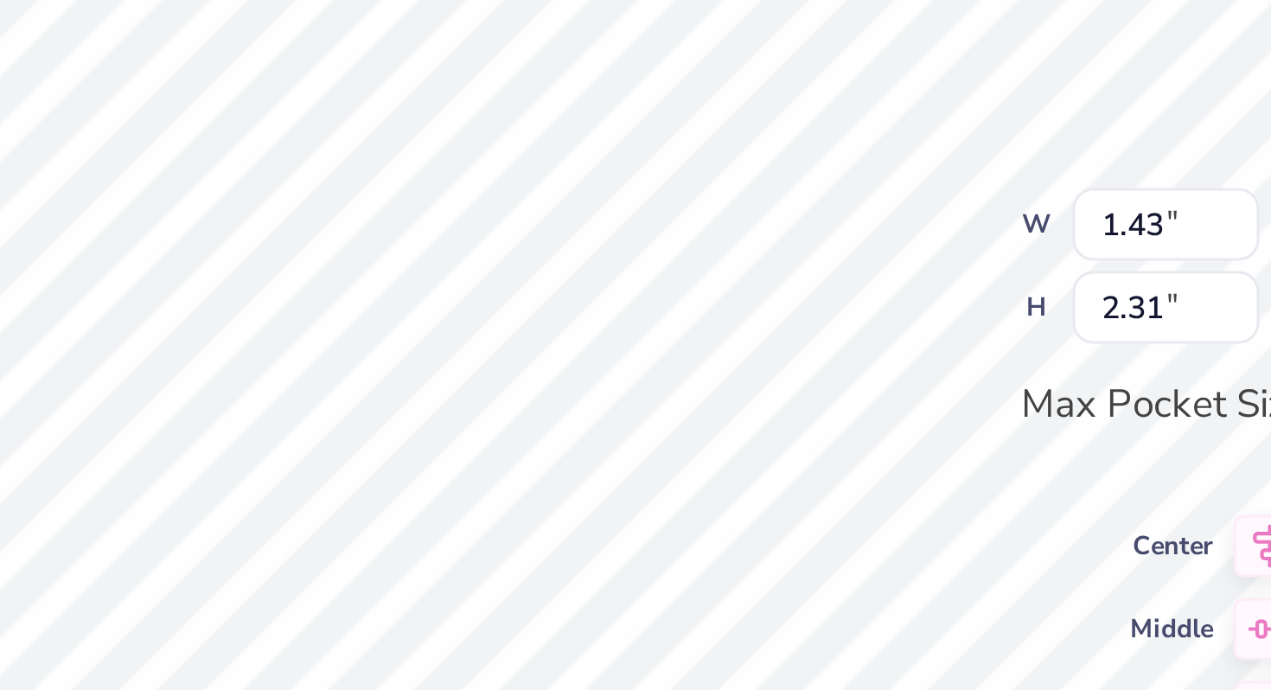
type input "2.07"
type input "3.35"
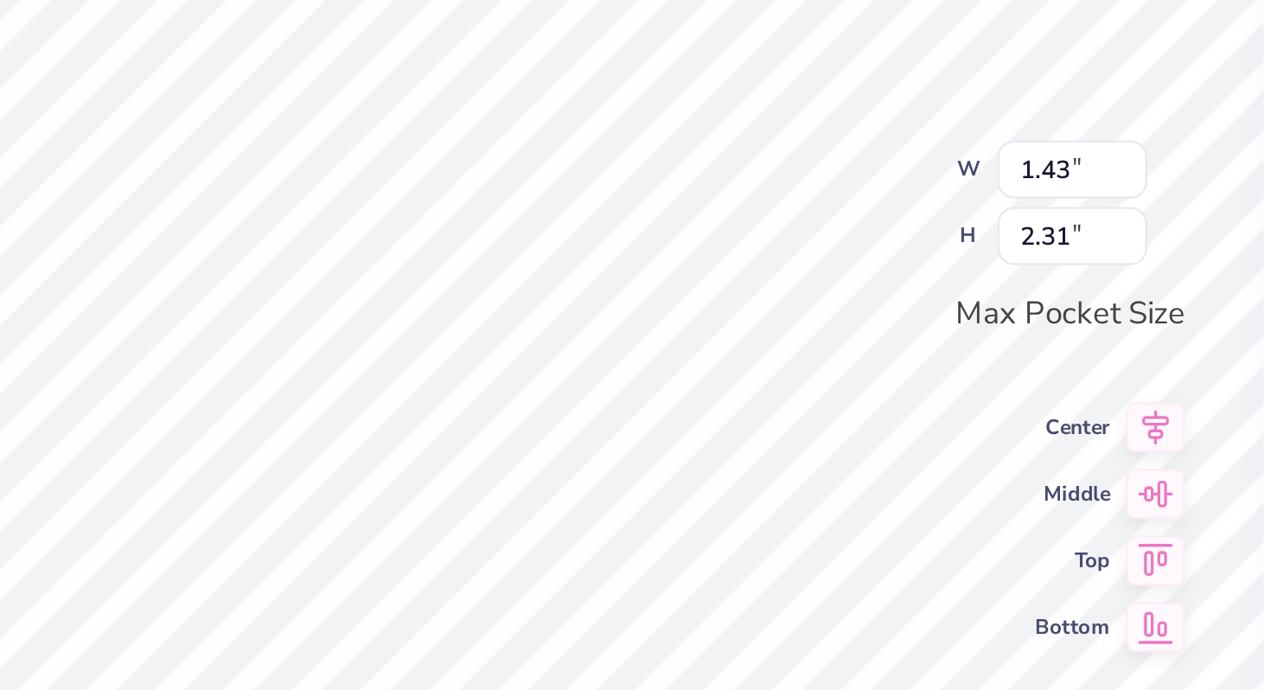
type input "2.04"
type input "3.30"
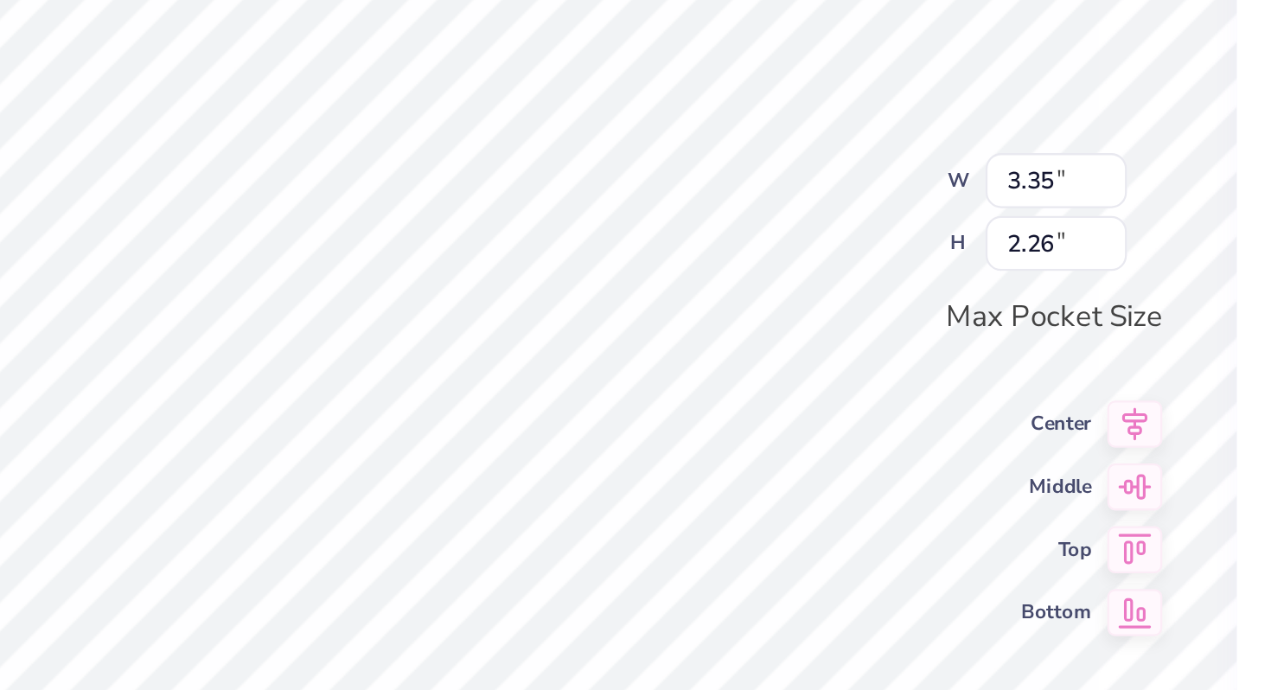
type input "3.08"
type input "2.08"
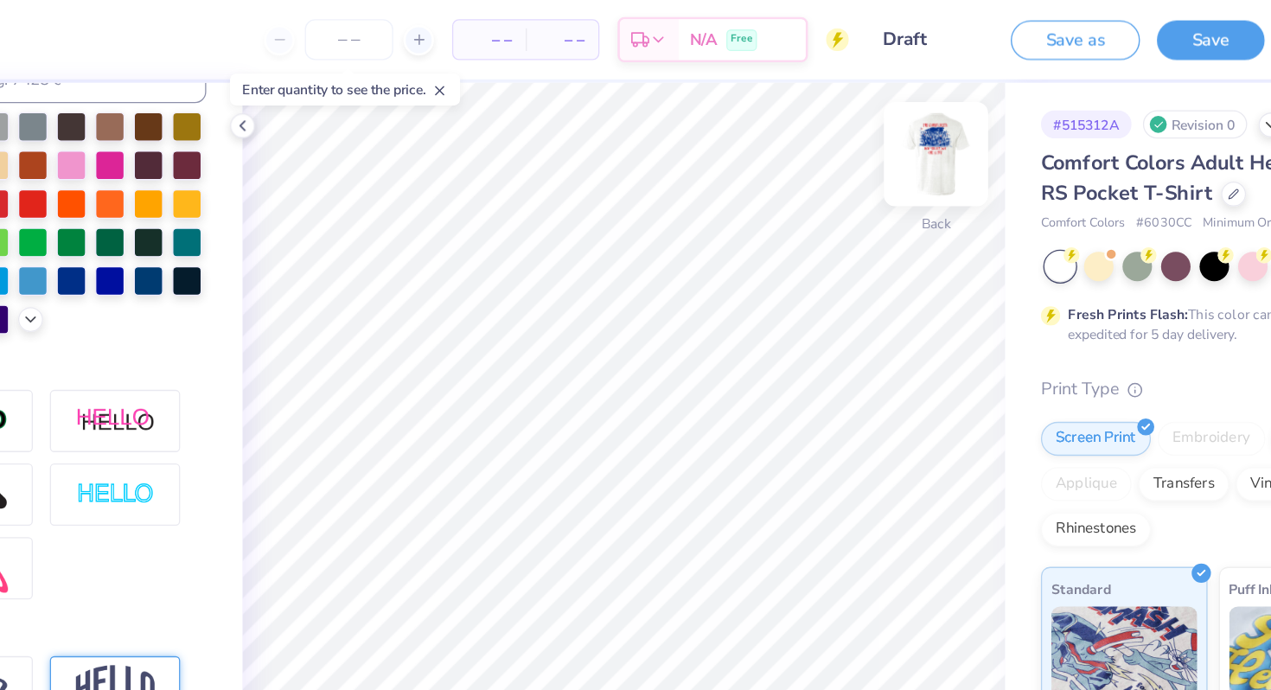
click at [894, 109] on img at bounding box center [894, 117] width 69 height 69
click at [903, 131] on img at bounding box center [894, 117] width 69 height 69
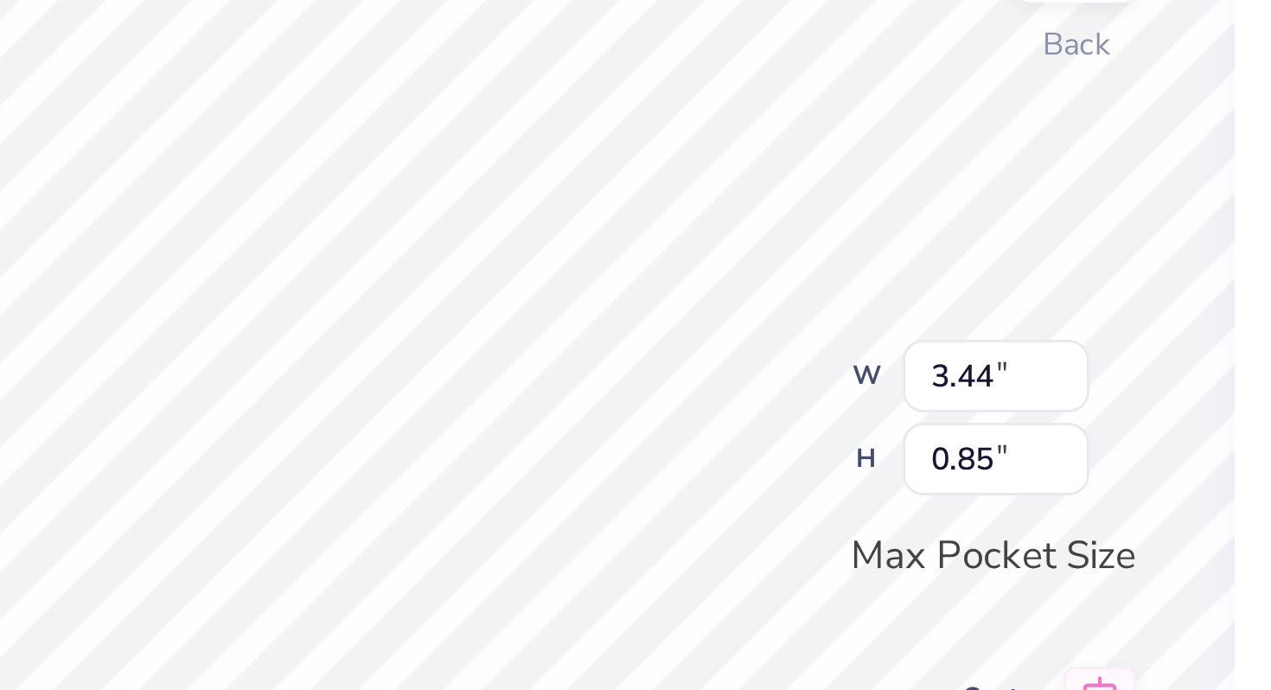
type textarea "x"
type textarea "FI"
type textarea "x"
type textarea "FIJ"
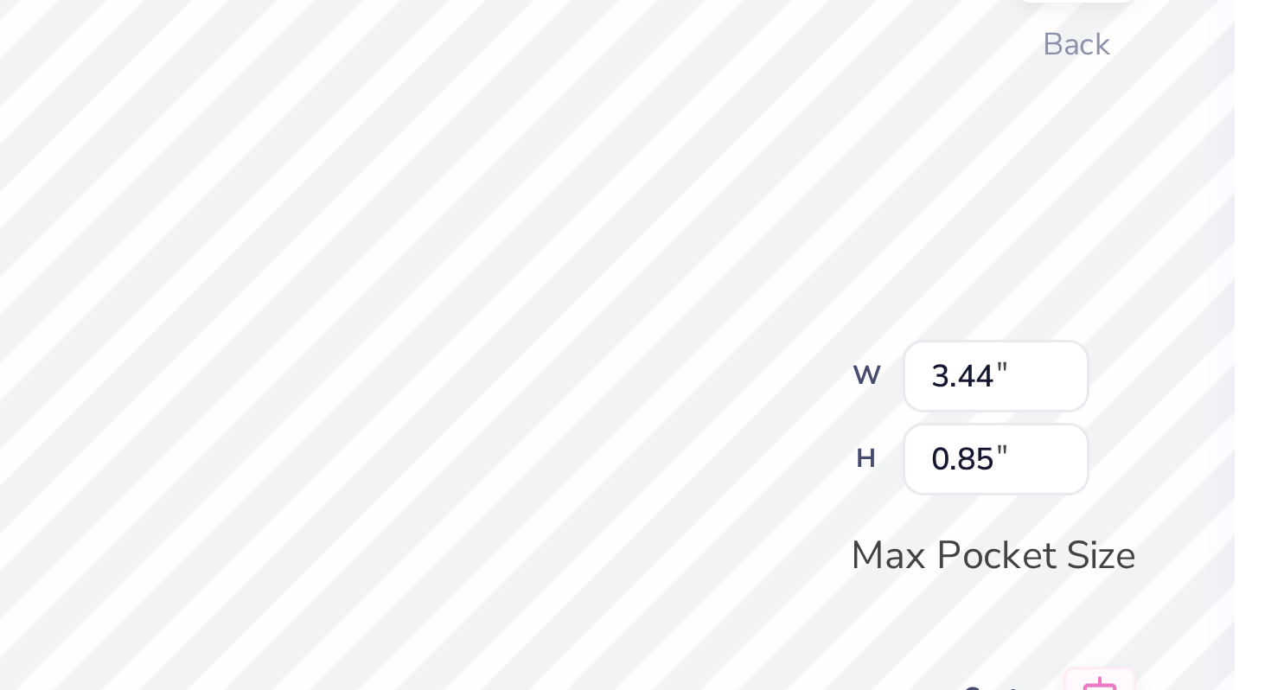
type textarea "x"
type textarea "FIJI"
type textarea "x"
type textarea "FIJ"
type textarea "x"
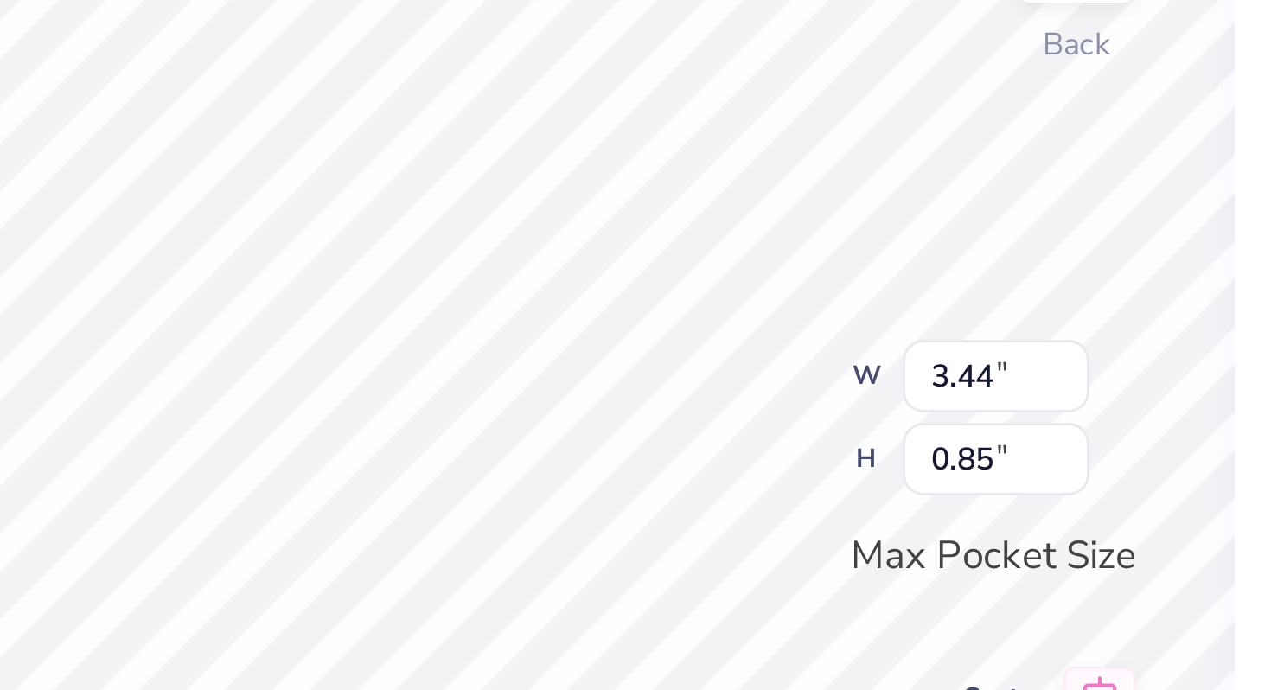
type textarea "FIJI"
type textarea "x"
type input "1.95"
type input "1.52"
type textarea "x"
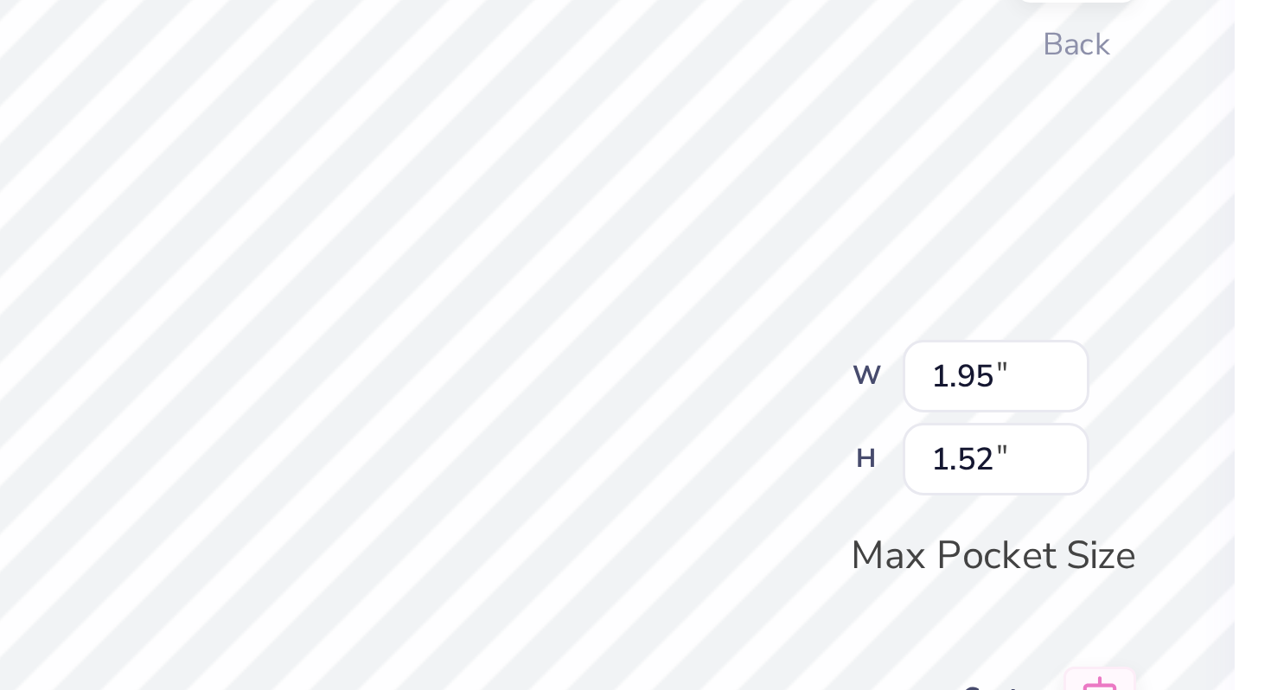
type input "1.64"
type input "1.28"
click at [782, 254] on div "Back W 1.64 1.64 " H 1.28 1.28 " Max Pocket Size Center Middle Top Bottom Submi…" at bounding box center [656, 376] width 582 height 627
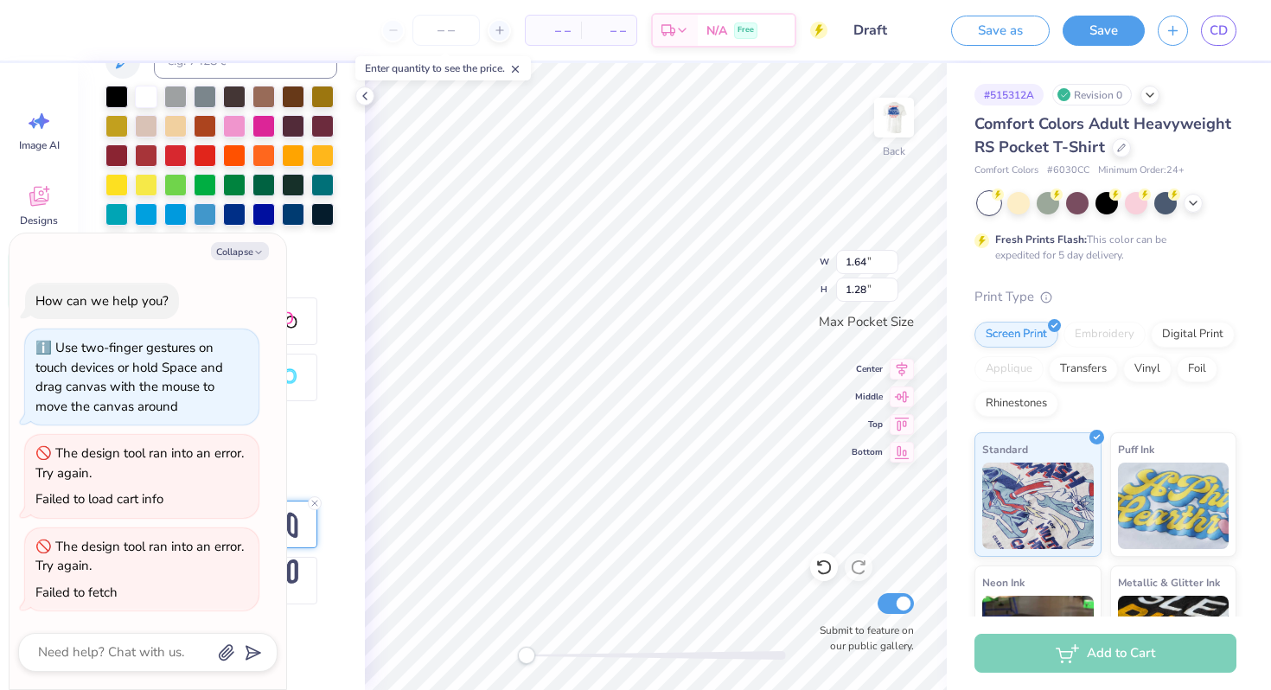
click at [246, 239] on div "Collapse How can we help you? Use two-finger gestures on touch devices or hold …" at bounding box center [148, 461] width 277 height 457
click at [246, 244] on button "Collapse" at bounding box center [240, 251] width 58 height 18
type textarea "x"
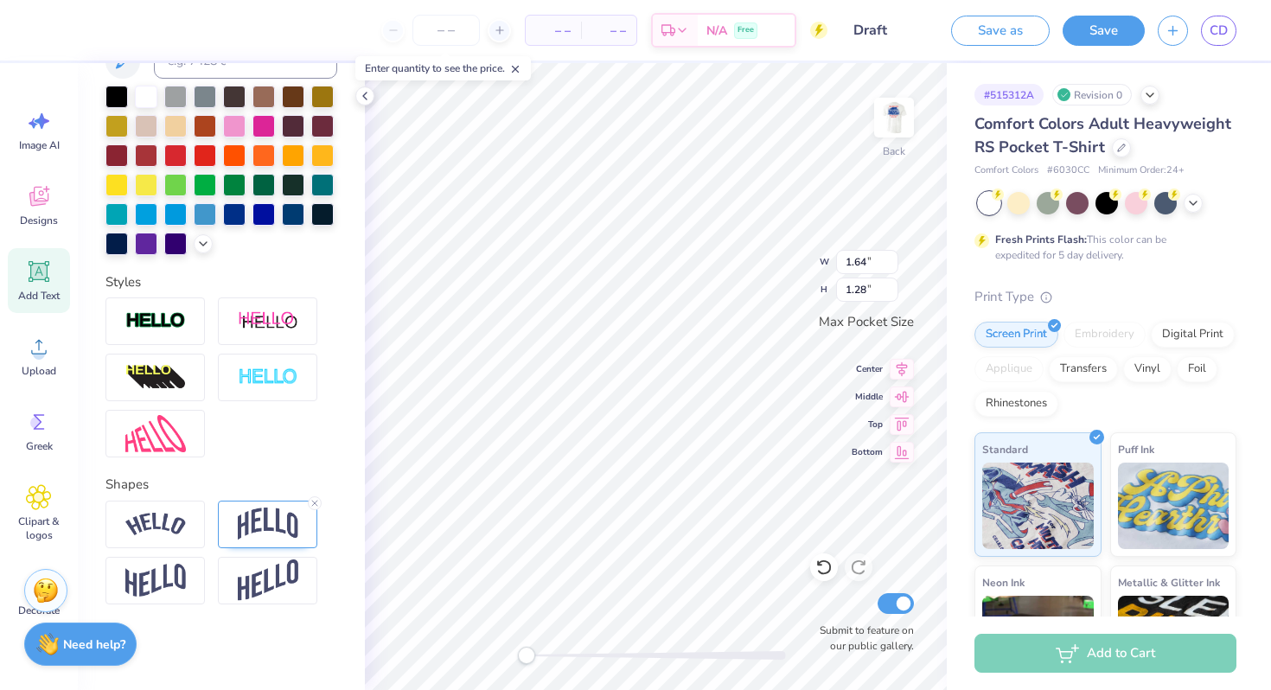
click at [313, 501] on line at bounding box center [314, 503] width 5 height 5
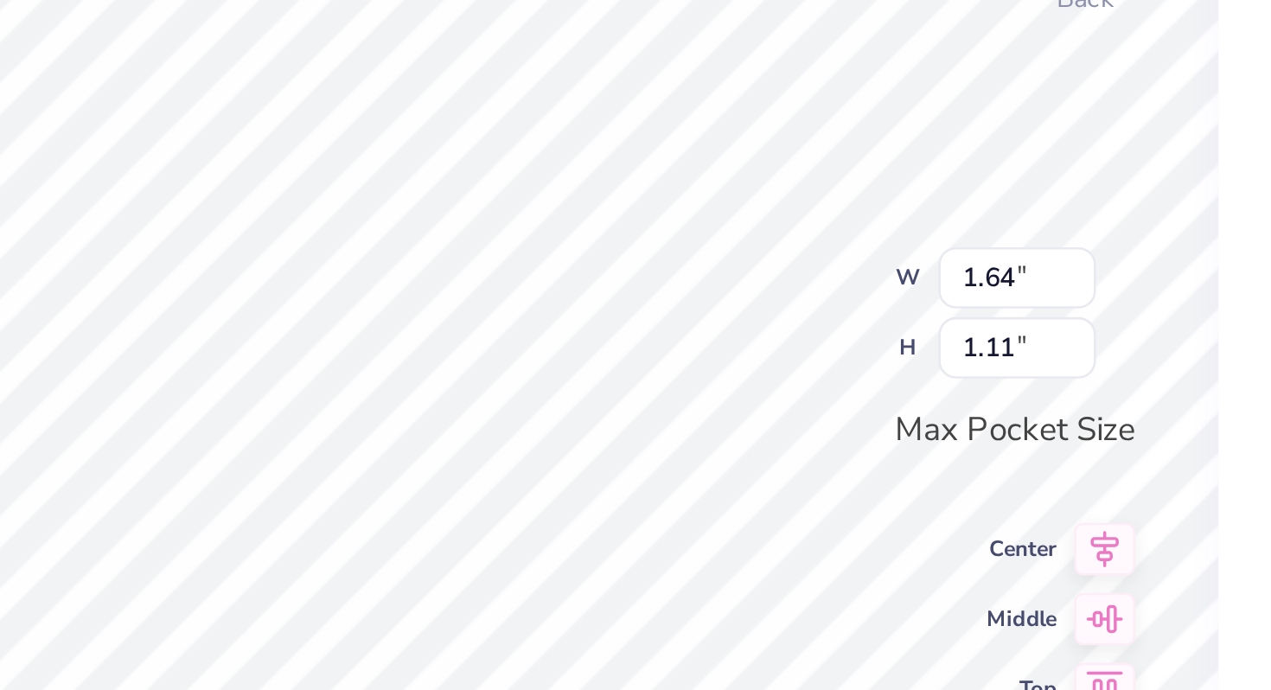
type input "1.50"
type input "1.01"
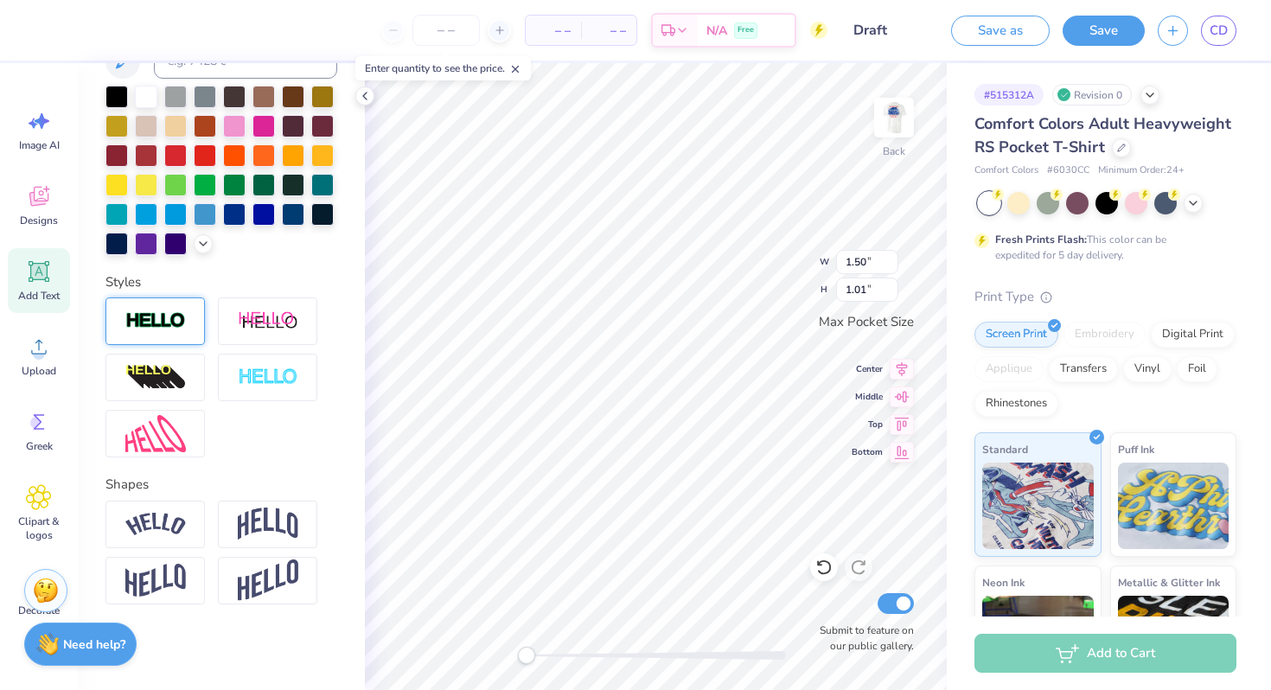
scroll to position [0, 0]
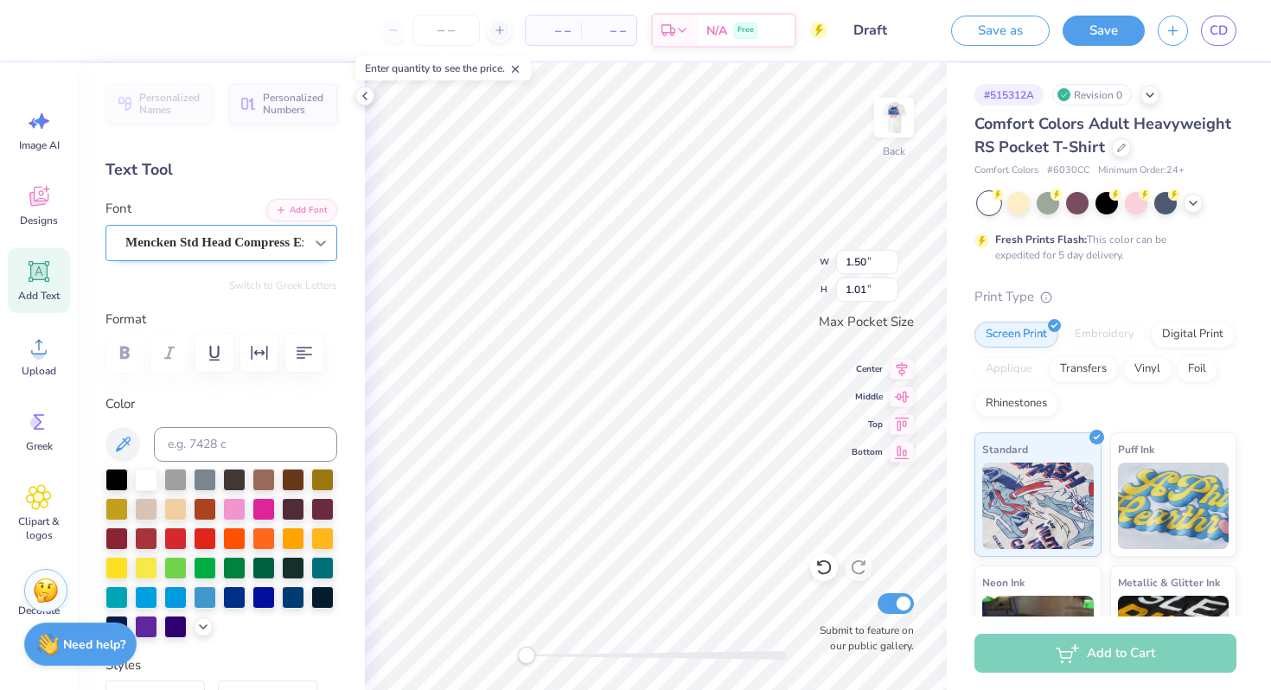
click at [319, 251] on icon at bounding box center [320, 242] width 17 height 17
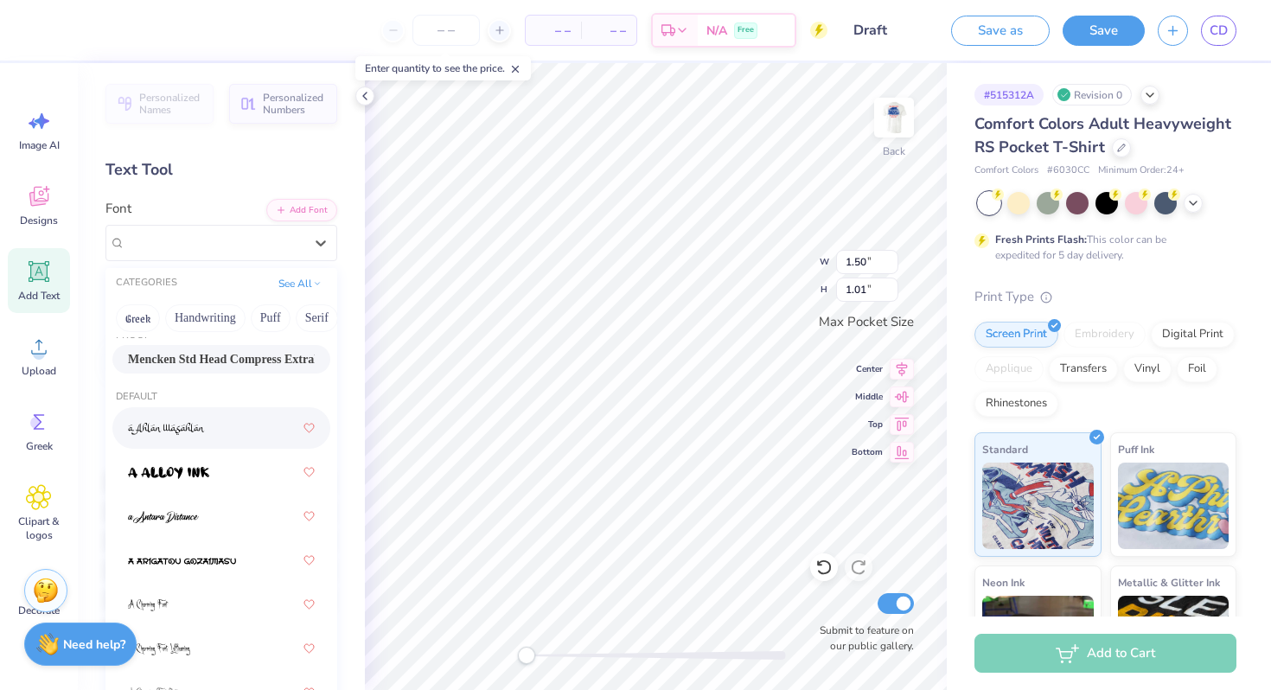
scroll to position [22, 0]
click at [223, 321] on button "Handwriting" at bounding box center [205, 318] width 80 height 28
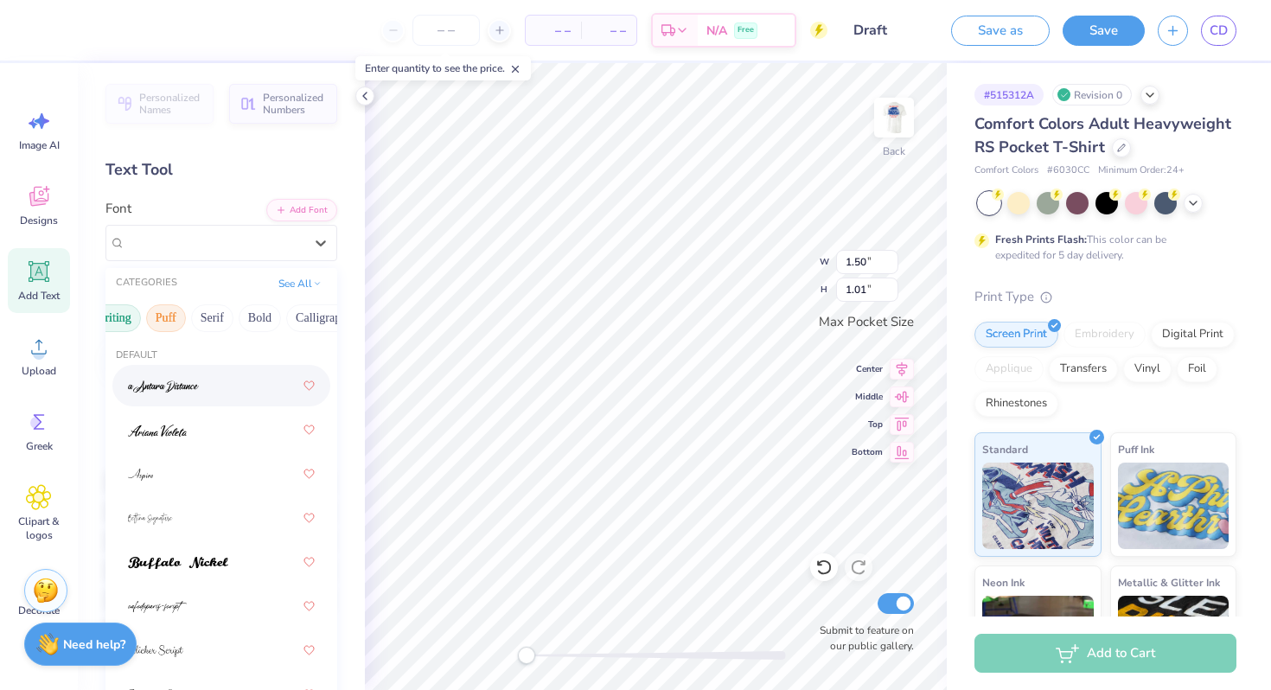
scroll to position [0, 109]
click at [254, 321] on button "Bold" at bounding box center [255, 318] width 42 height 28
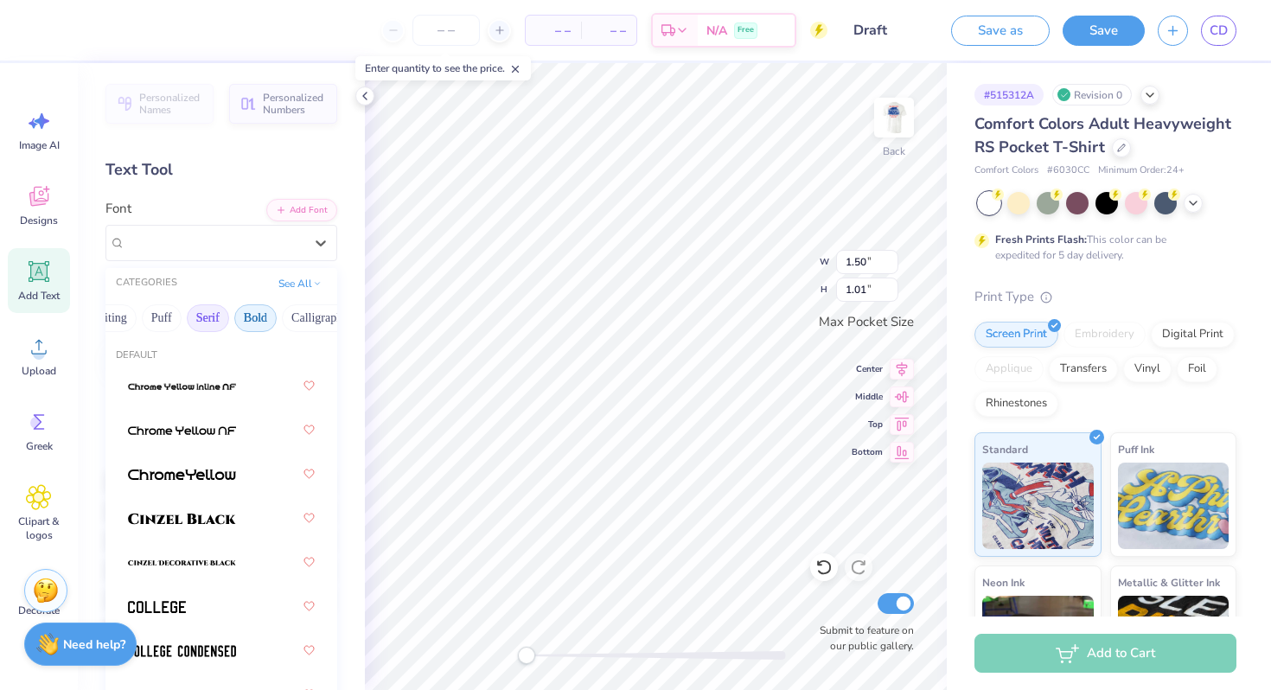
click at [207, 321] on button "Serif" at bounding box center [208, 318] width 42 height 28
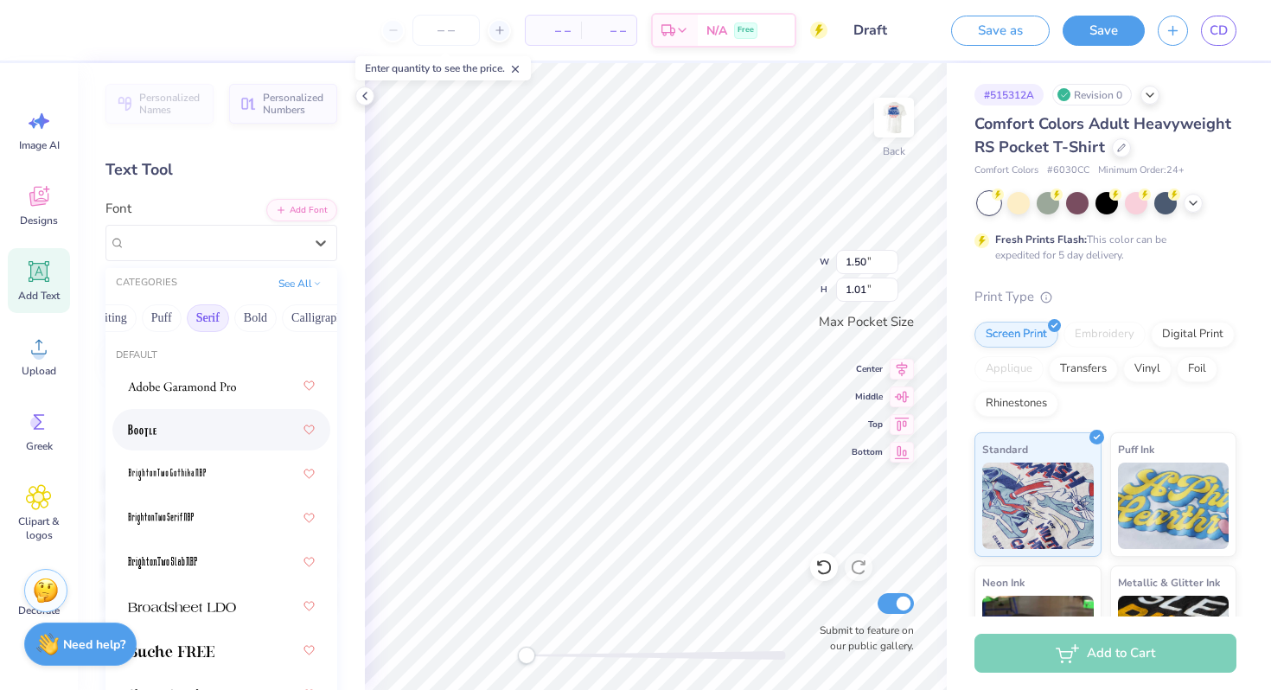
scroll to position [33, 0]
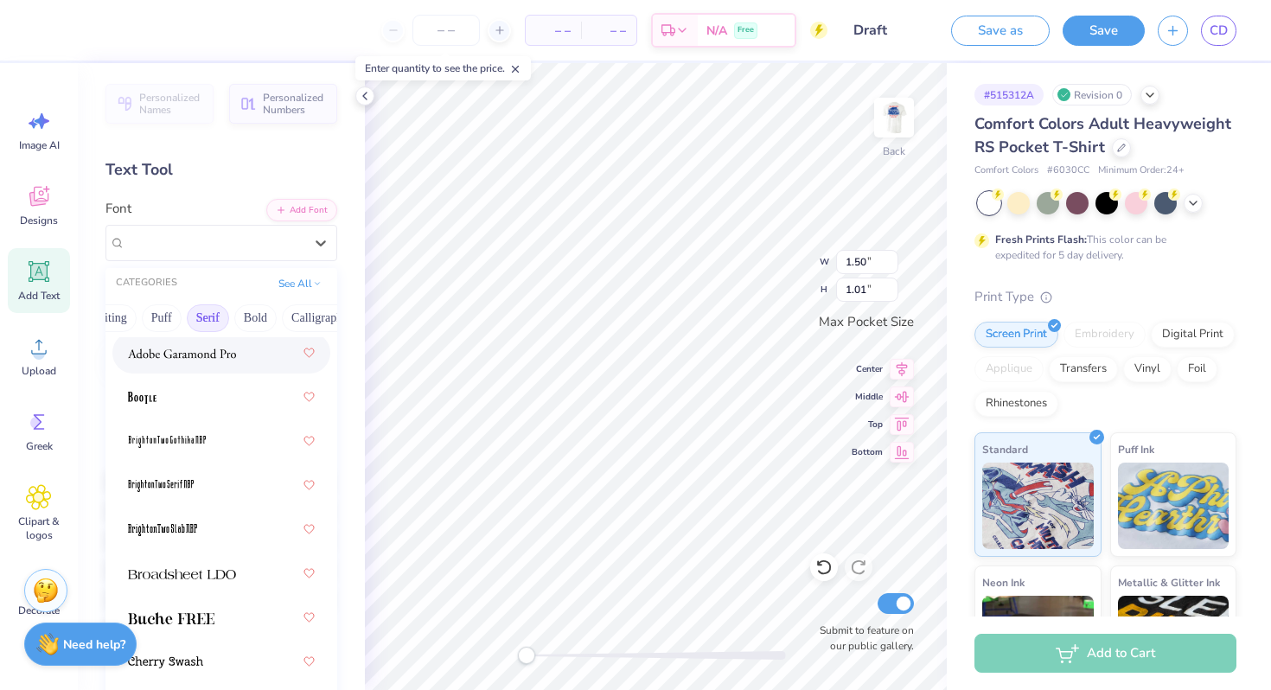
click at [229, 366] on div at bounding box center [221, 352] width 187 height 31
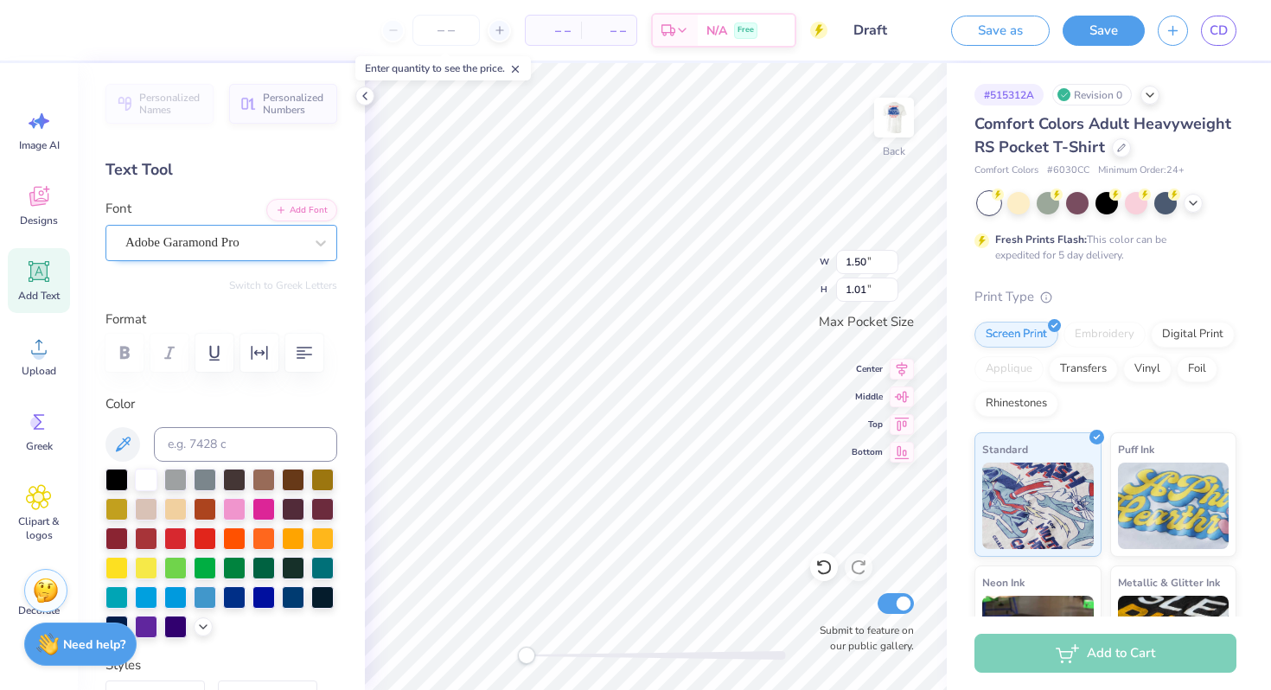
click at [213, 247] on div "Adobe Garamond Pro" at bounding box center [215, 242] width 182 height 27
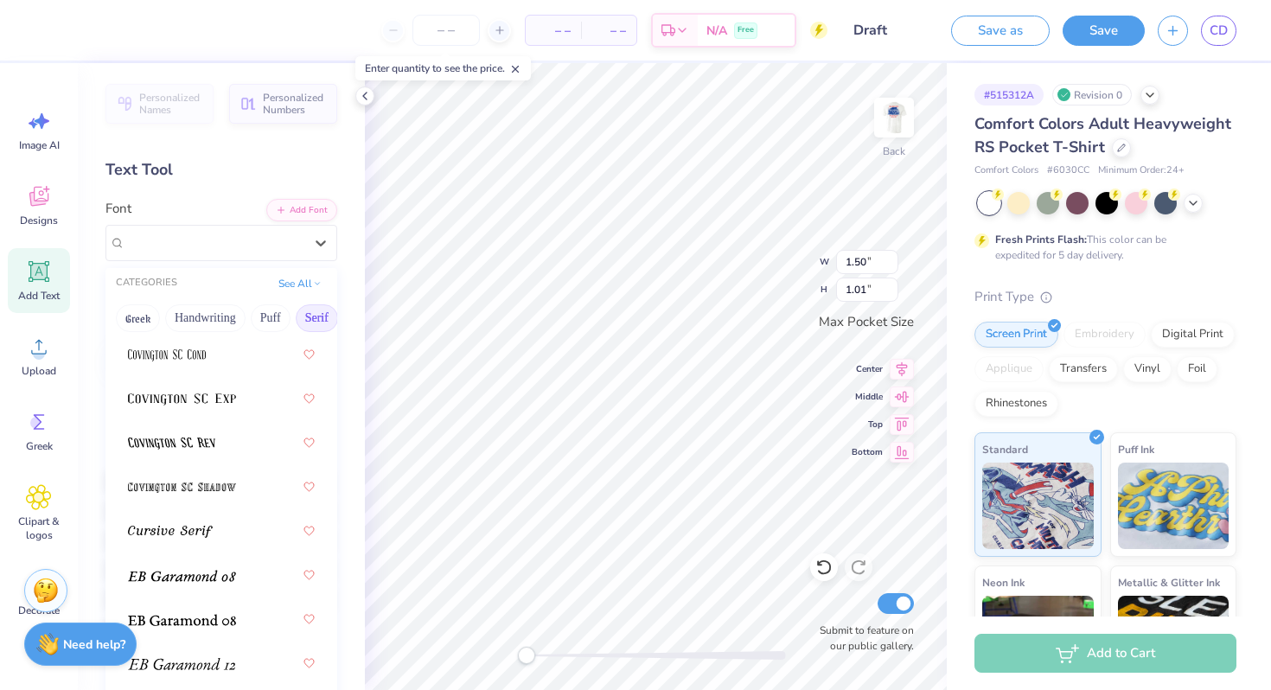
scroll to position [1267, 0]
click at [238, 400] on div at bounding box center [221, 397] width 187 height 31
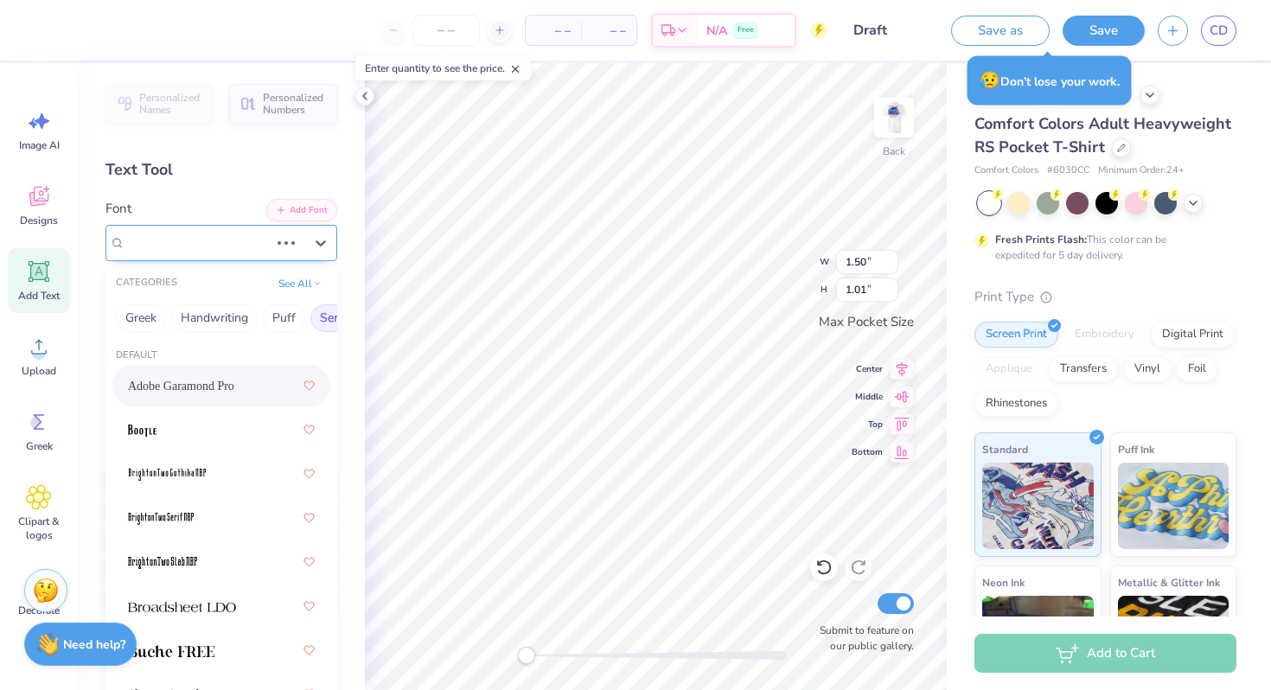
click at [229, 243] on div "Adobe Garamond Pro" at bounding box center [197, 242] width 147 height 27
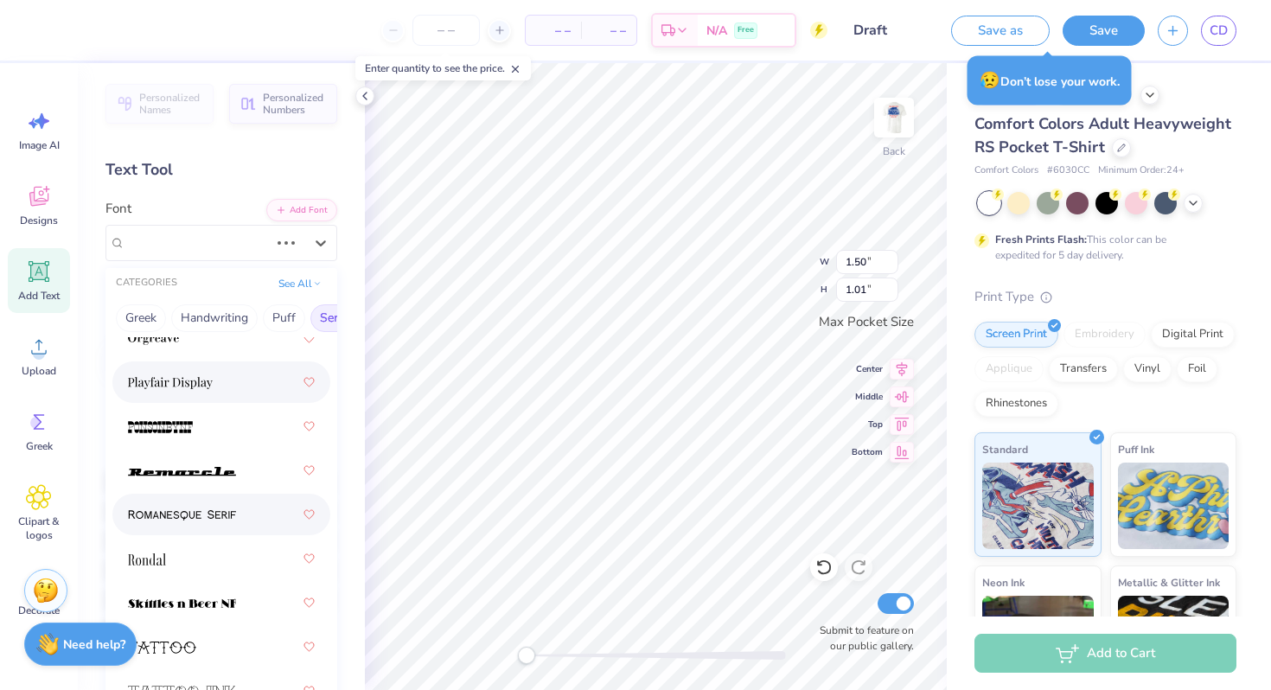
scroll to position [2736, 0]
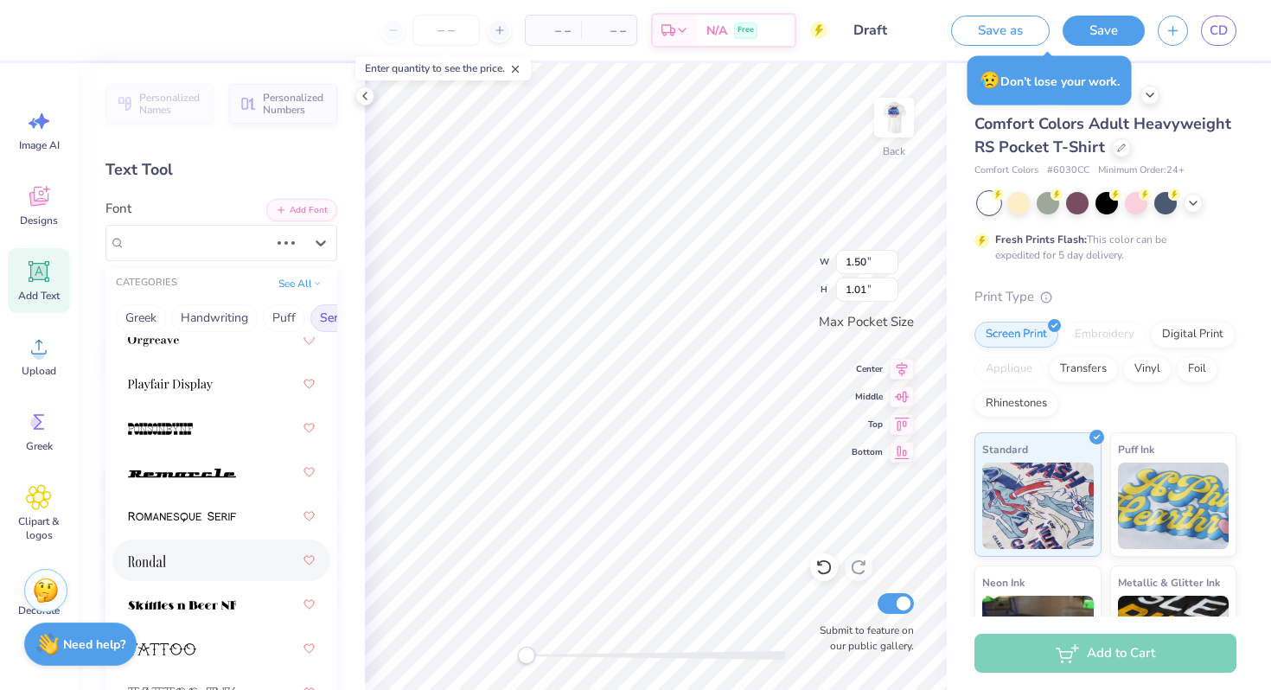
click at [225, 564] on div at bounding box center [221, 560] width 187 height 31
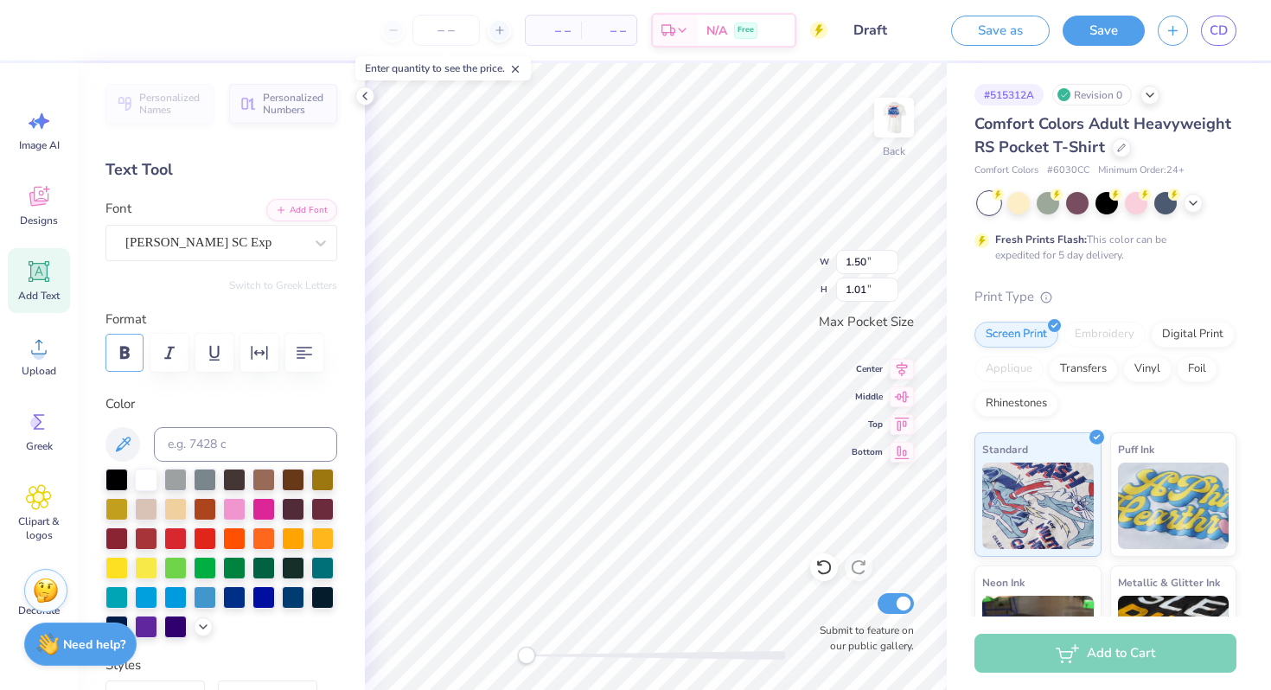
click at [117, 361] on icon "button" at bounding box center [124, 352] width 21 height 21
click at [213, 259] on div "Covington SC Exp" at bounding box center [221, 243] width 232 height 36
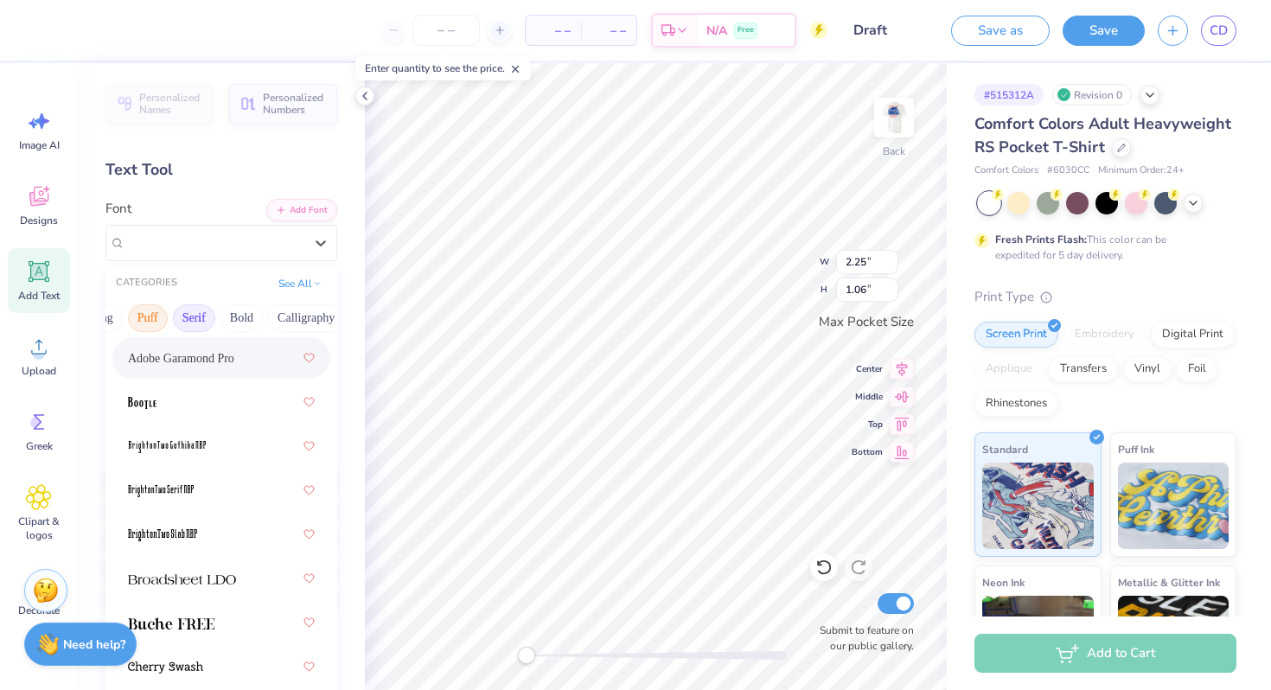
scroll to position [0, 157]
click at [268, 322] on button "Calligraphy" at bounding box center [272, 318] width 76 height 28
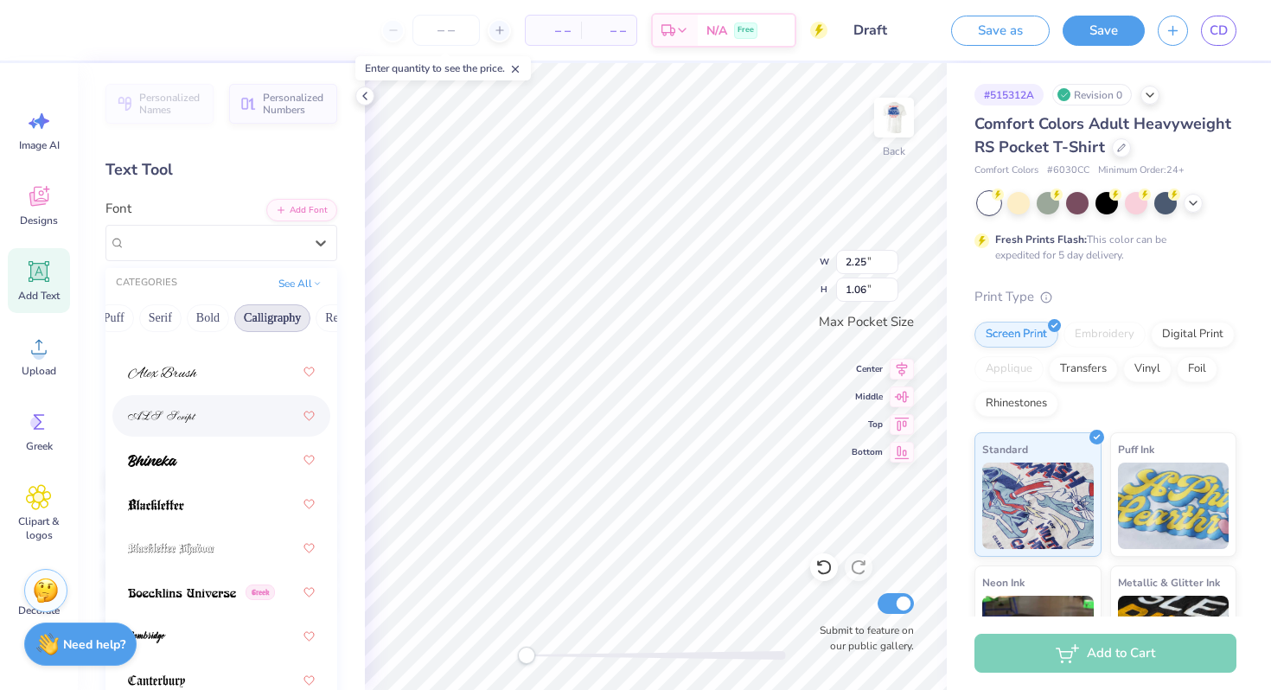
scroll to position [66, 0]
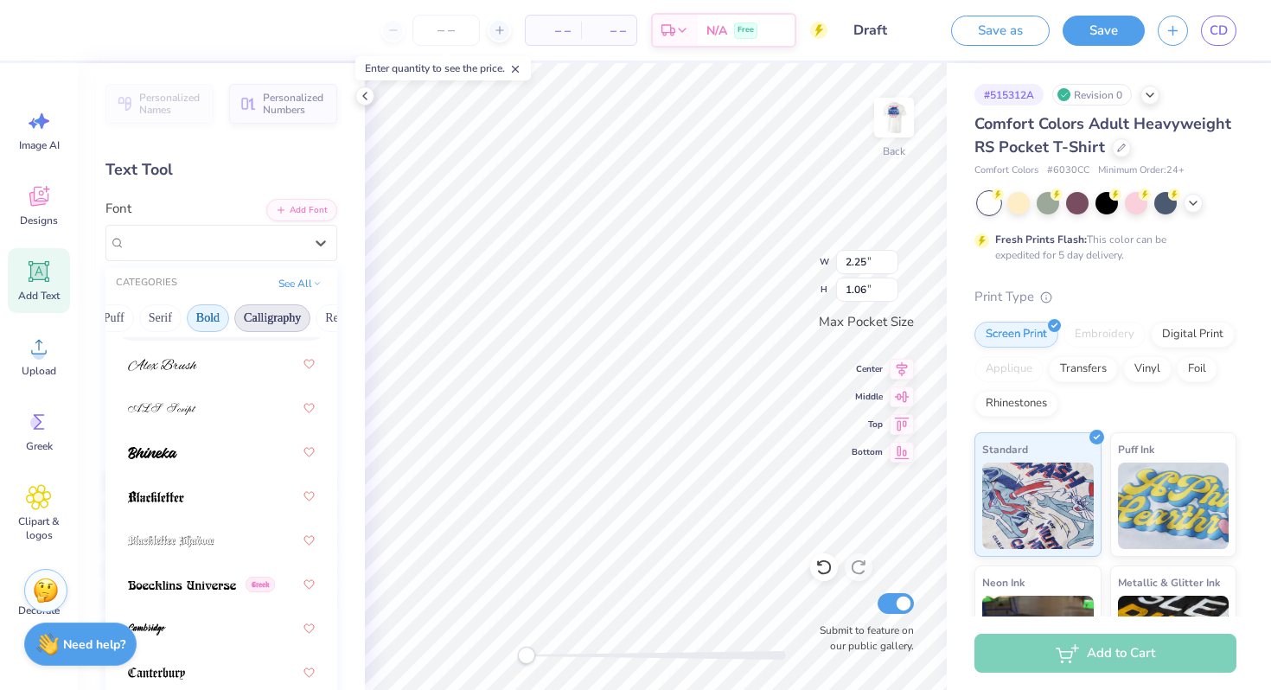
click at [205, 316] on button "Bold" at bounding box center [208, 318] width 42 height 28
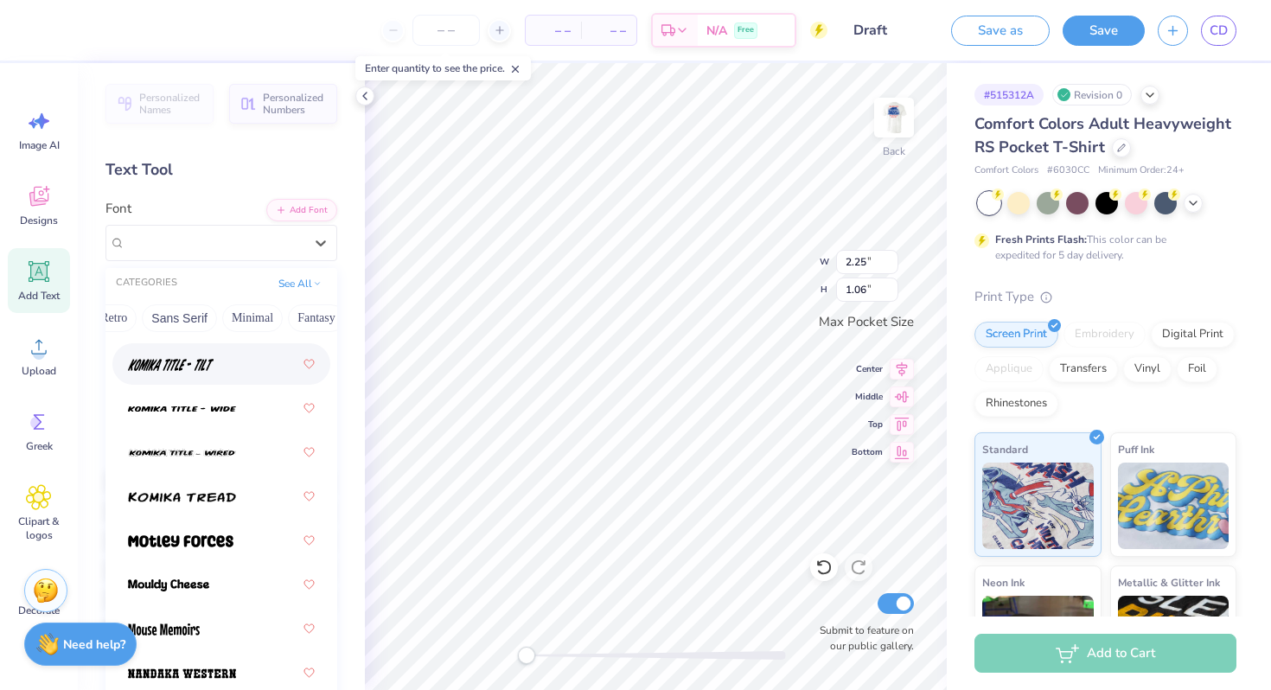
scroll to position [0, 385]
click at [193, 321] on button "Sans Serif" at bounding box center [175, 318] width 75 height 28
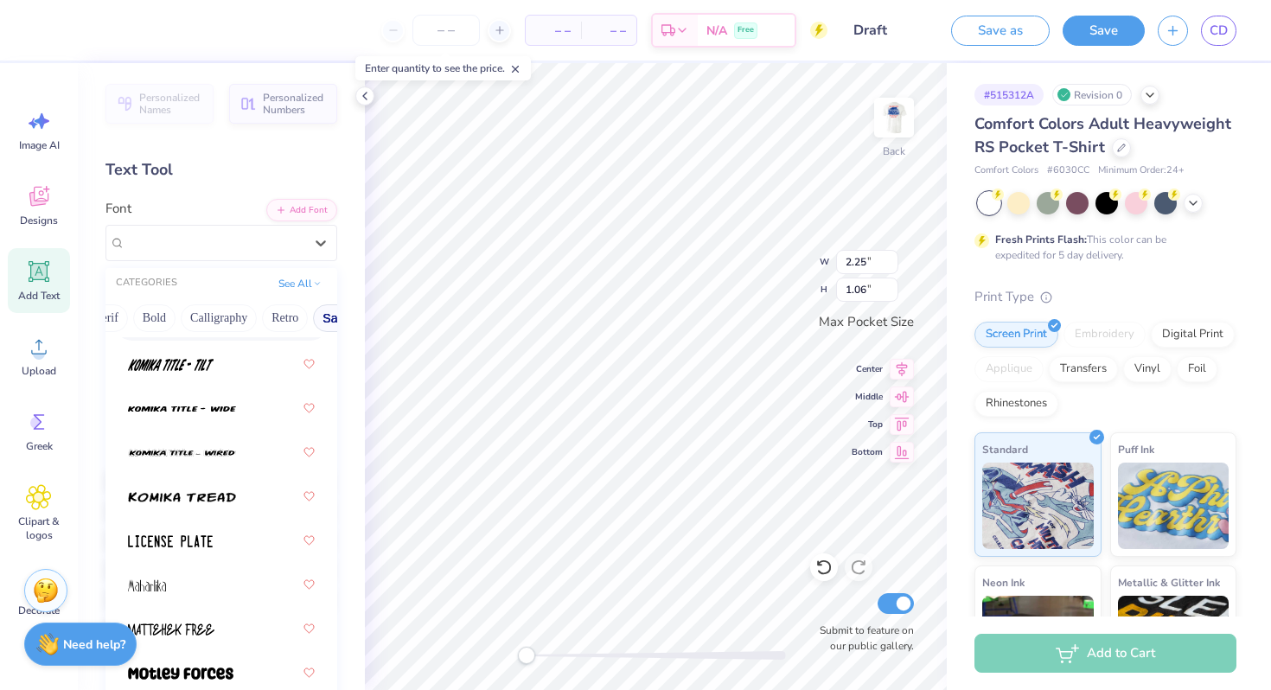
scroll to position [0, 0]
click at [208, 314] on button "Handwriting" at bounding box center [205, 318] width 80 height 28
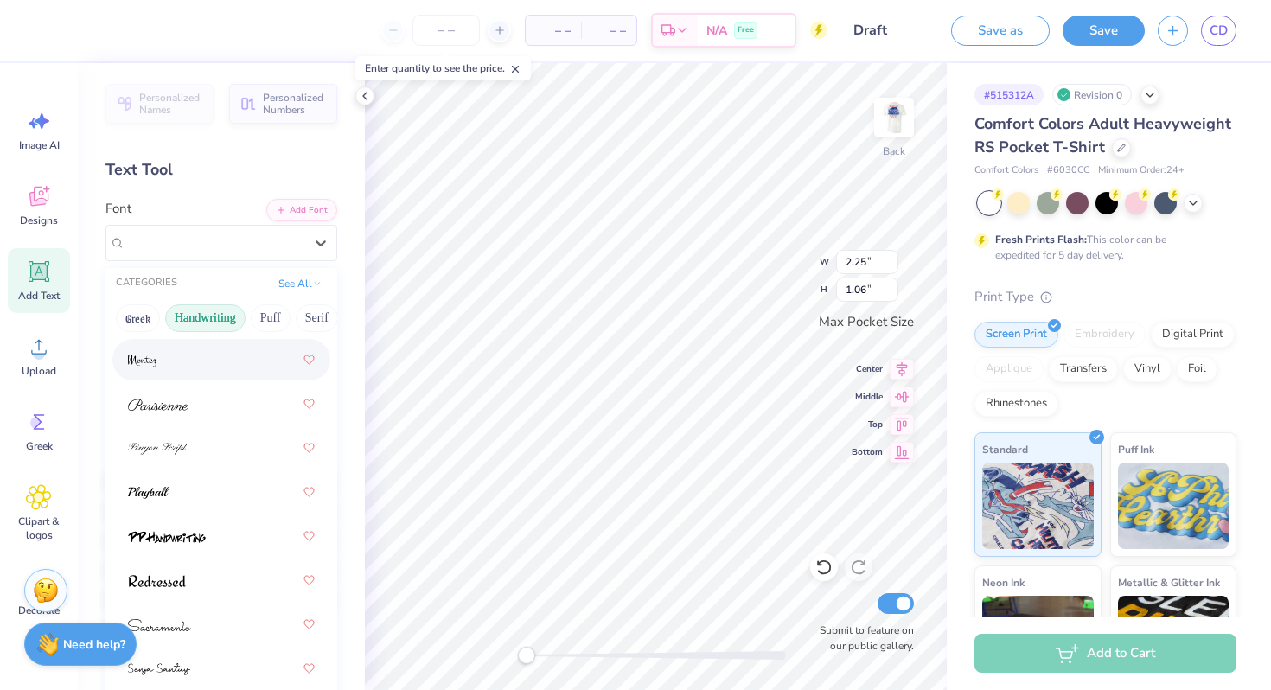
scroll to position [756, 0]
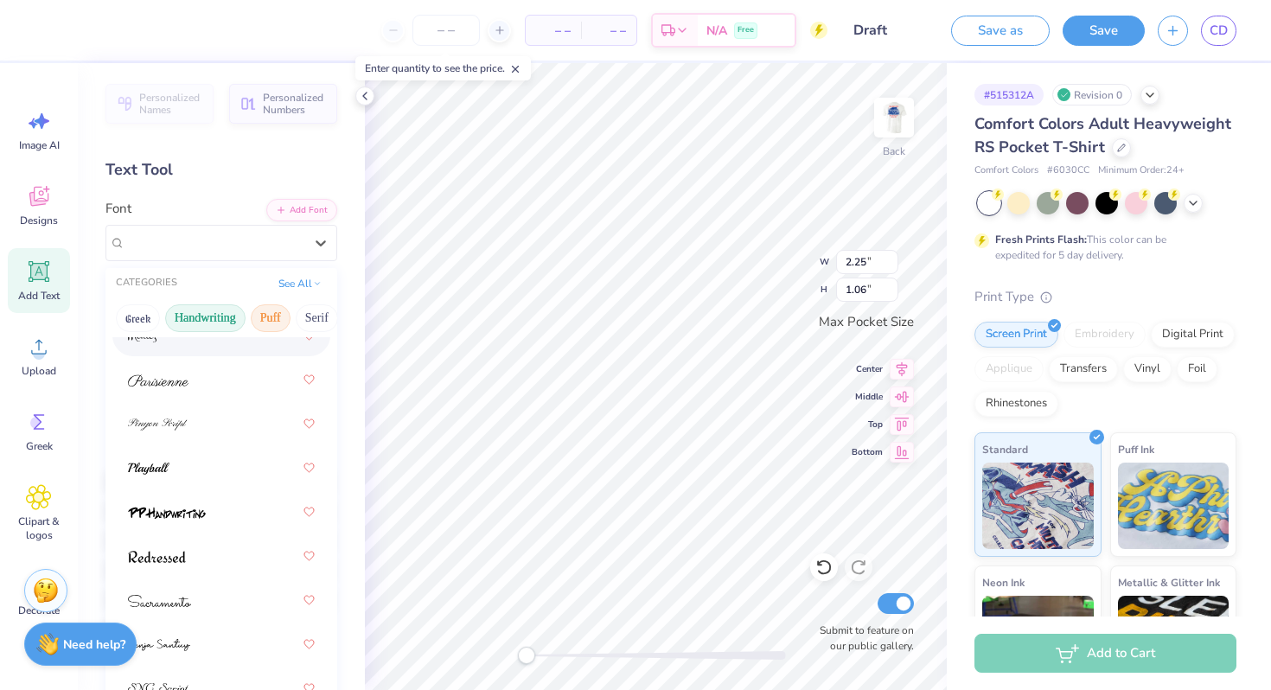
click at [273, 316] on button "Puff" at bounding box center [271, 318] width 40 height 28
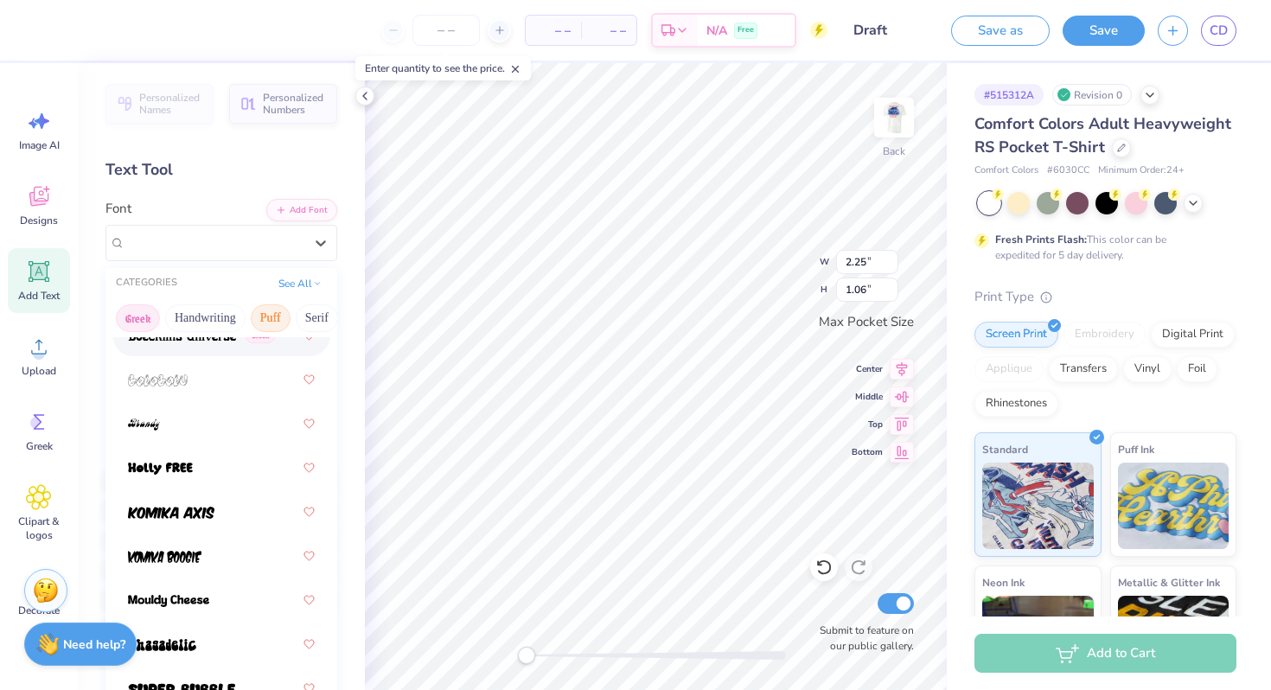
click at [143, 319] on button "Greek" at bounding box center [138, 318] width 44 height 28
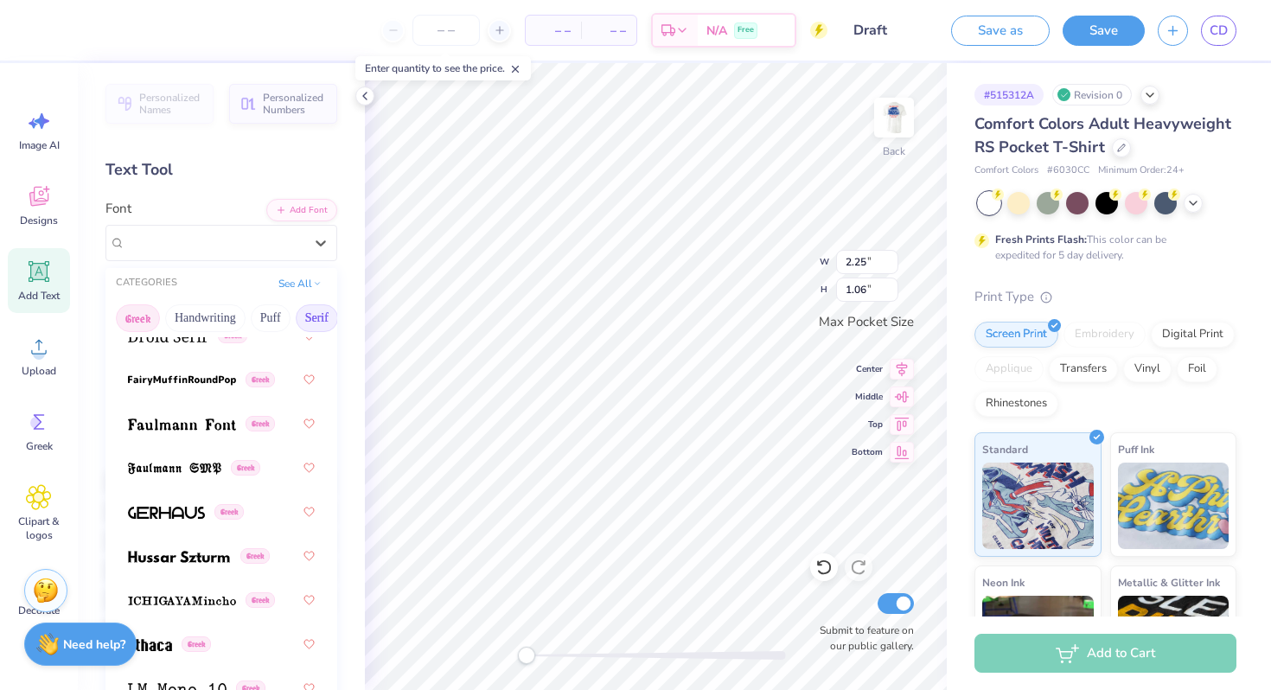
click at [311, 316] on button "Serif" at bounding box center [317, 318] width 42 height 28
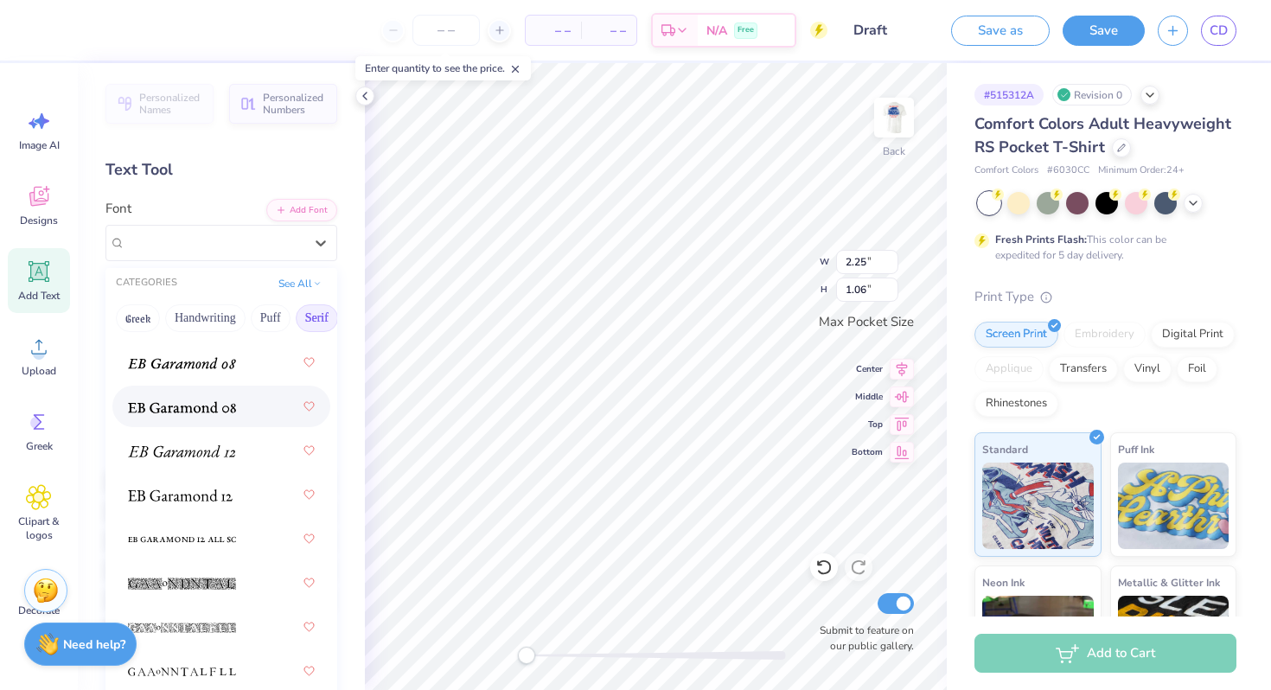
scroll to position [1477, 0]
click at [240, 398] on div at bounding box center [221, 408] width 187 height 31
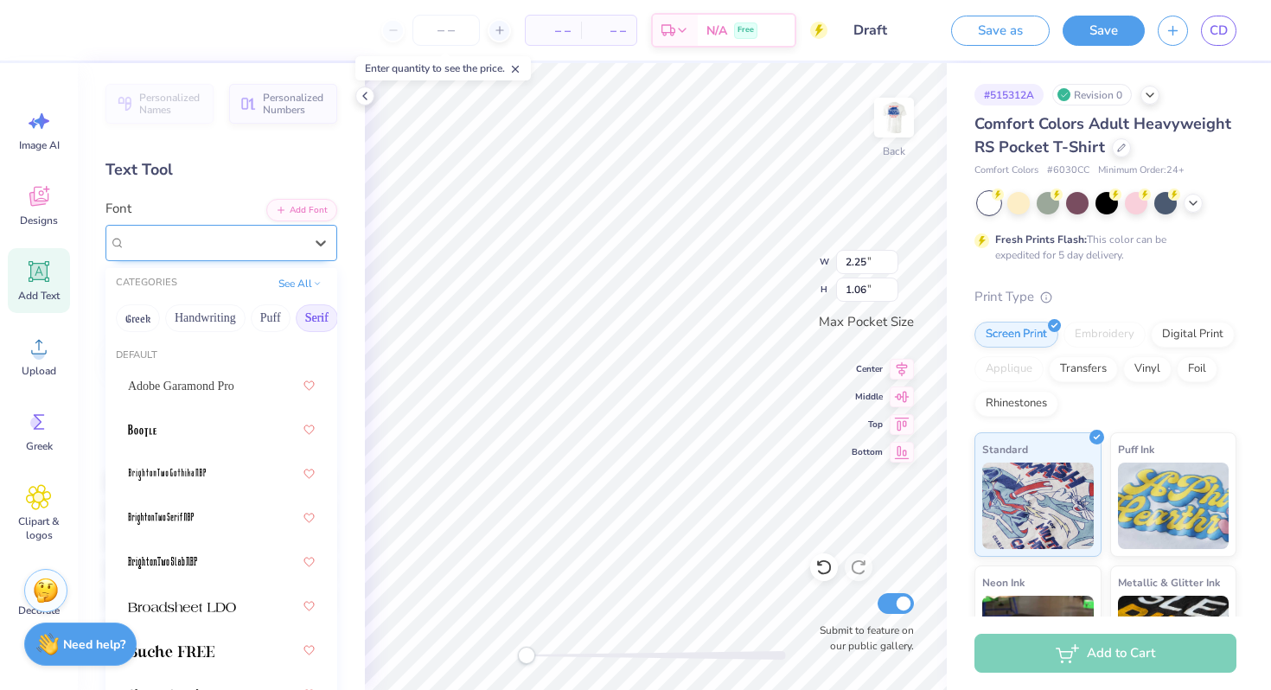
click at [278, 240] on div "EB Garamond 08 (08 Regular) Greek" at bounding box center [215, 242] width 182 height 27
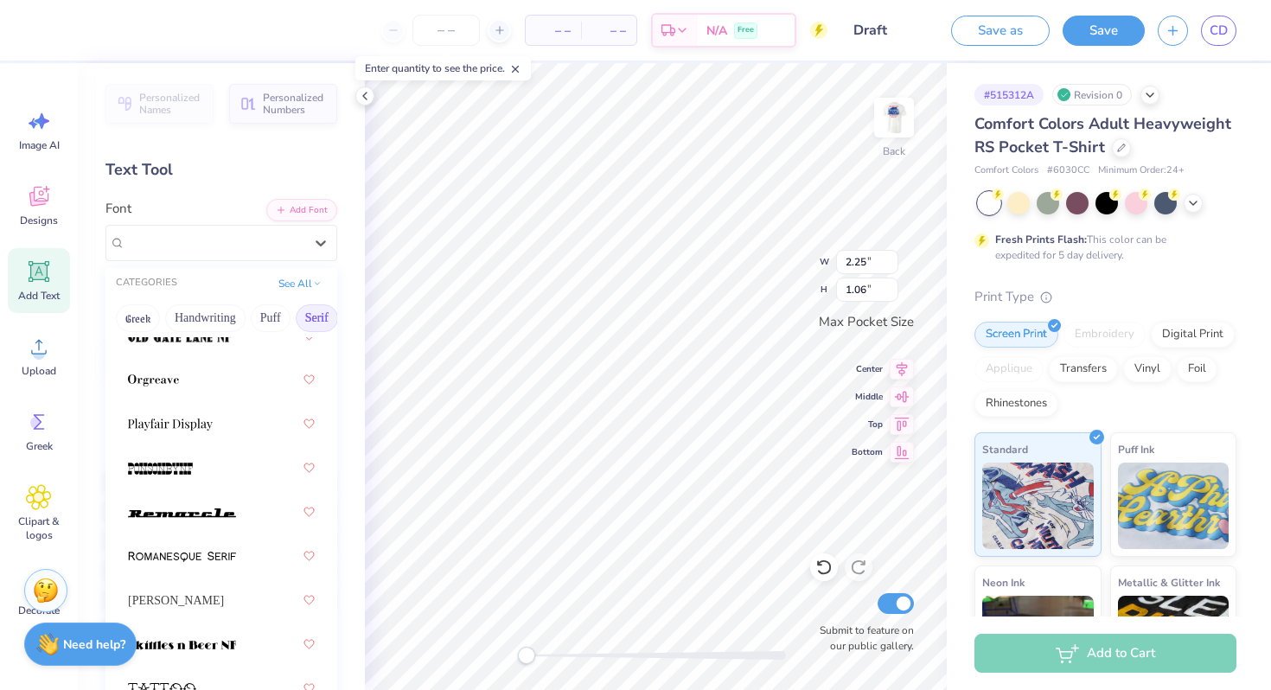
scroll to position [2698, 0]
click at [227, 416] on div at bounding box center [221, 421] width 187 height 31
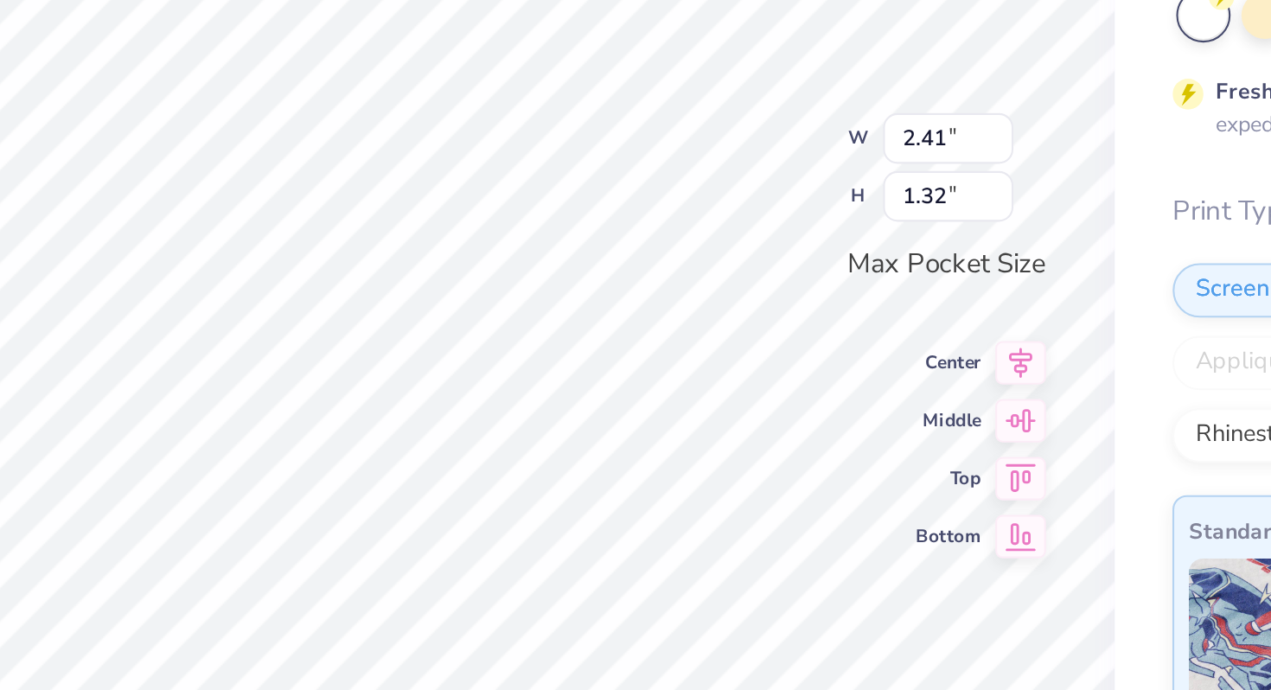
type input "2.09"
type input "1.14"
type input "1.72"
type input "0.94"
type input "1.91"
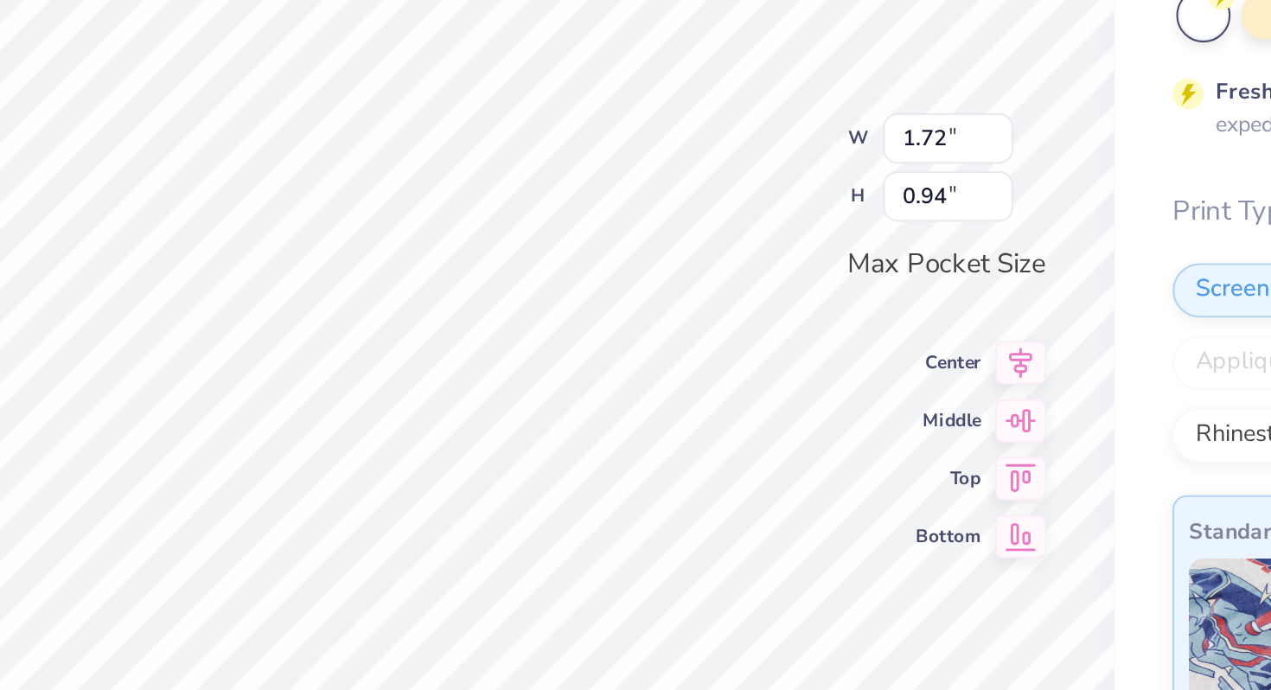
type input "1.04"
type input "2.01"
type input "1.10"
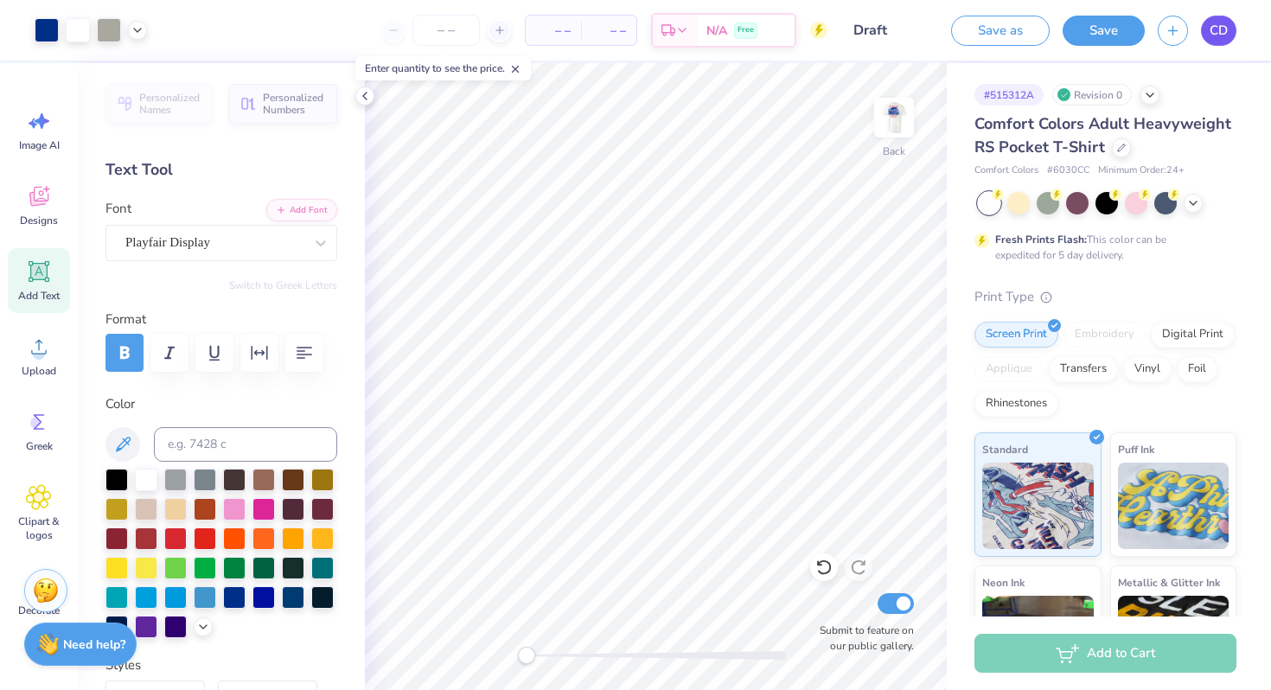
click at [1217, 32] on span "CD" at bounding box center [1219, 31] width 18 height 20
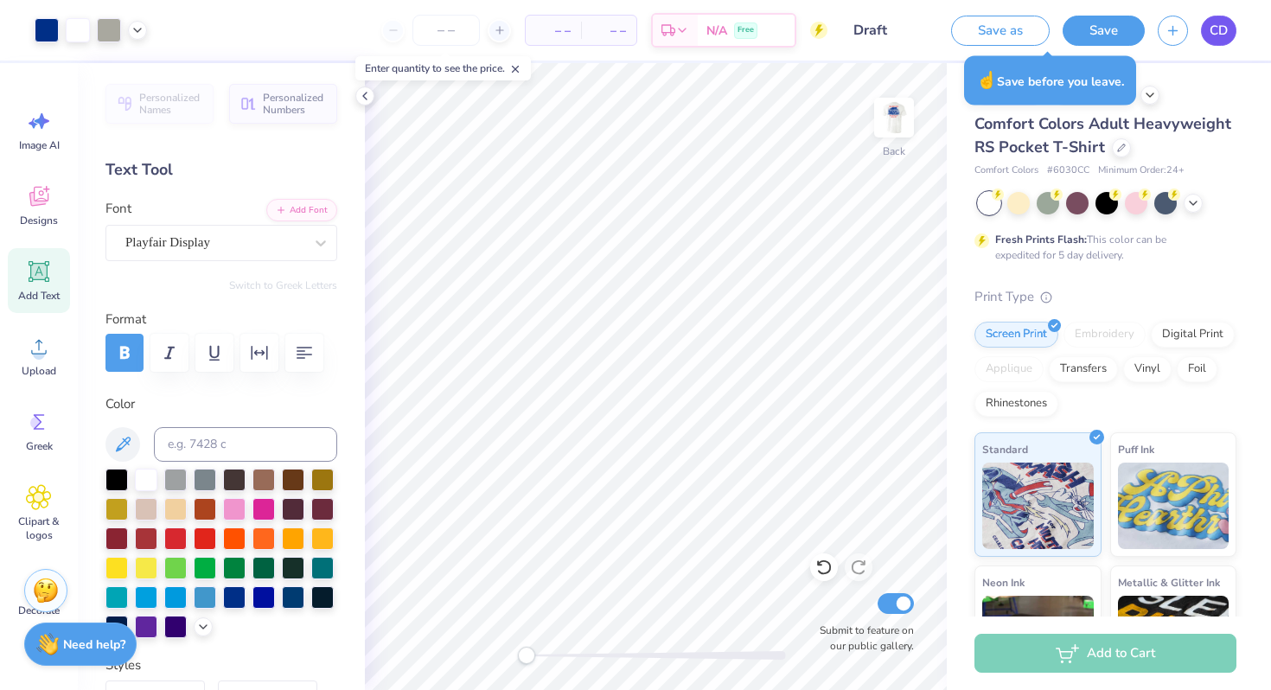
click at [1217, 23] on span "CD" at bounding box center [1219, 31] width 18 height 20
